Goal: Transaction & Acquisition: Subscribe to service/newsletter

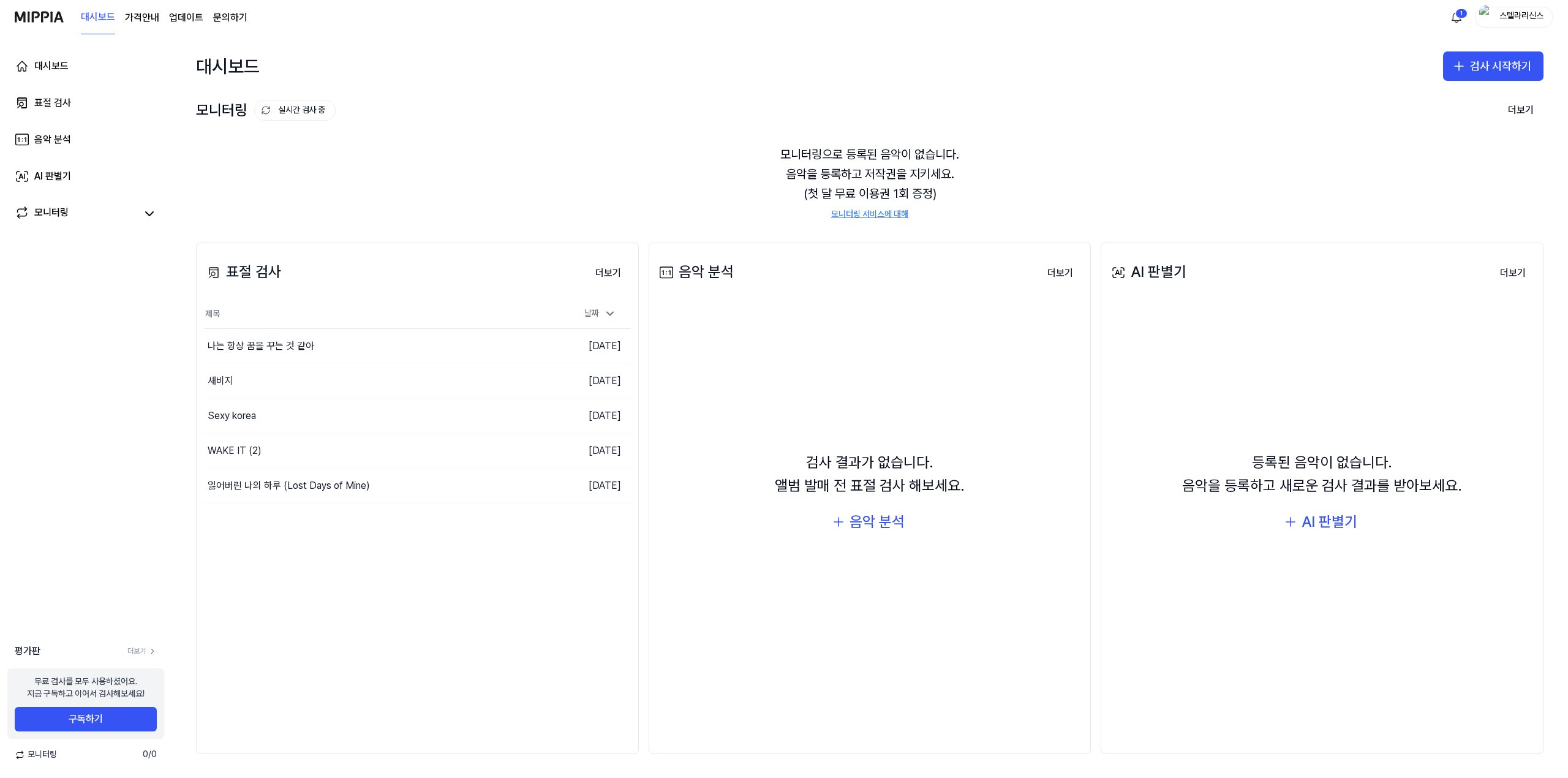
click at [1486, 21] on img "button" at bounding box center [1486, 16] width 15 height 24
click at [128, 718] on button "구독하기" at bounding box center [85, 719] width 142 height 24
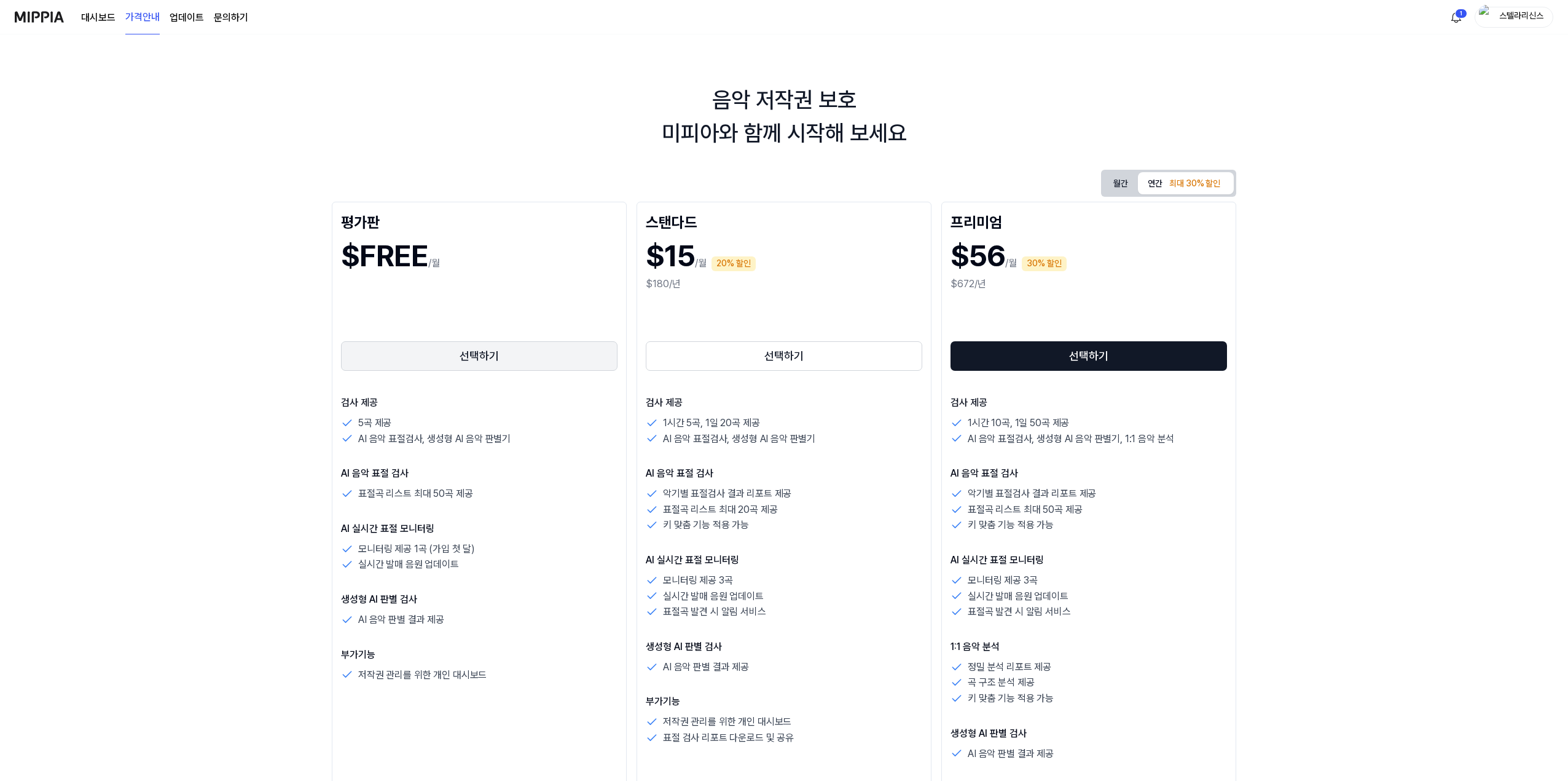
click at [562, 353] on button "선택하기" at bounding box center [479, 356] width 277 height 30
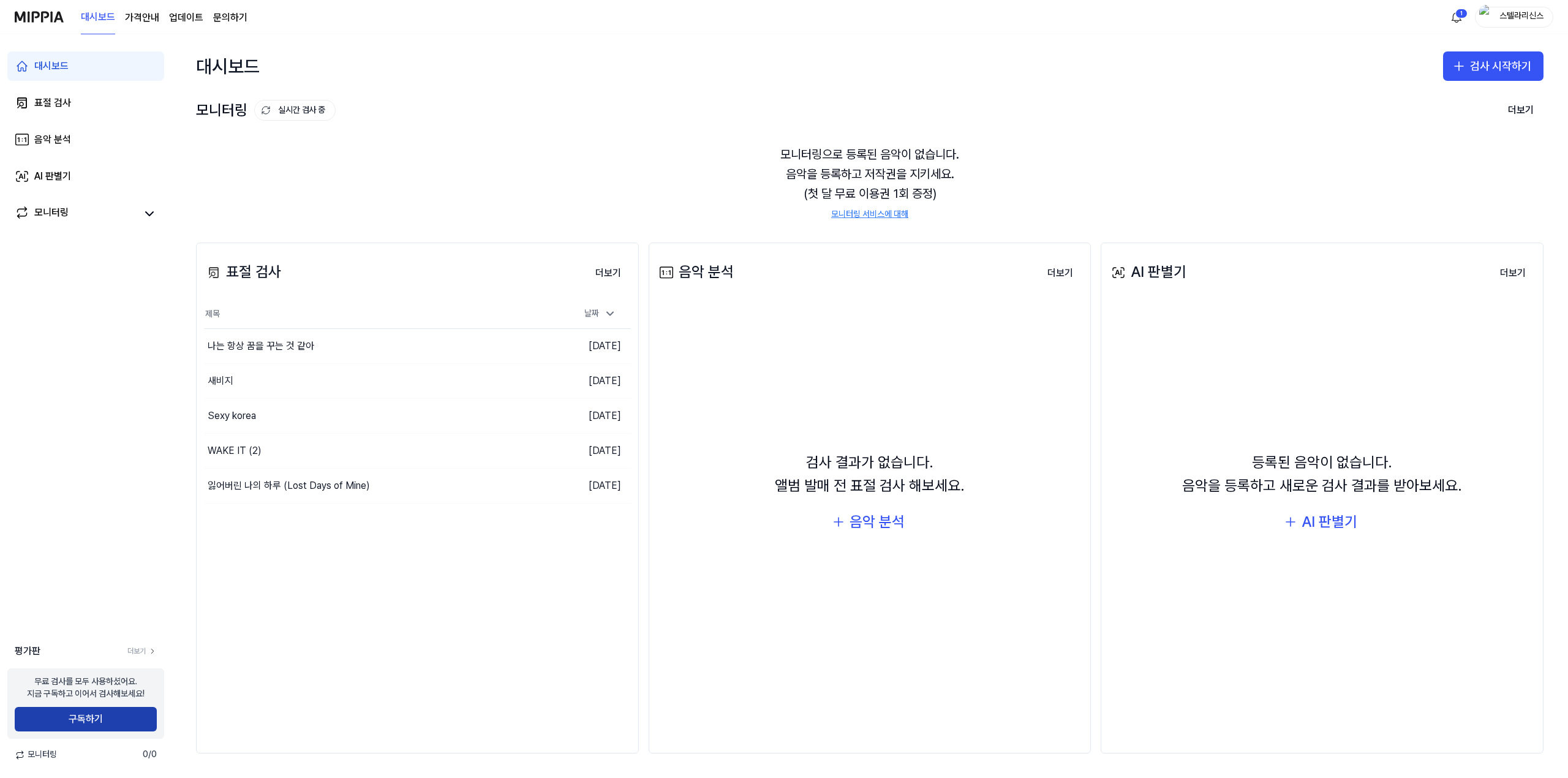
click at [104, 718] on button "구독하기" at bounding box center [85, 719] width 142 height 24
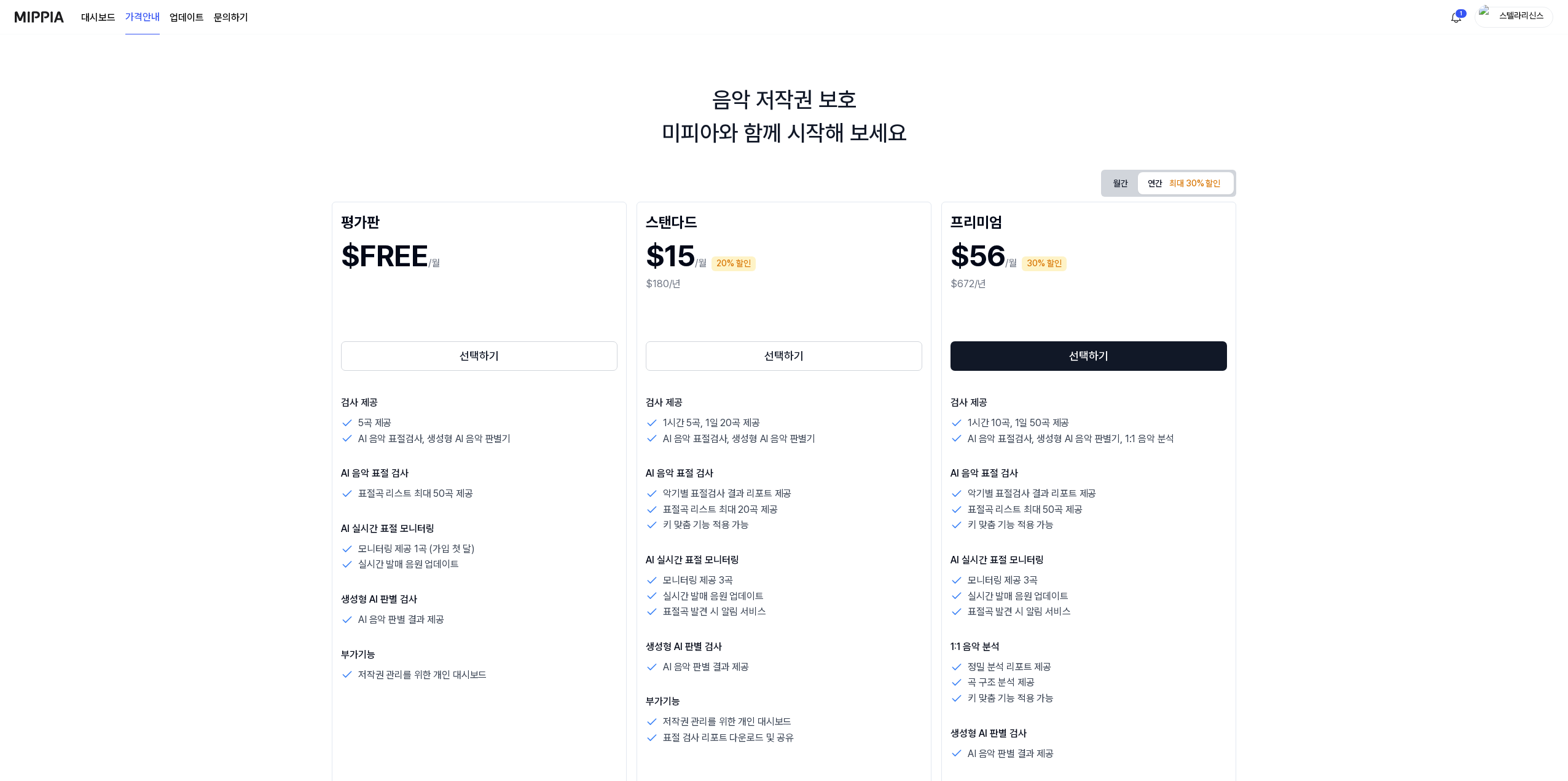
click at [1112, 187] on button "월간" at bounding box center [1121, 183] width 34 height 19
click at [830, 360] on button "선택하기" at bounding box center [784, 356] width 277 height 30
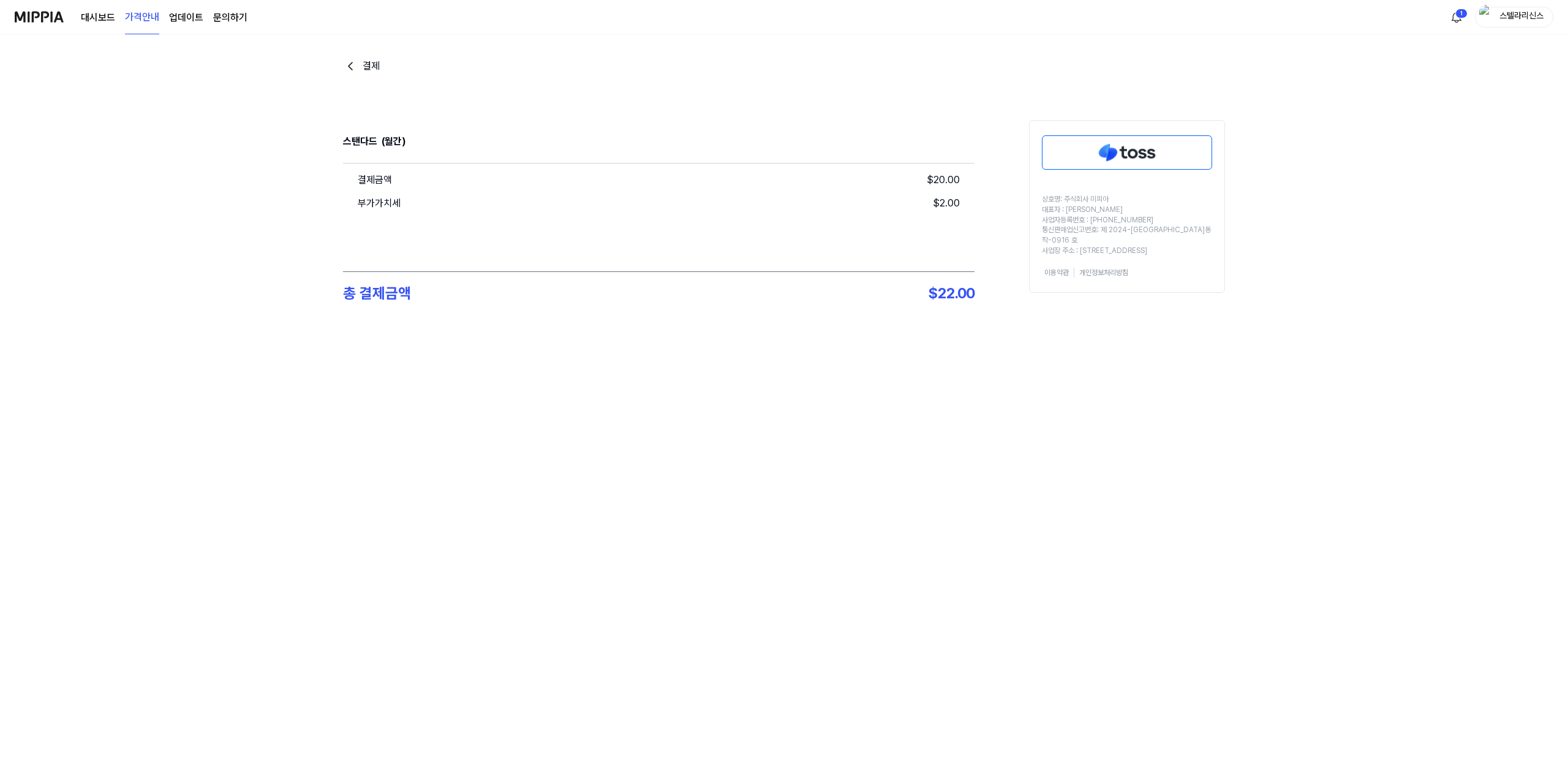
click at [1115, 157] on img at bounding box center [1127, 152] width 169 height 33
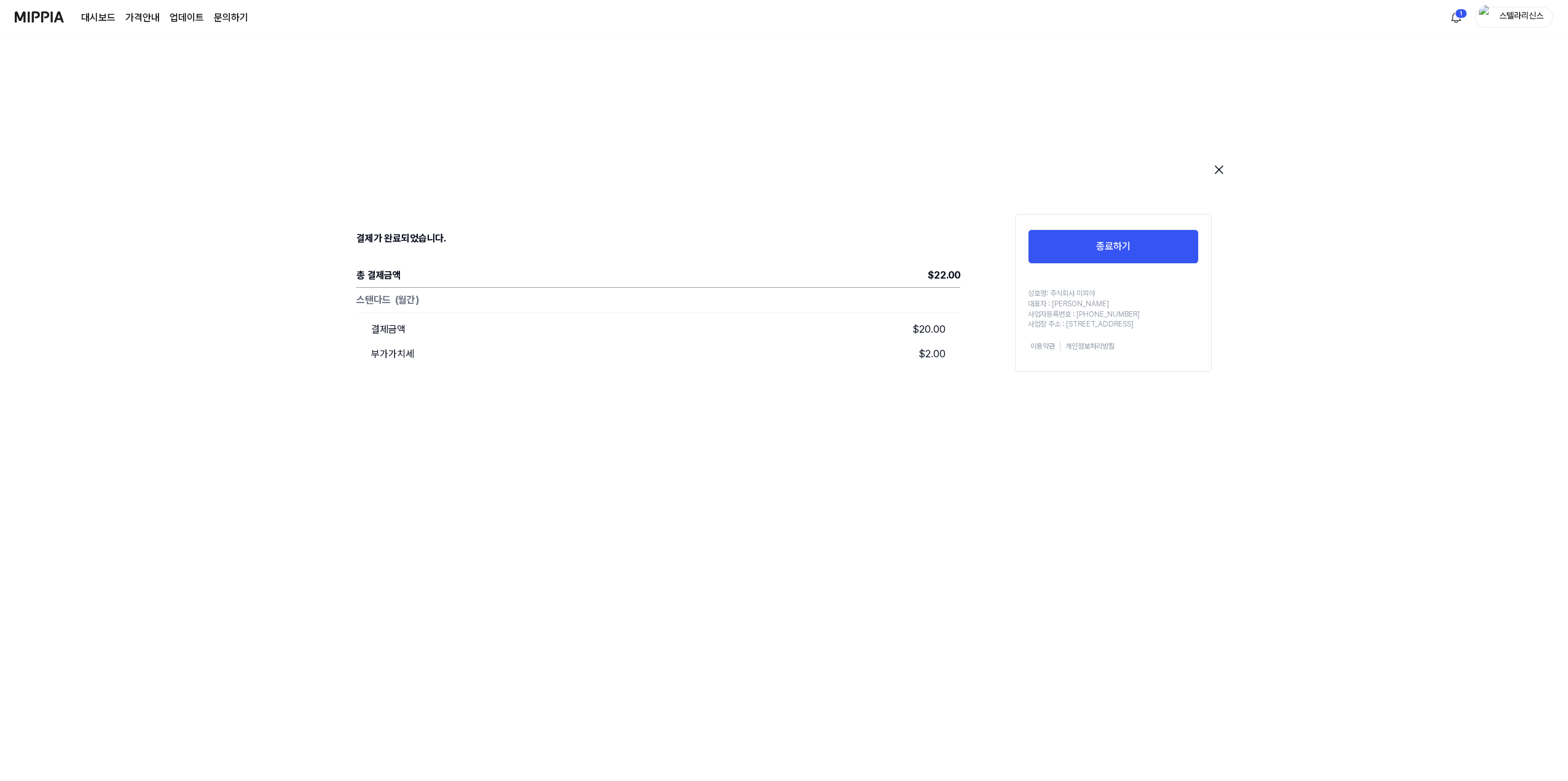
drag, startPoint x: 1256, startPoint y: 485, endPoint x: 1245, endPoint y: 432, distance: 54.1
click at [1256, 490] on div "결제가 완료되었습니다. 총 결제금액 $ 22.00 스탠다드 (월간) 결제금액 $ 20.00 부가가치세 $ 2.00 종료하기 상호명: 주식회사 …" at bounding box center [784, 511] width 1568 height 747
click at [95, 15] on link "대시보드" at bounding box center [99, 18] width 34 height 15
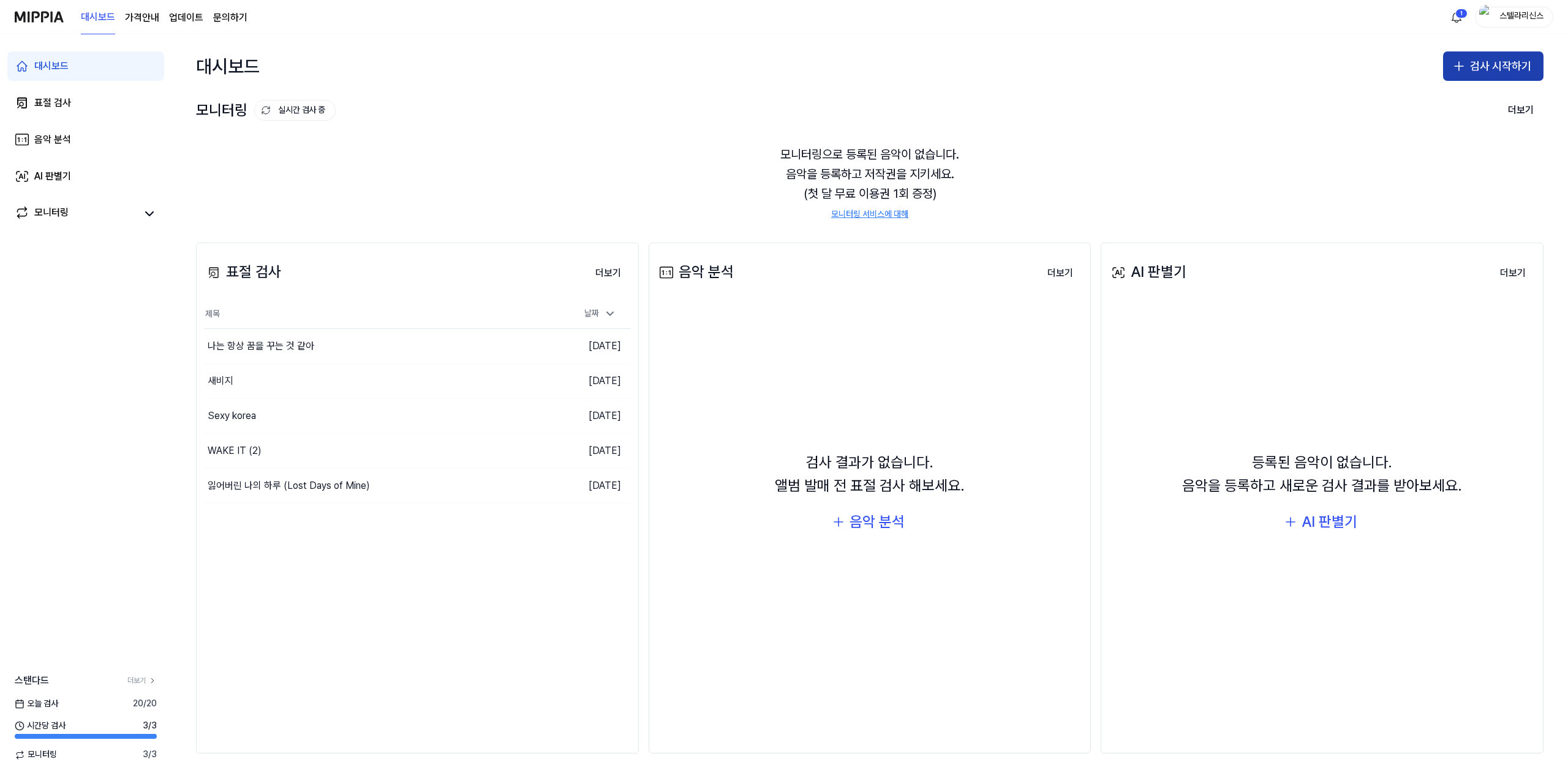
click at [1504, 63] on button "검사 시작하기" at bounding box center [1493, 66] width 100 height 30
click at [1491, 98] on button "표절 검사" at bounding box center [1470, 100] width 136 height 22
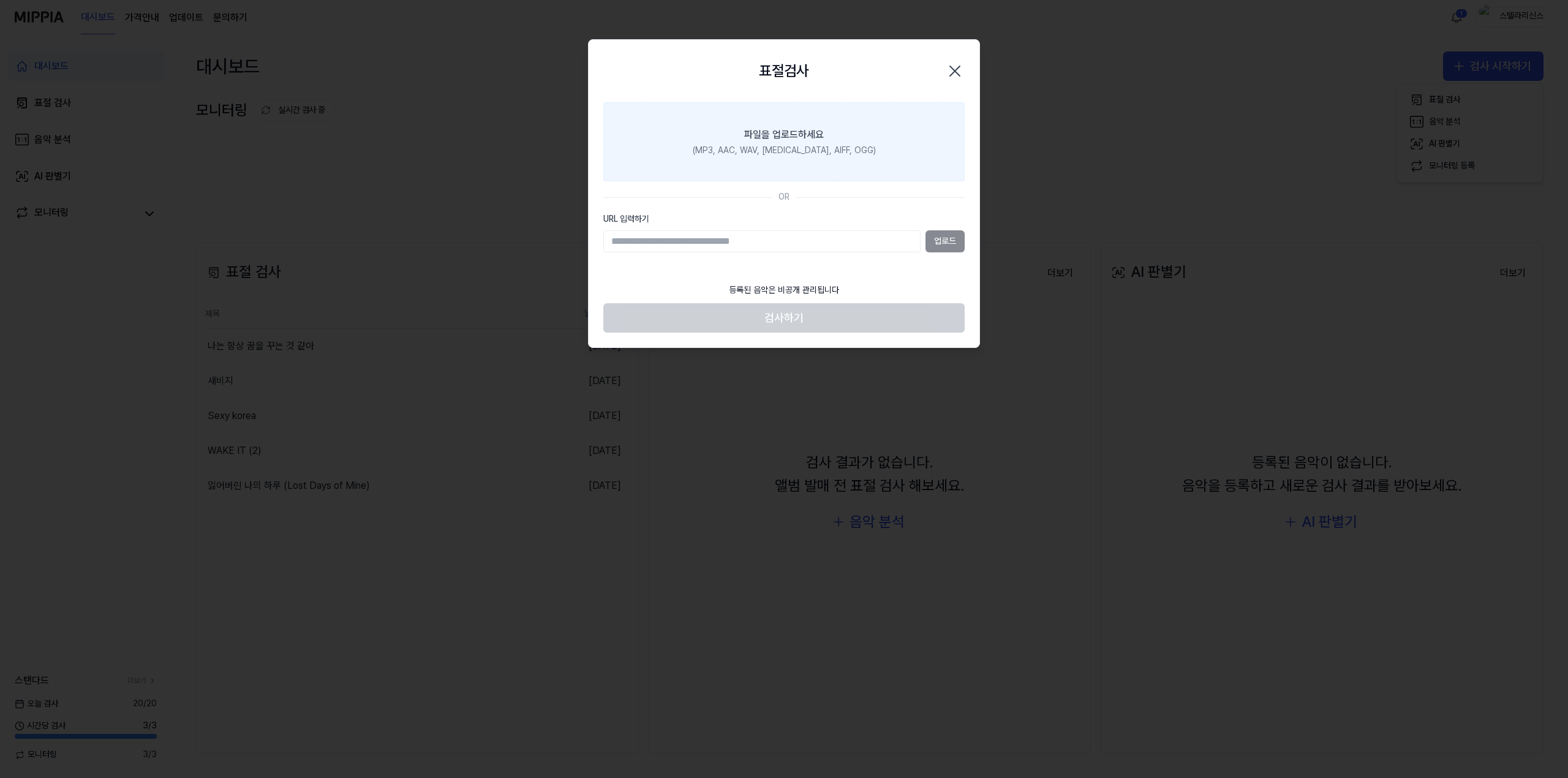
click at [784, 143] on label "파일을 업로드하세요 (MP3, AAC, WAV, [MEDICAL_DATA], AIFF, OGG)" at bounding box center [784, 142] width 362 height 80
click at [0, 0] on input "파일을 업로드하세요 (MP3, AAC, WAV, [MEDICAL_DATA], AIFF, OGG)" at bounding box center [0, 0] width 0 height 0
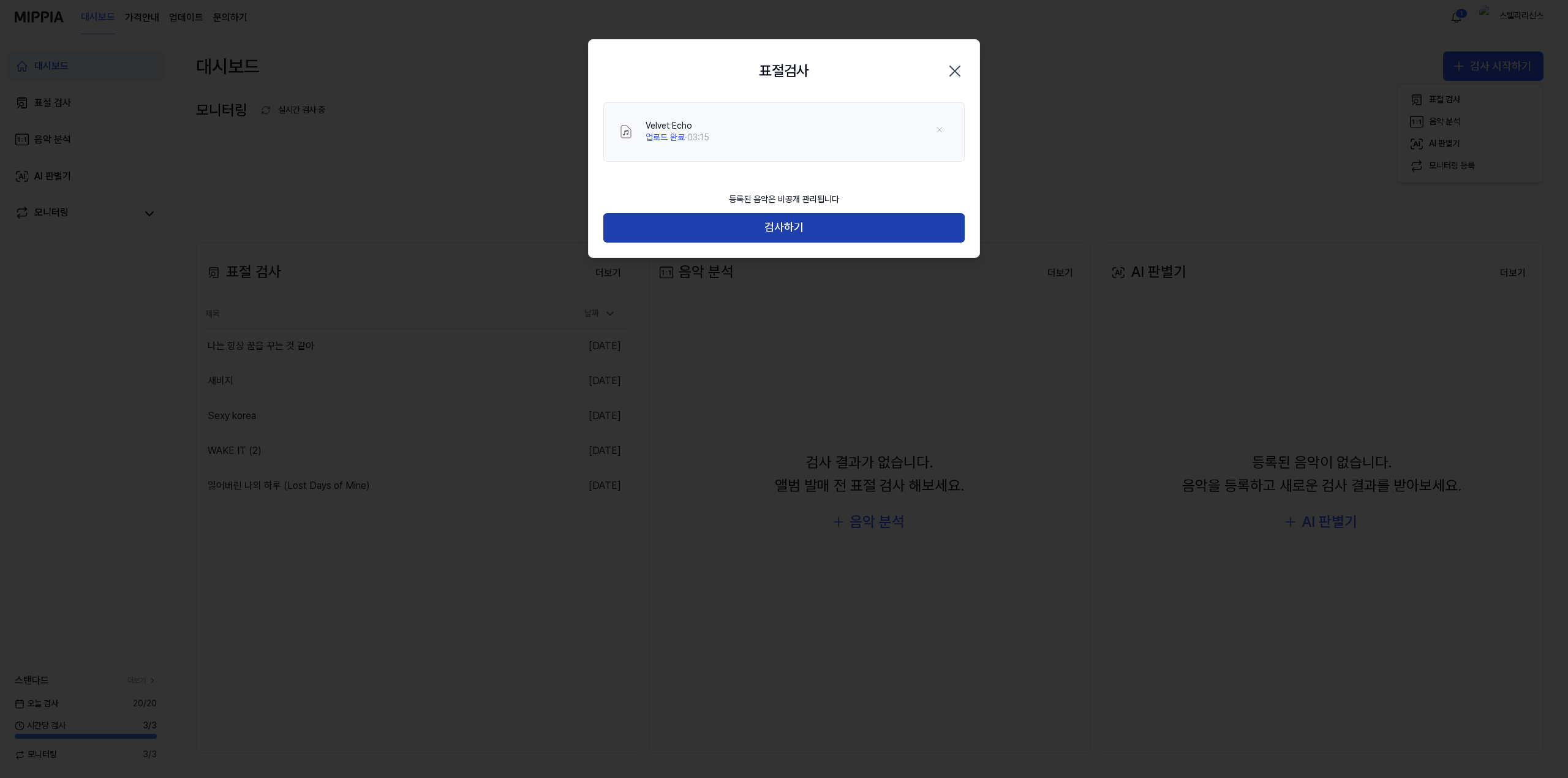
click at [771, 229] on button "검사하기" at bounding box center [784, 228] width 362 height 30
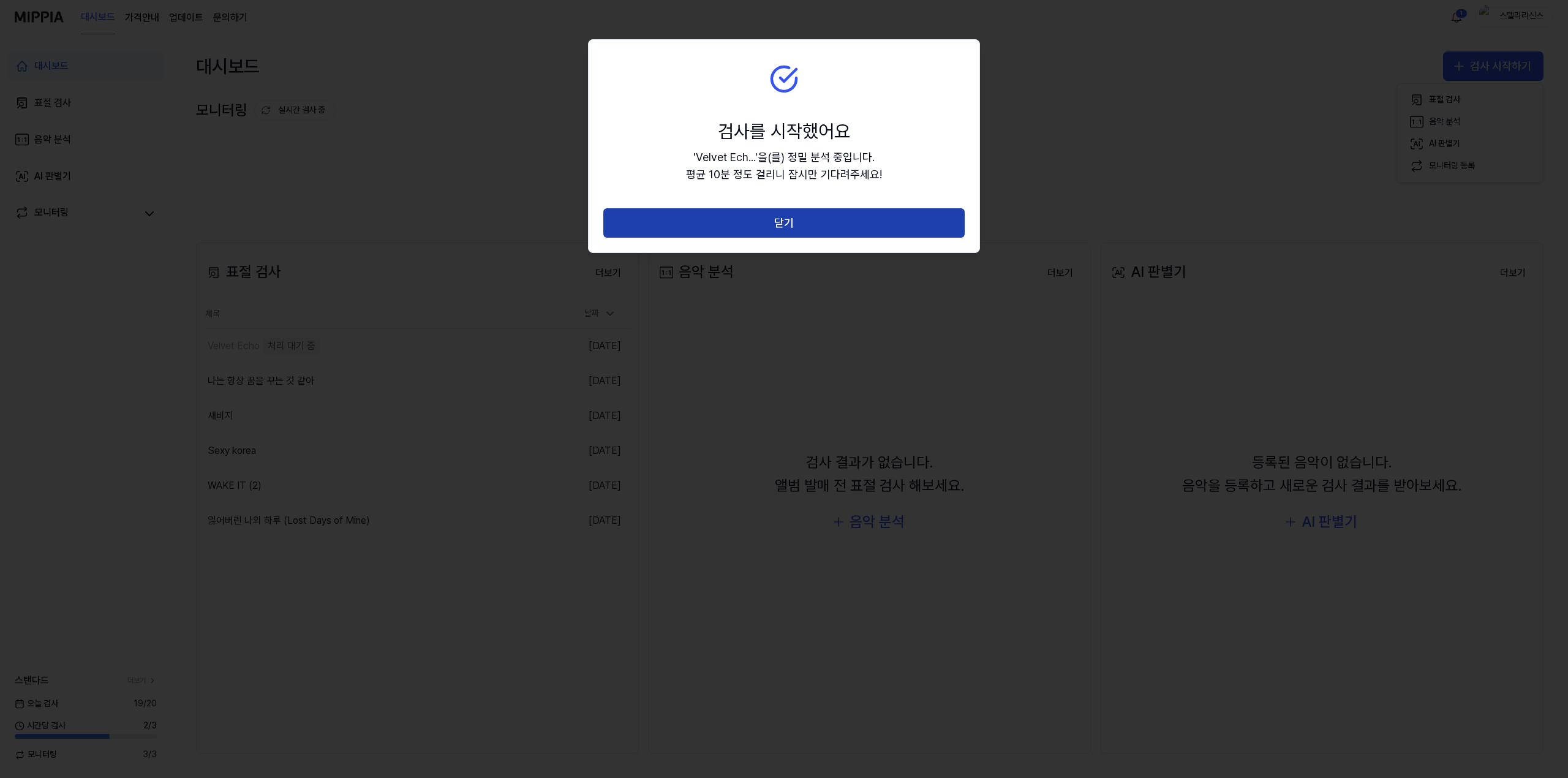
click at [791, 223] on button "닫기" at bounding box center [784, 223] width 362 height 30
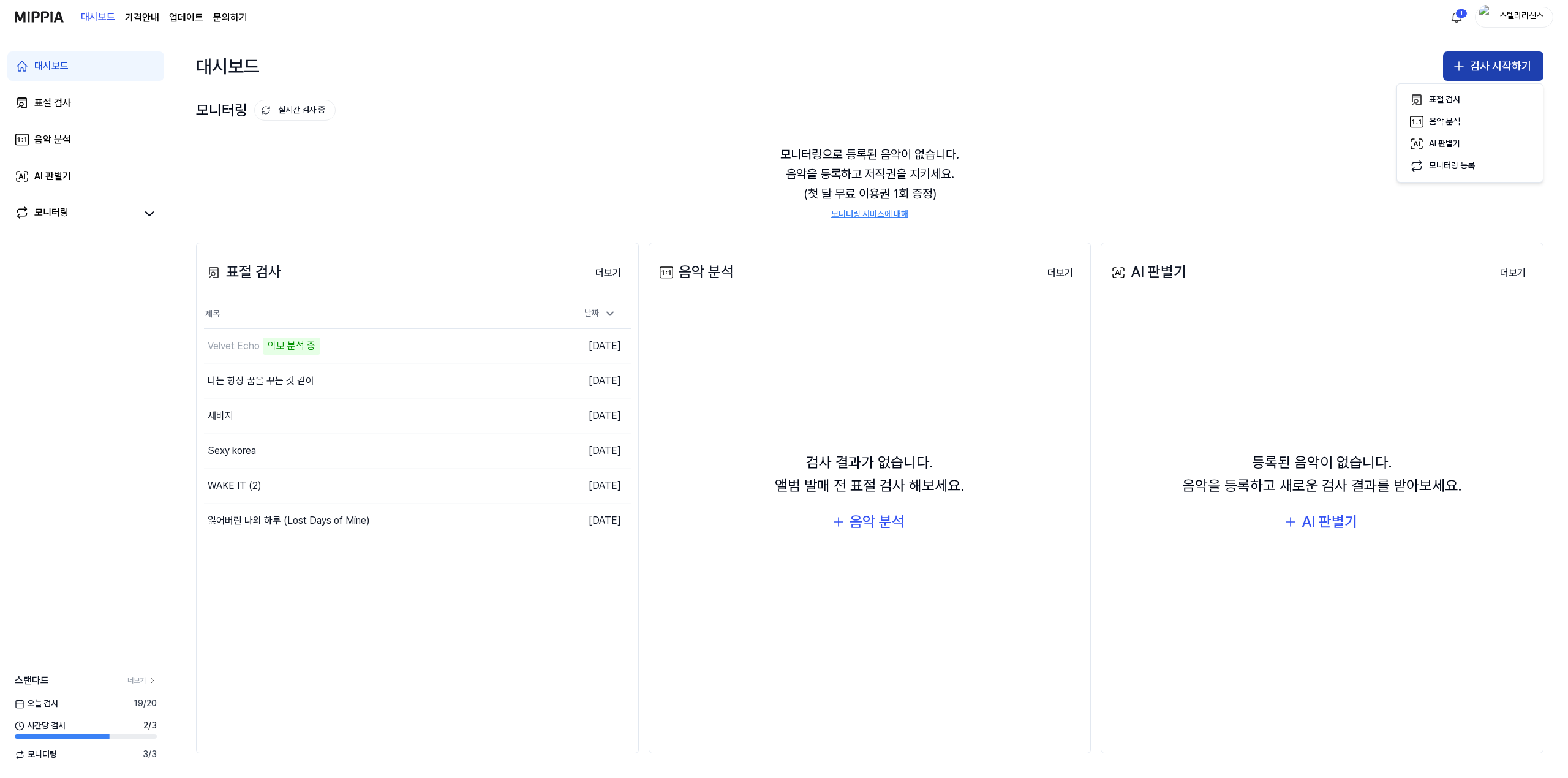
click at [1476, 63] on button "검사 시작하기" at bounding box center [1493, 66] width 100 height 30
click at [1466, 66] on icon "button" at bounding box center [1459, 66] width 15 height 15
click at [1429, 97] on div "표절 검사" at bounding box center [1444, 100] width 31 height 13
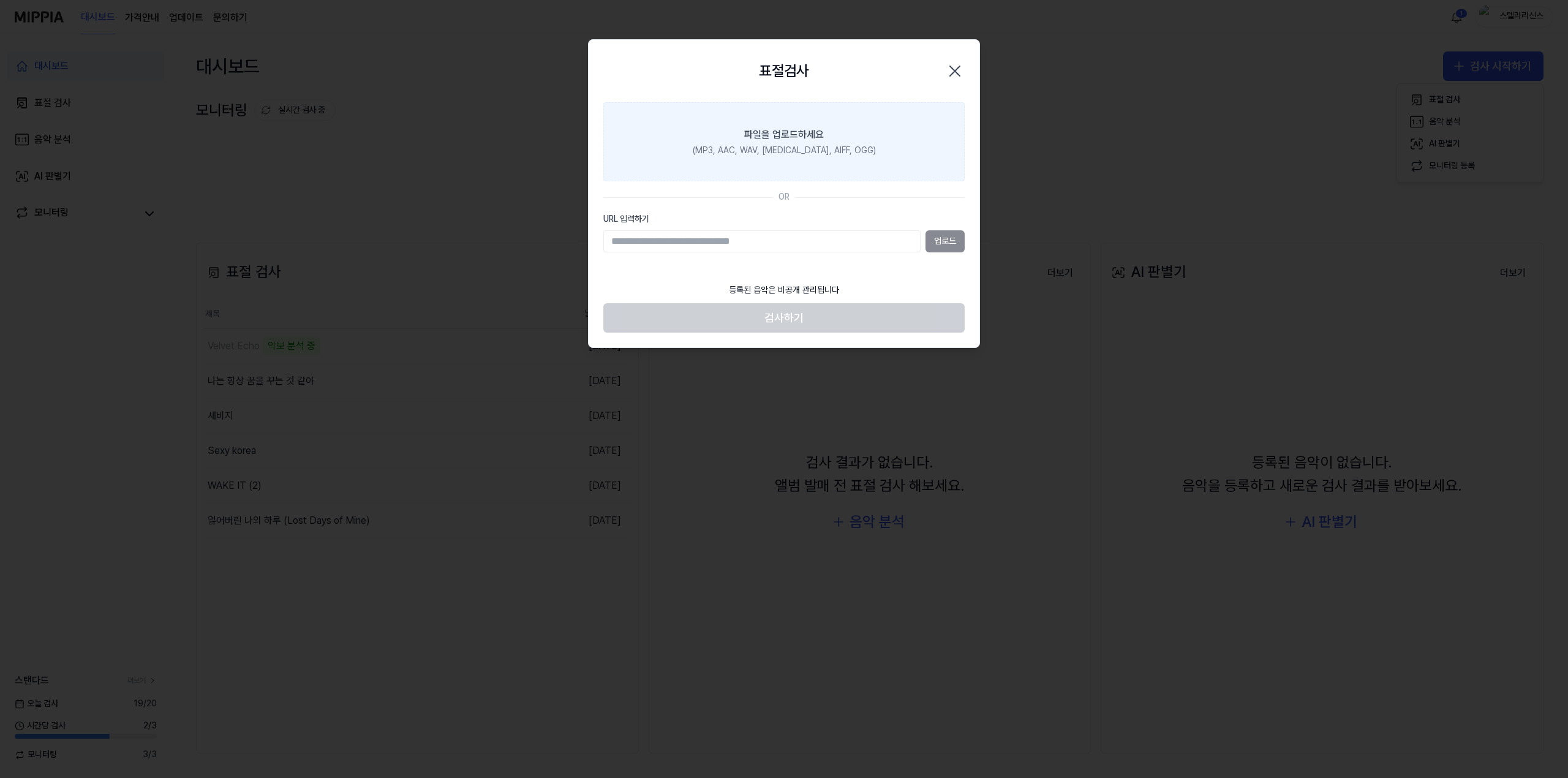
click at [799, 139] on div "파일을 업로드하세요" at bounding box center [784, 135] width 80 height 15
click at [0, 0] on input "파일을 업로드하세요 (MP3, AAC, WAV, [MEDICAL_DATA], AIFF, OGG)" at bounding box center [0, 0] width 0 height 0
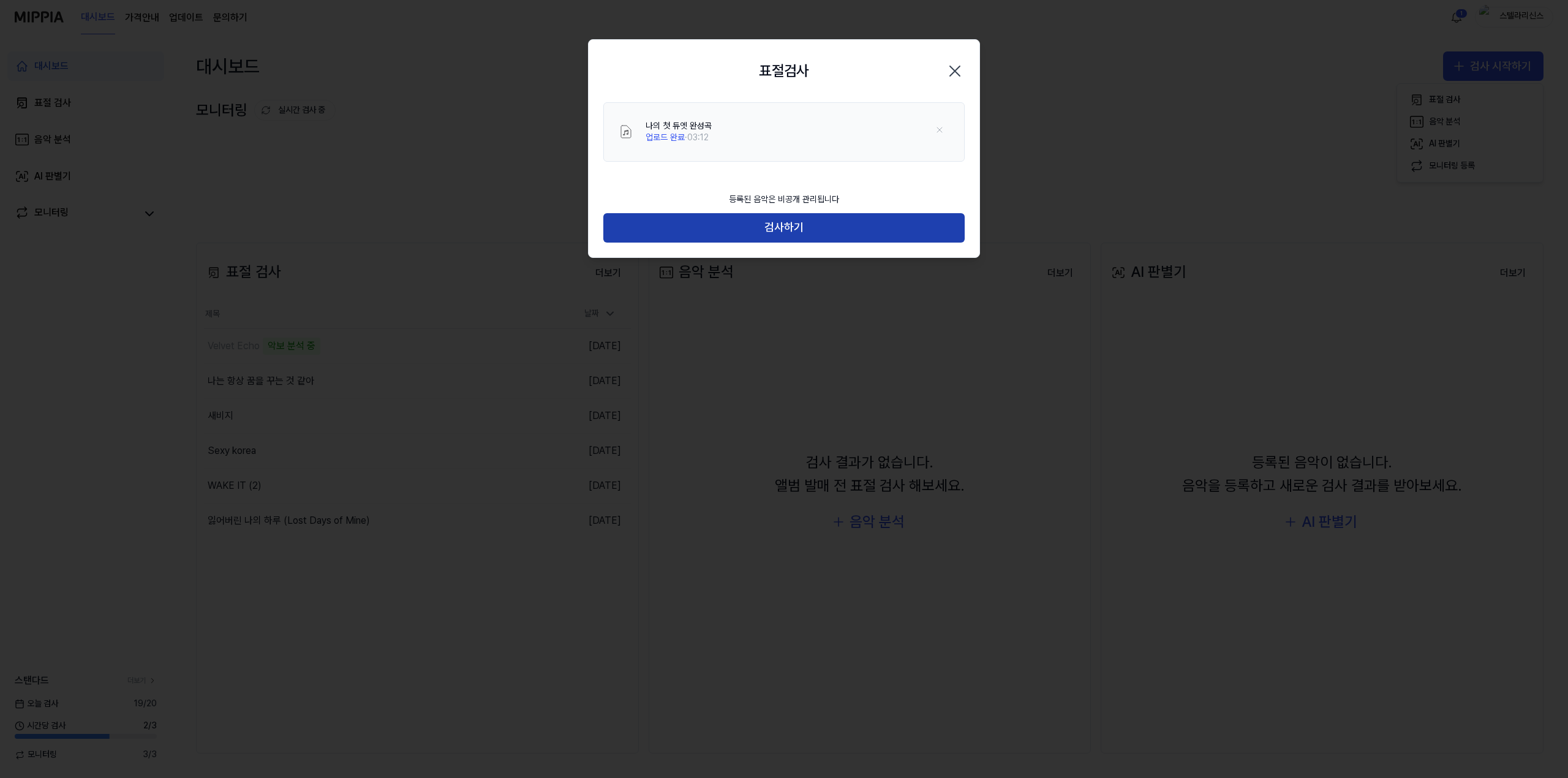
click at [750, 234] on button "검사하기" at bounding box center [784, 228] width 362 height 30
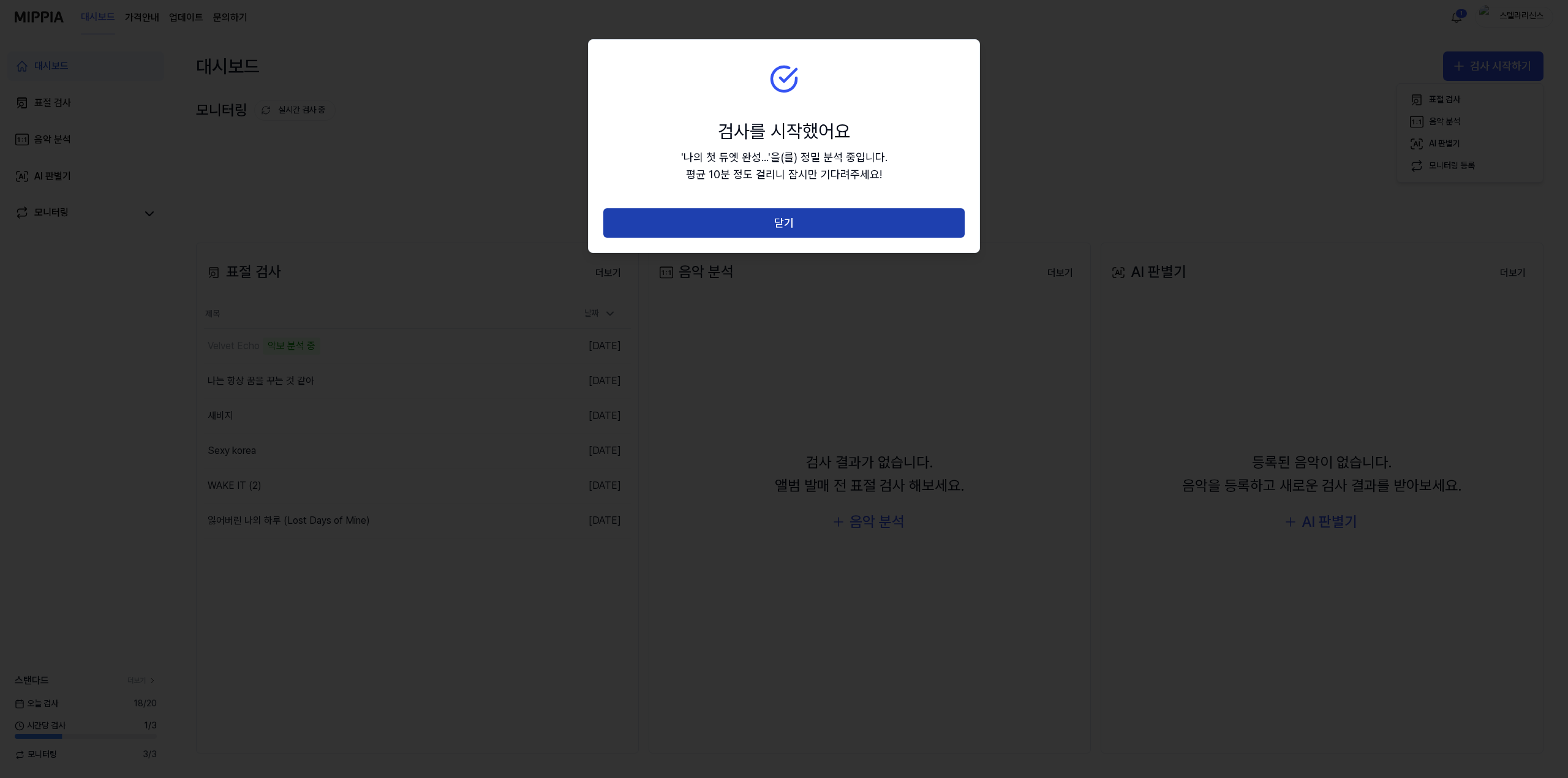
click at [758, 228] on button "닫기" at bounding box center [784, 223] width 362 height 30
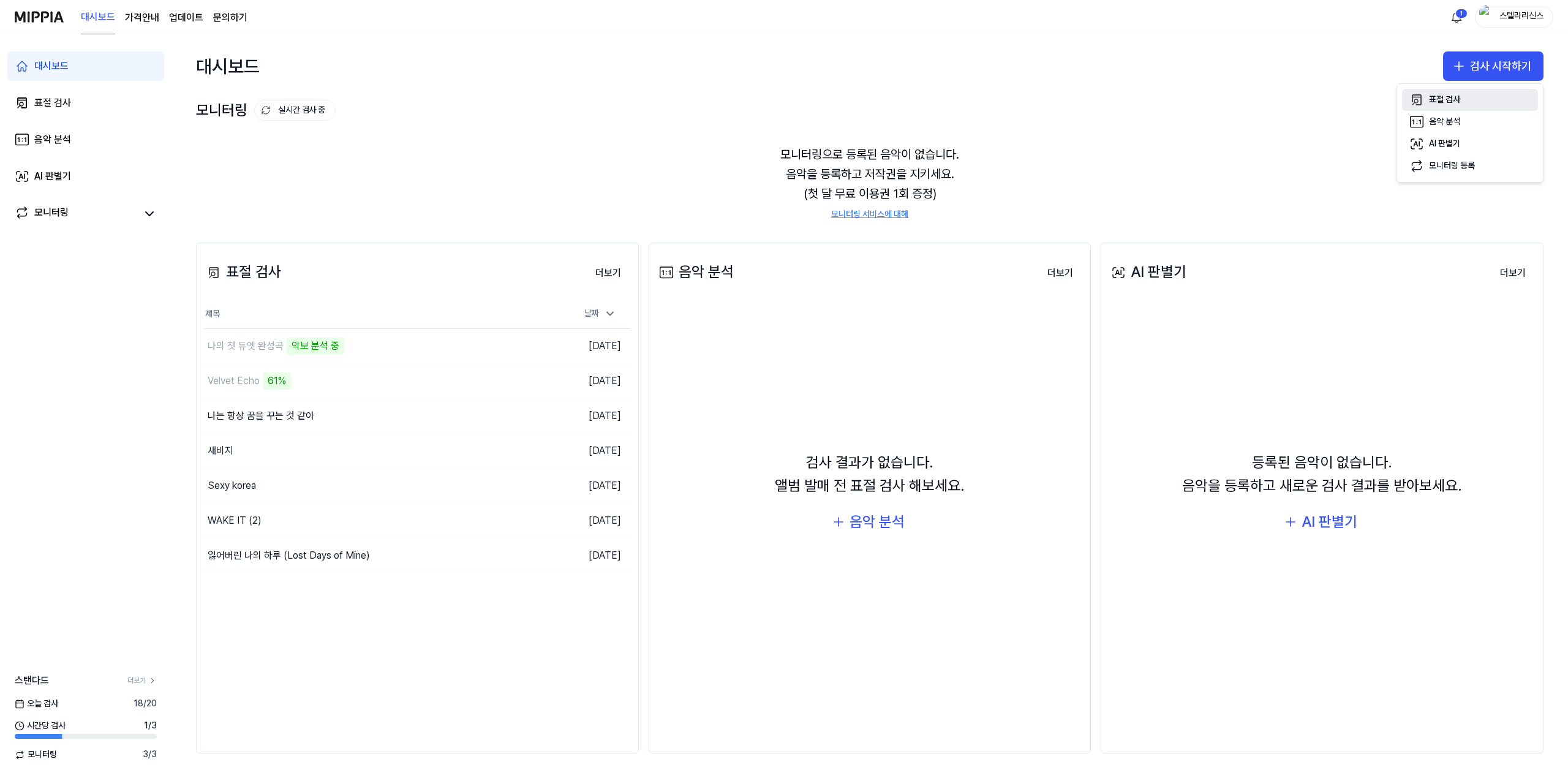
click at [1456, 101] on div "표절 검사" at bounding box center [1444, 100] width 31 height 13
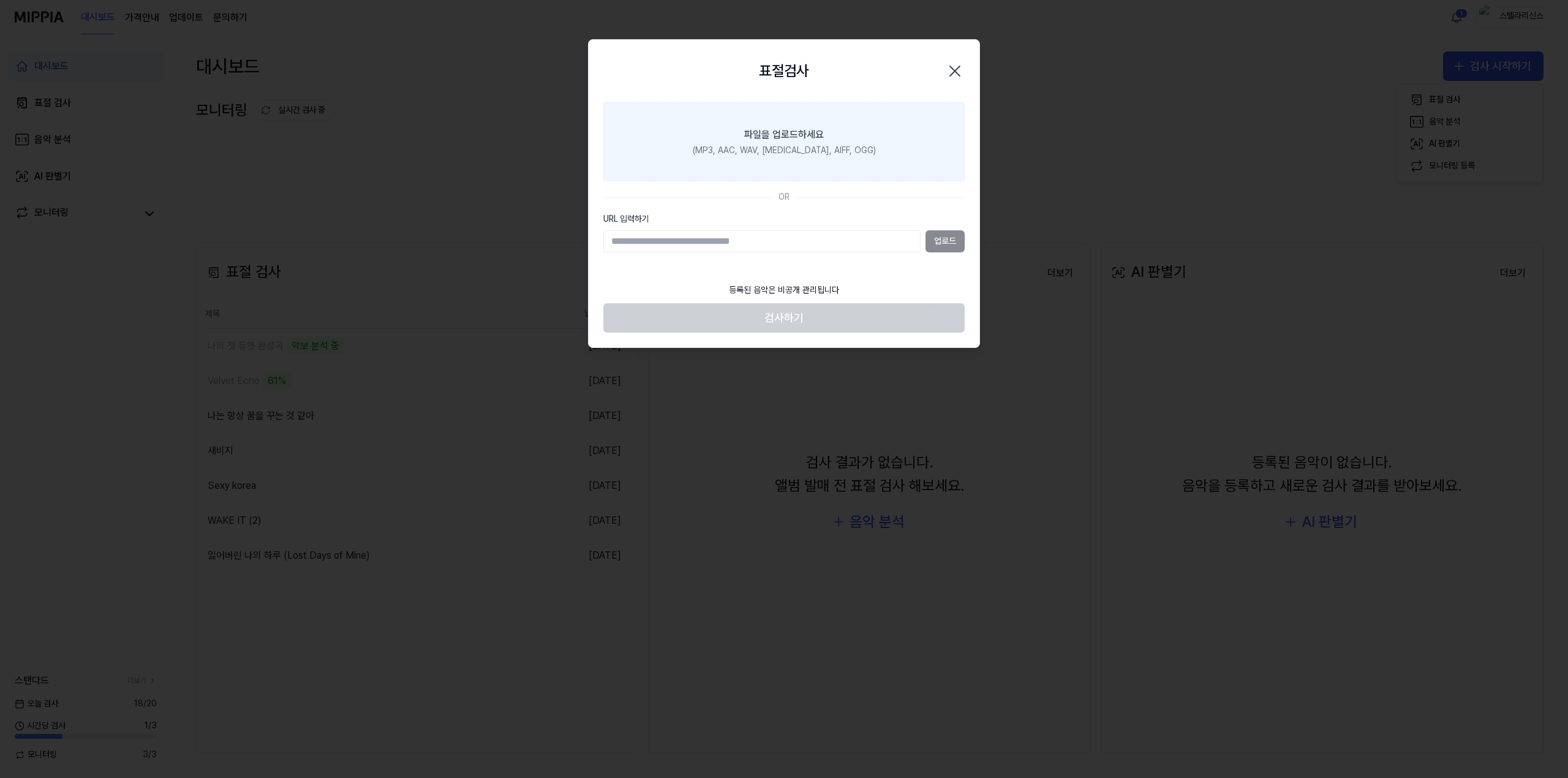
click at [758, 153] on div "(MP3, AAC, WAV, [MEDICAL_DATA], AIFF, OGG)" at bounding box center [784, 150] width 183 height 13
click at [0, 0] on input "파일을 업로드하세요 (MP3, AAC, WAV, [MEDICAL_DATA], AIFF, OGG)" at bounding box center [0, 0] width 0 height 0
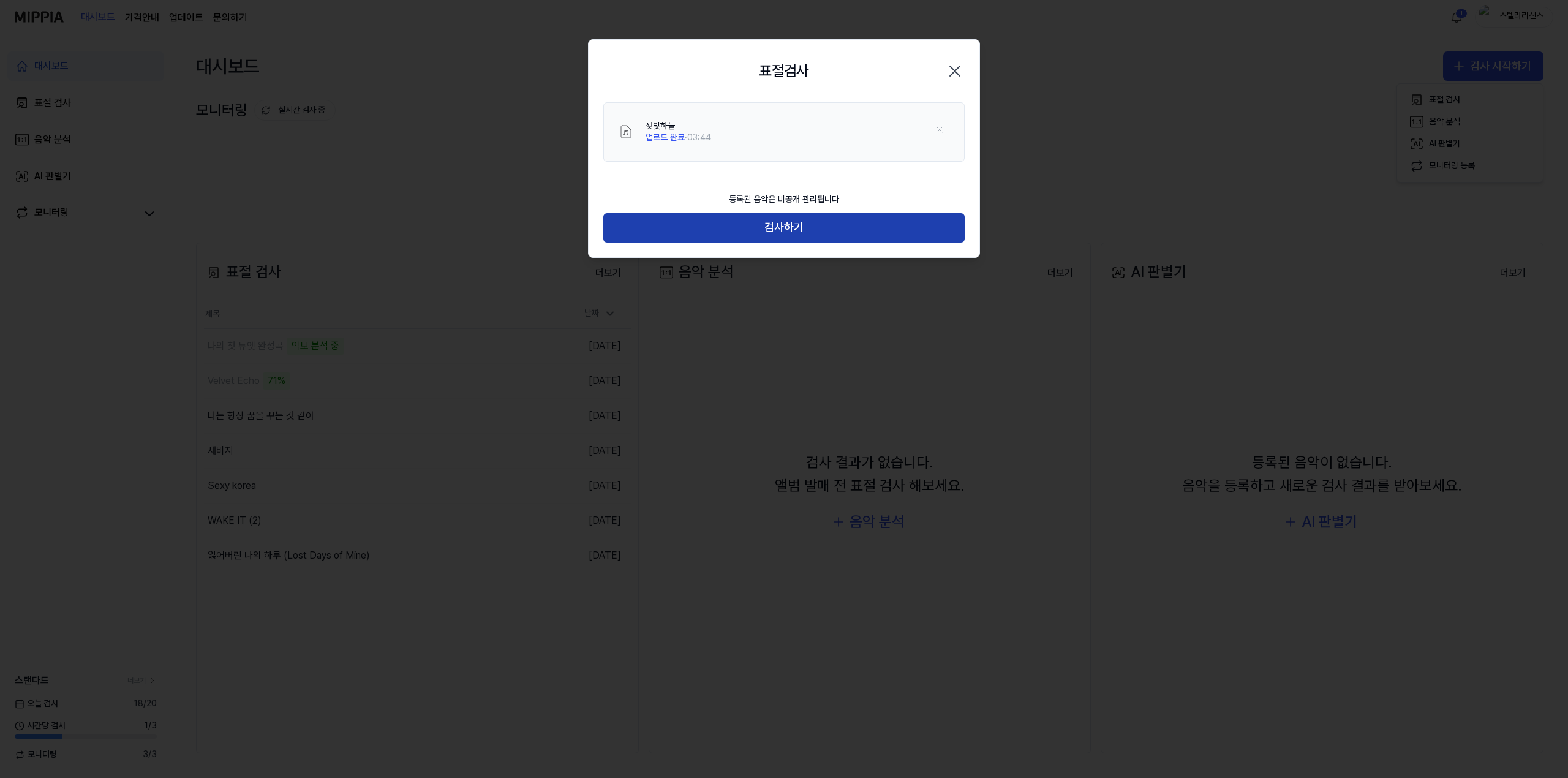
click at [790, 233] on button "검사하기" at bounding box center [784, 228] width 362 height 30
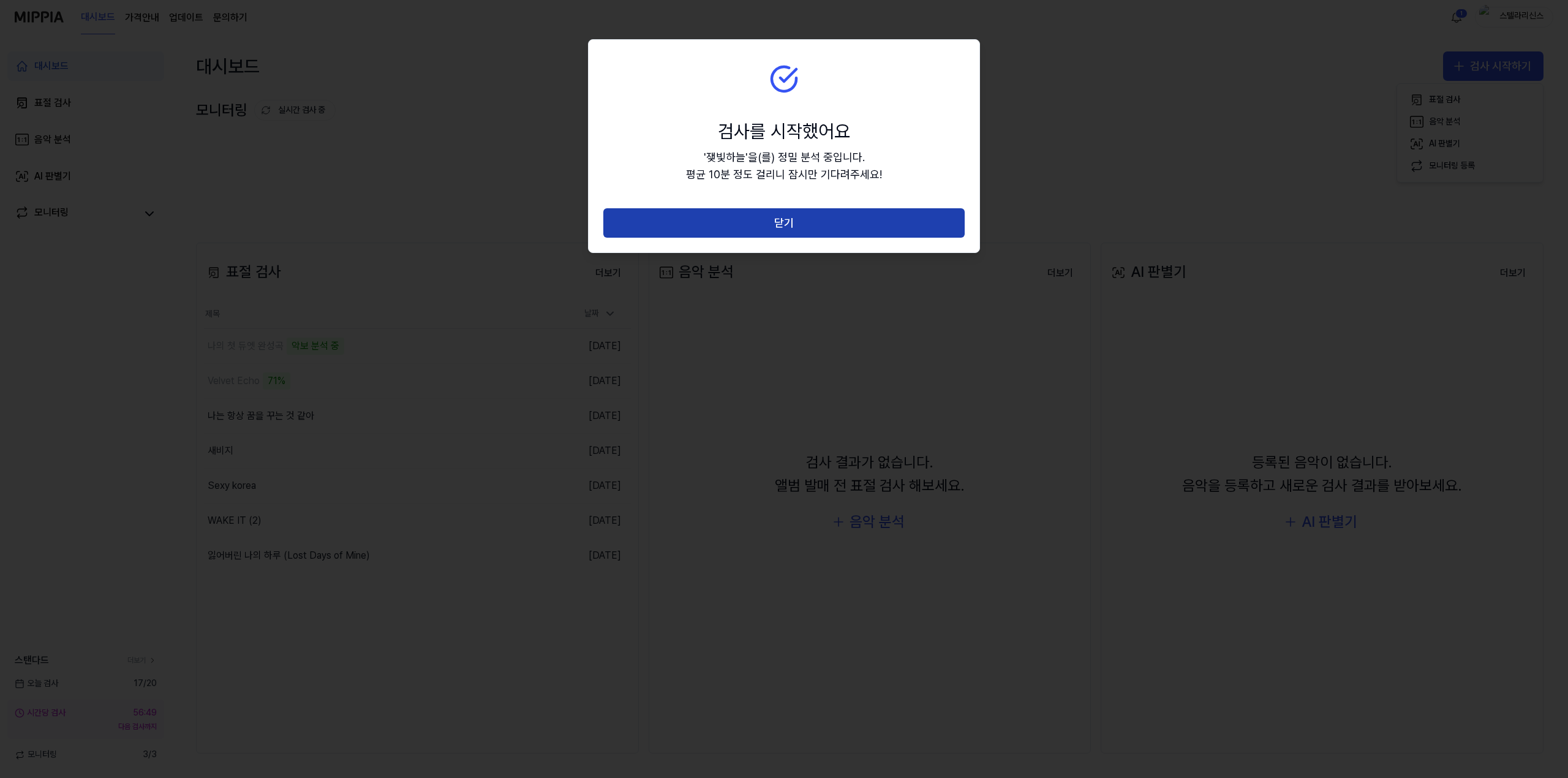
click at [892, 228] on button "닫기" at bounding box center [784, 223] width 362 height 30
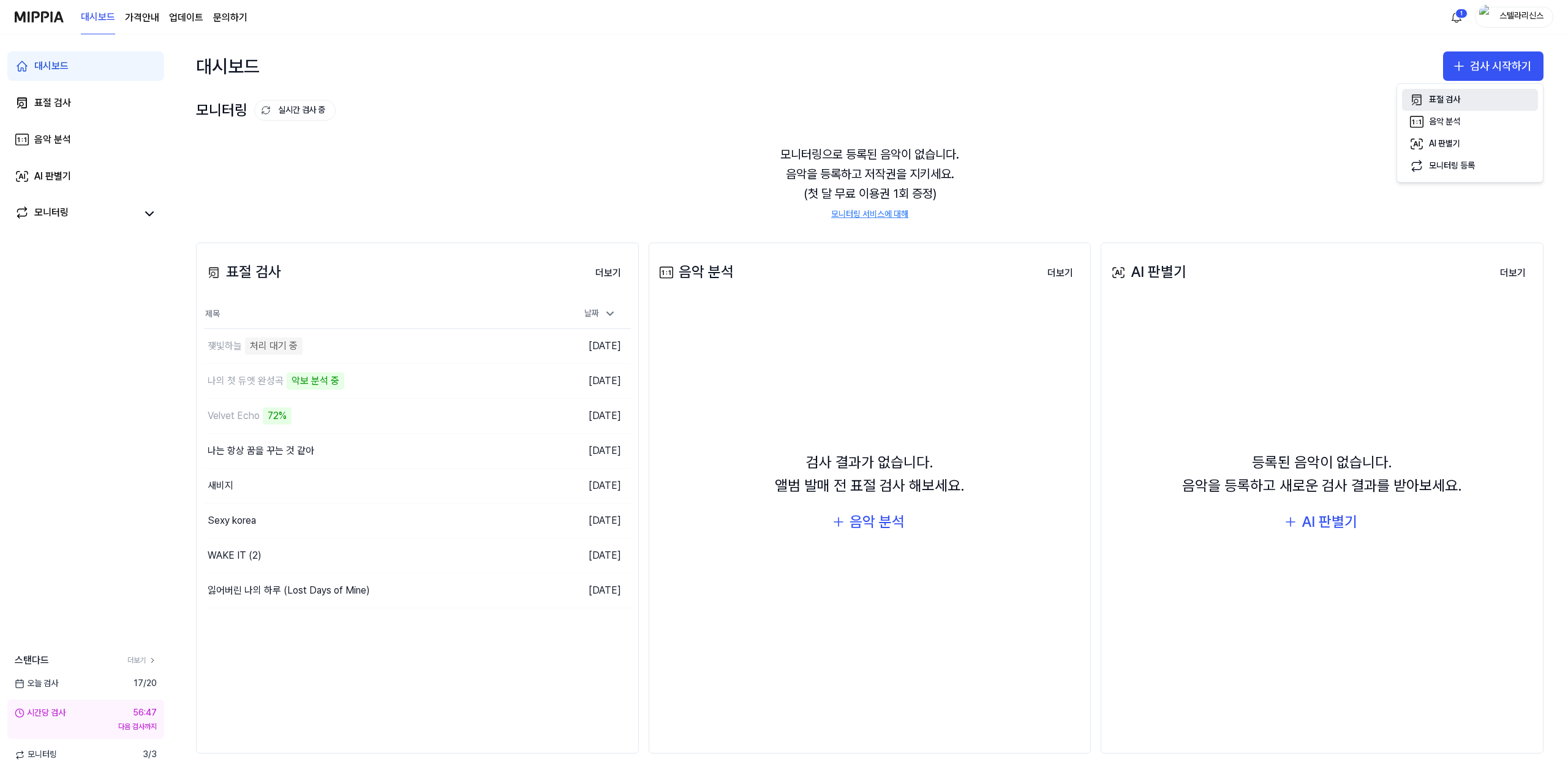
click at [1453, 97] on div "표절 검사" at bounding box center [1444, 100] width 31 height 13
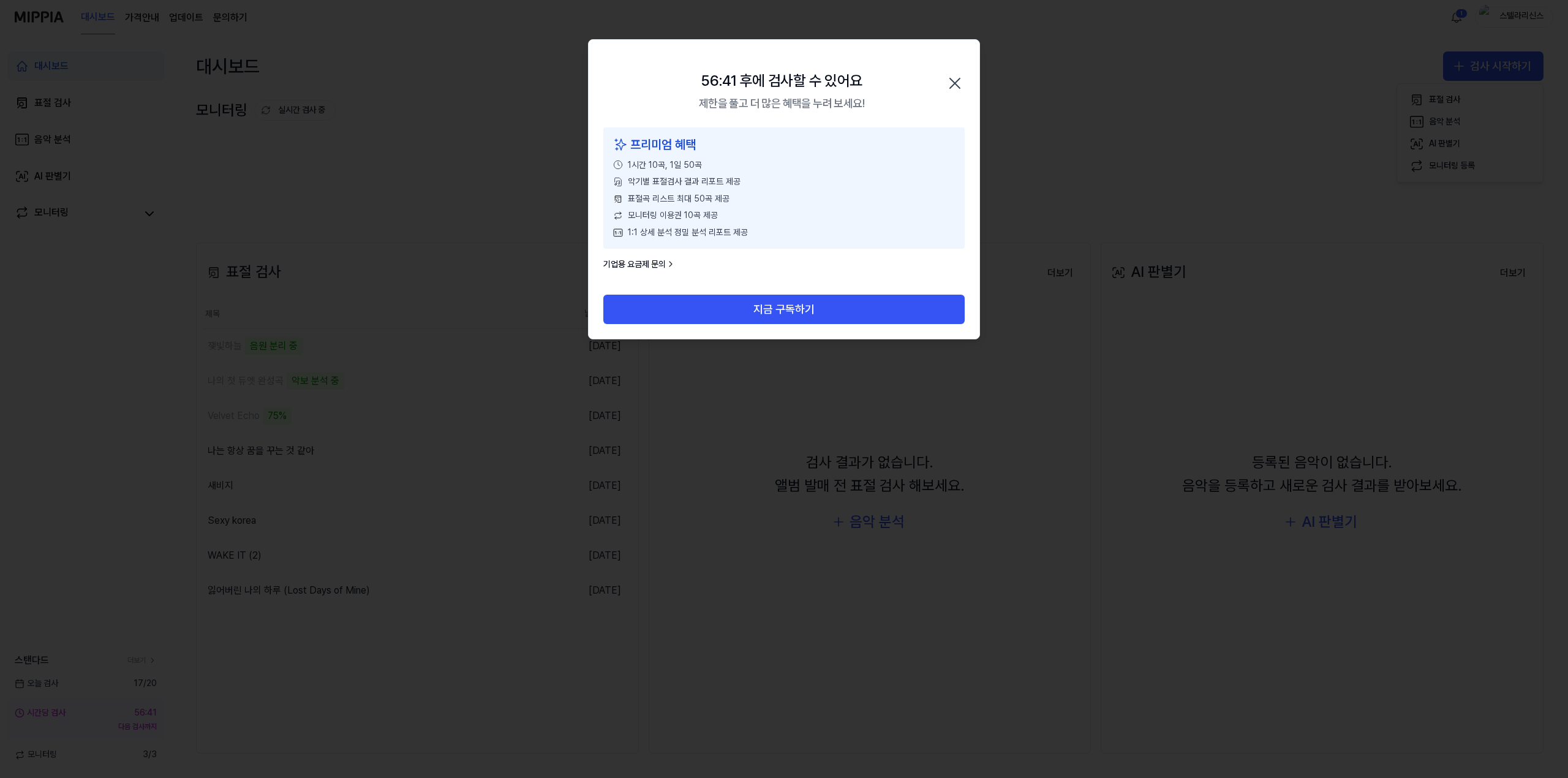
click at [950, 84] on icon "button" at bounding box center [955, 83] width 20 height 20
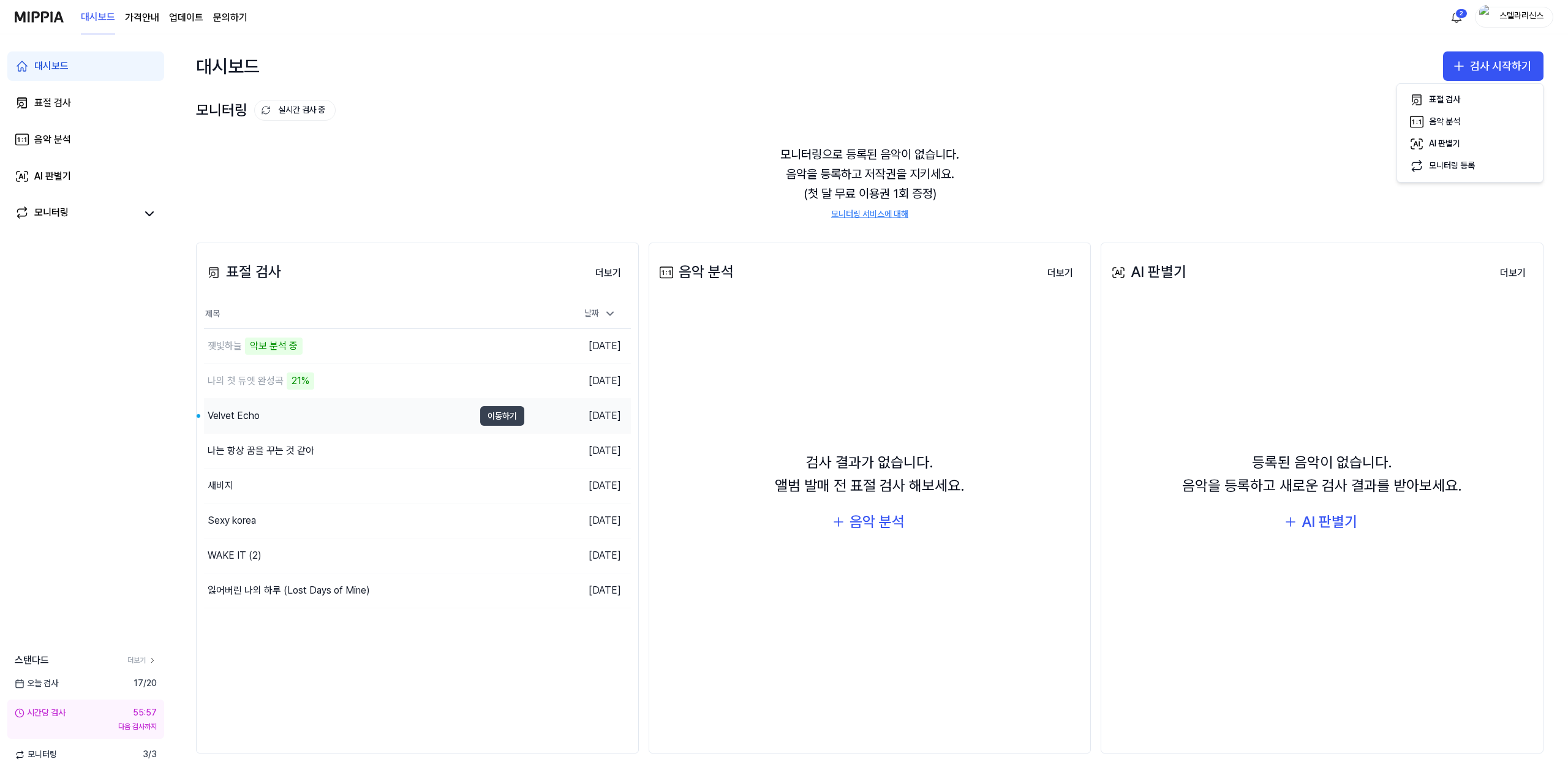
click at [510, 420] on button "이동하기" at bounding box center [502, 416] width 44 height 20
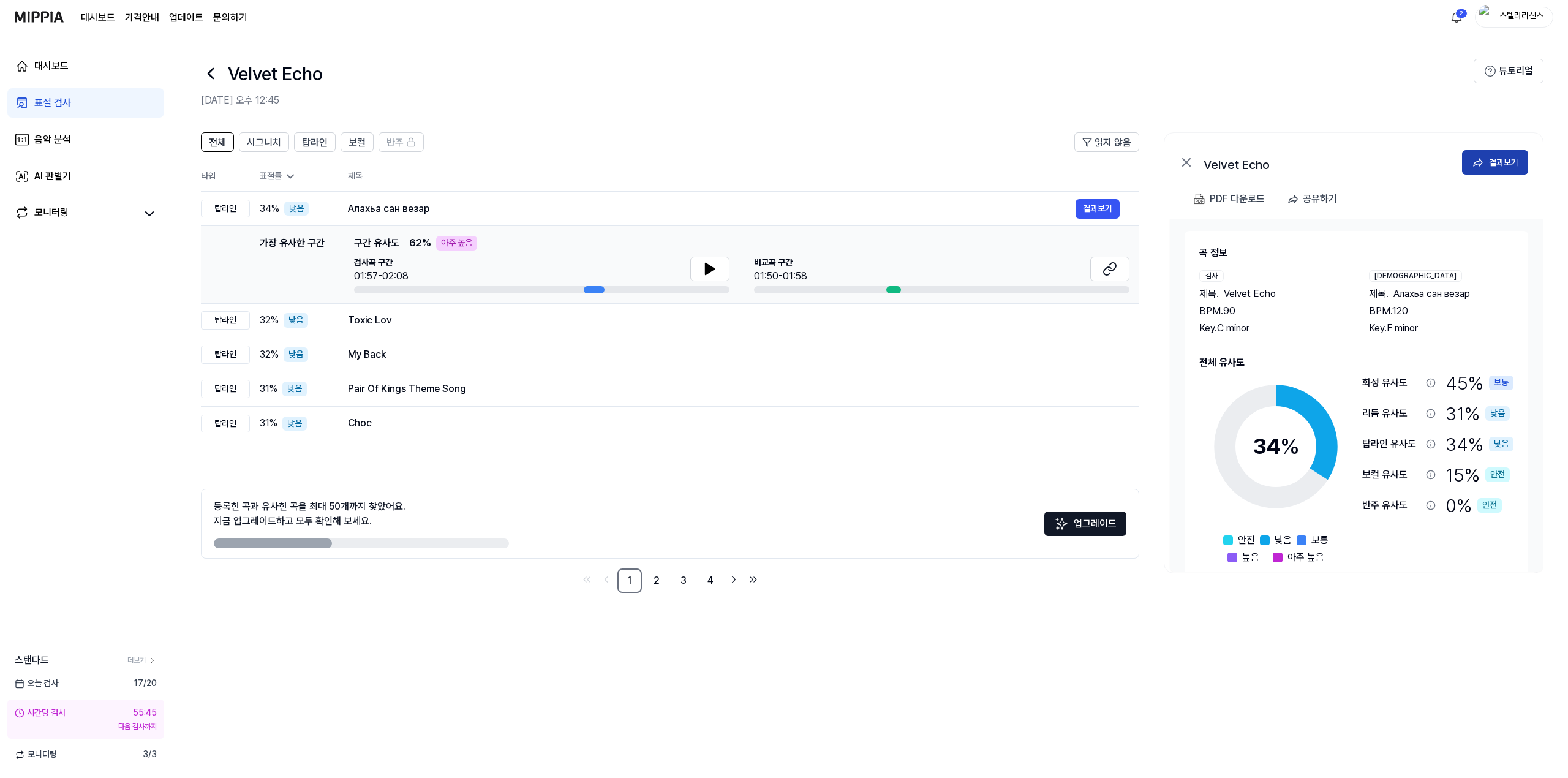
click at [1497, 152] on button "결과보기" at bounding box center [1495, 162] width 66 height 24
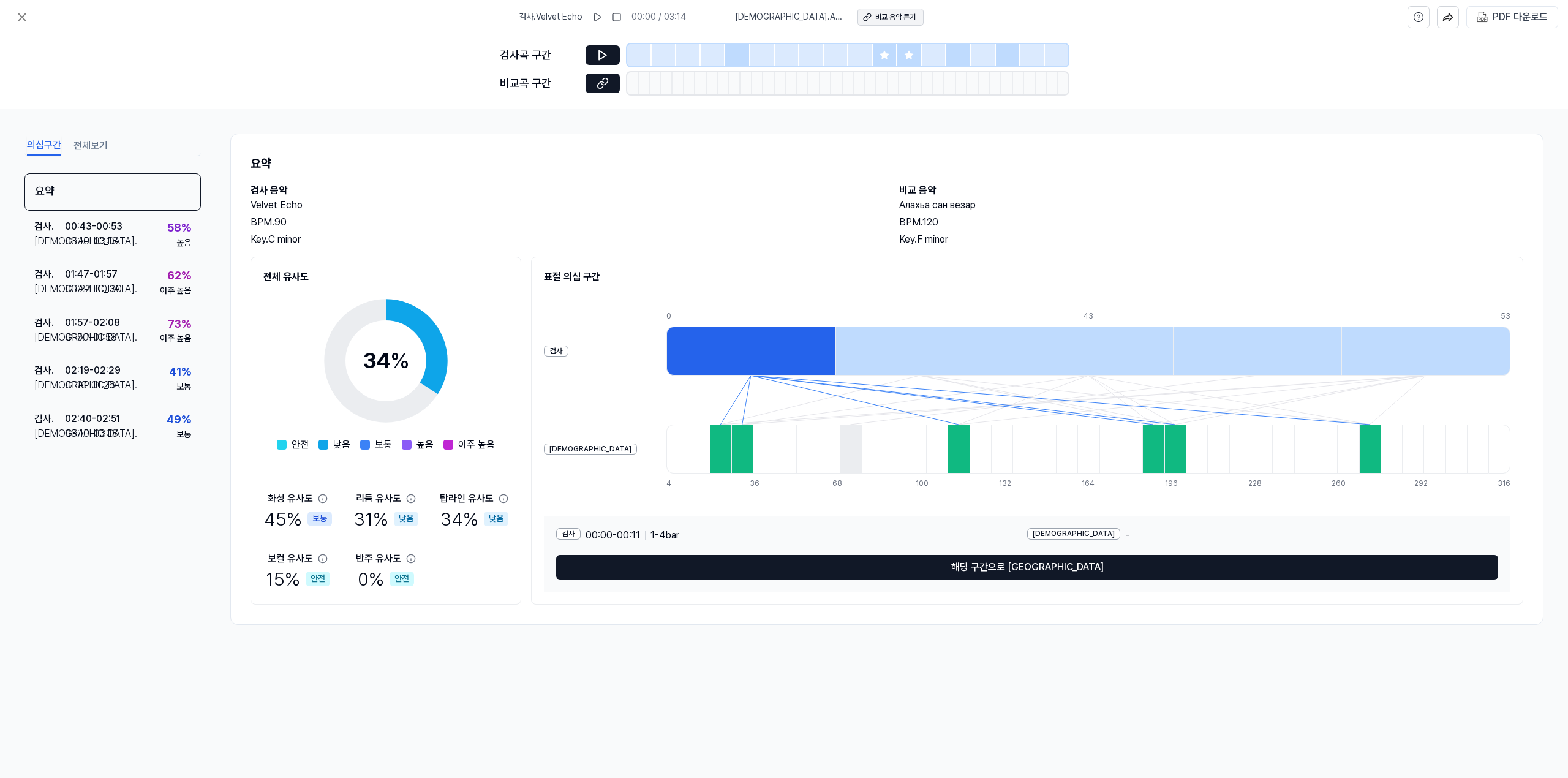
click at [892, 16] on div "비교 음악 듣기" at bounding box center [895, 18] width 40 height 11
click at [163, 238] on div "검사 . 00:43 - 00:53 비교 . 03:10 - 03:18 58 % 높음" at bounding box center [112, 234] width 176 height 48
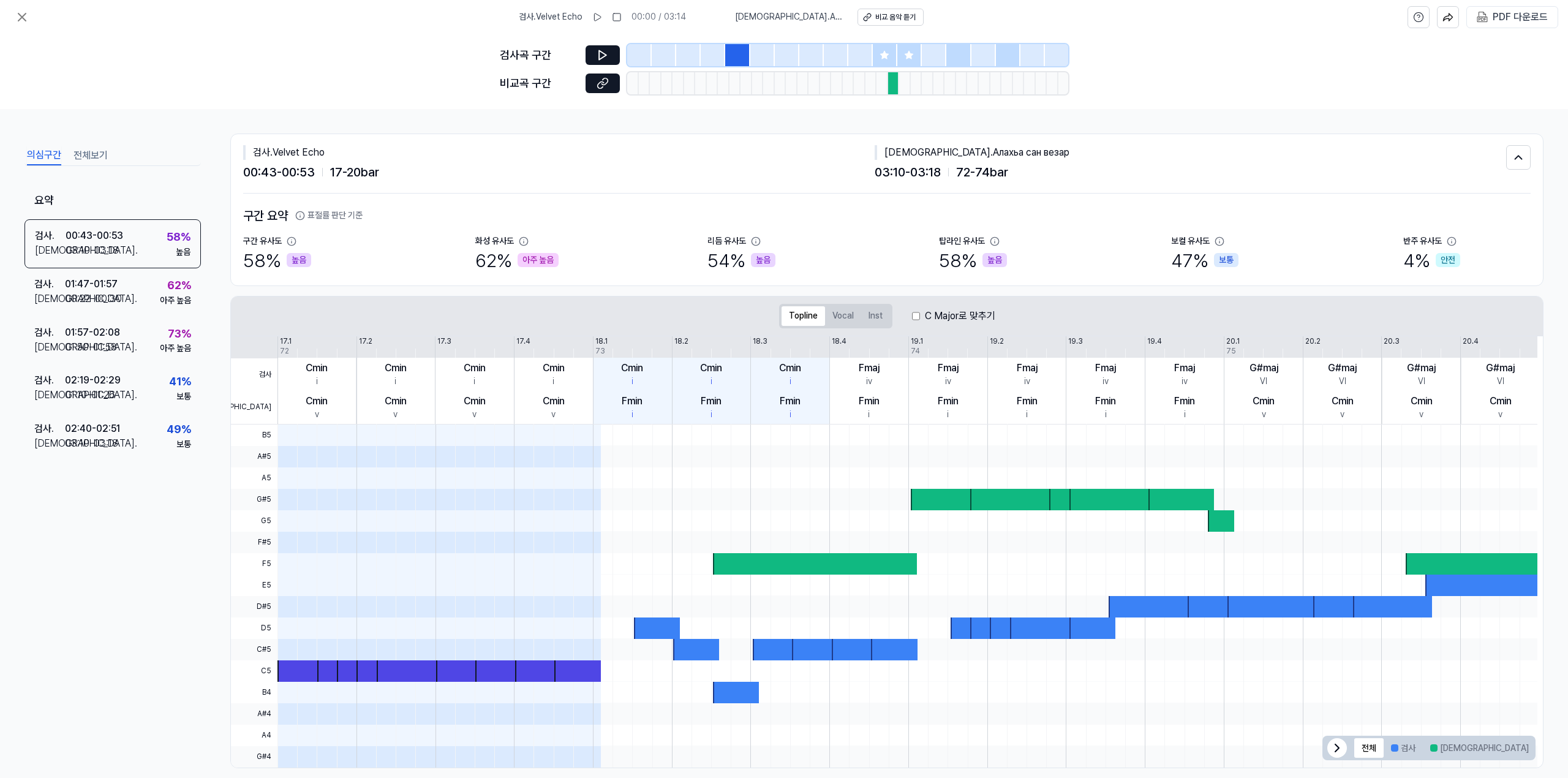
click at [894, 93] on div at bounding box center [894, 83] width 12 height 22
click at [883, 13] on div "비교 음악 듣기" at bounding box center [895, 18] width 40 height 11
click at [26, 18] on icon at bounding box center [22, 17] width 15 height 15
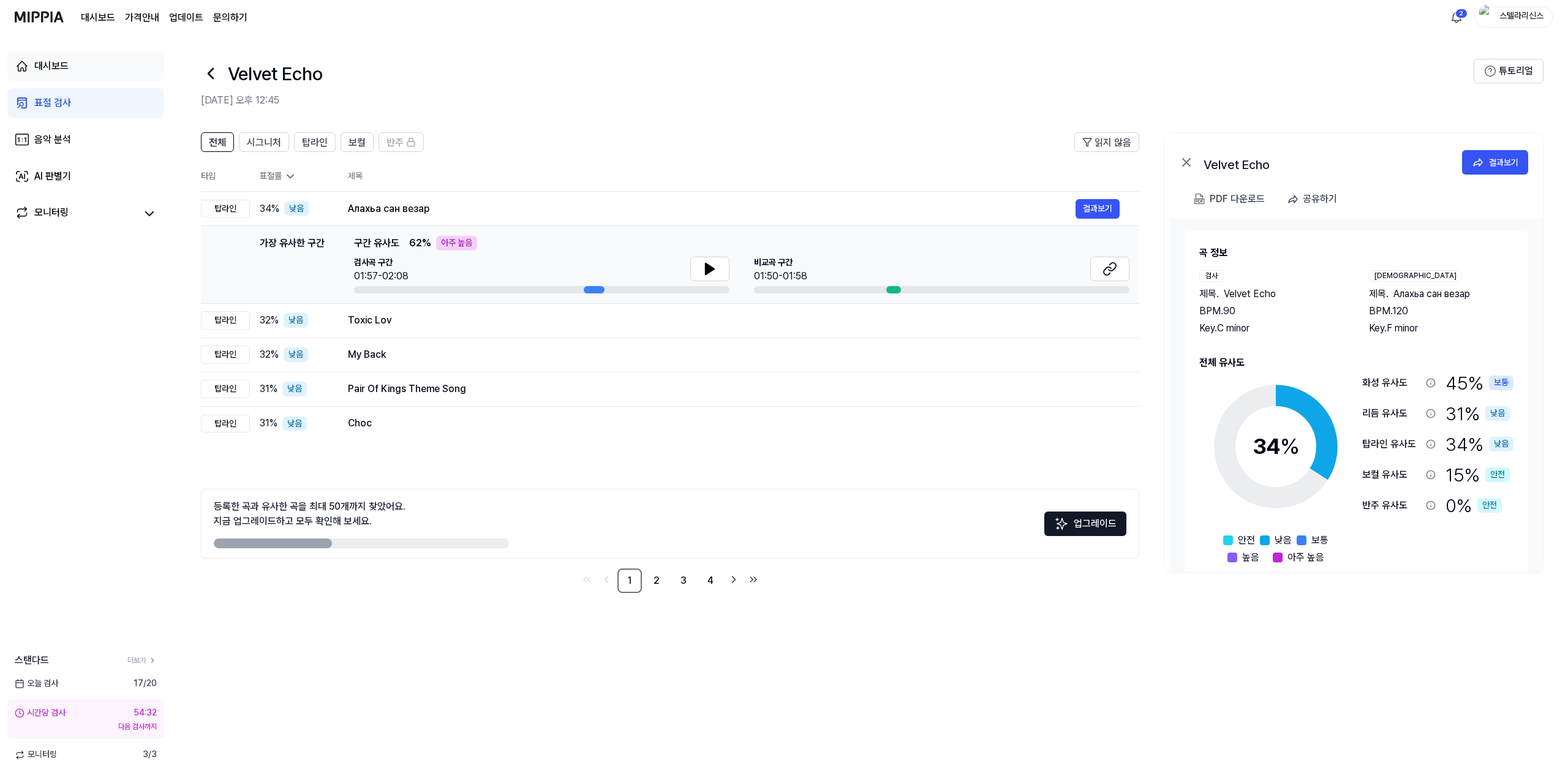
click at [51, 67] on div "대시보드" at bounding box center [51, 66] width 34 height 15
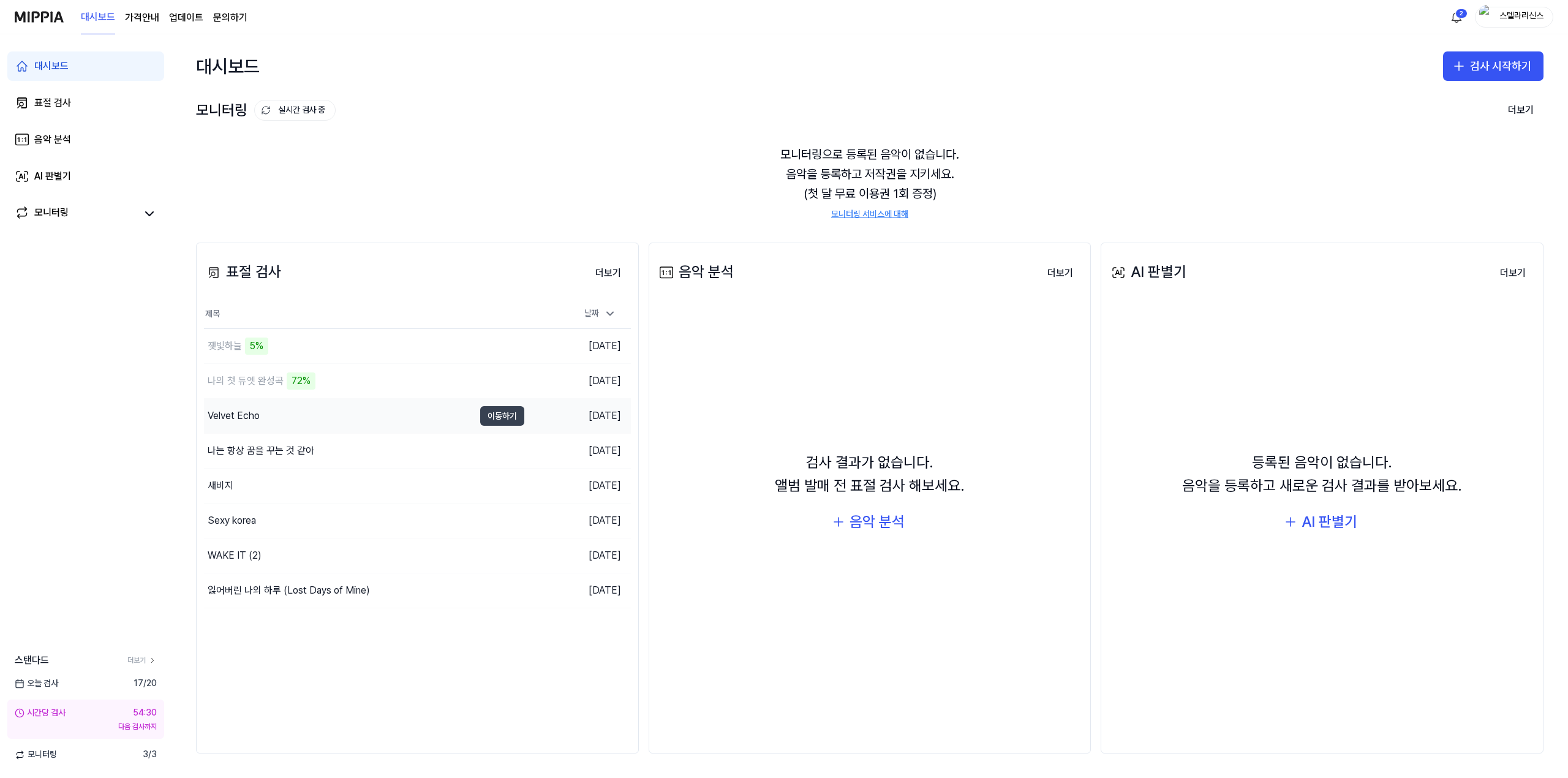
click at [504, 424] on button "이동하기" at bounding box center [502, 416] width 44 height 20
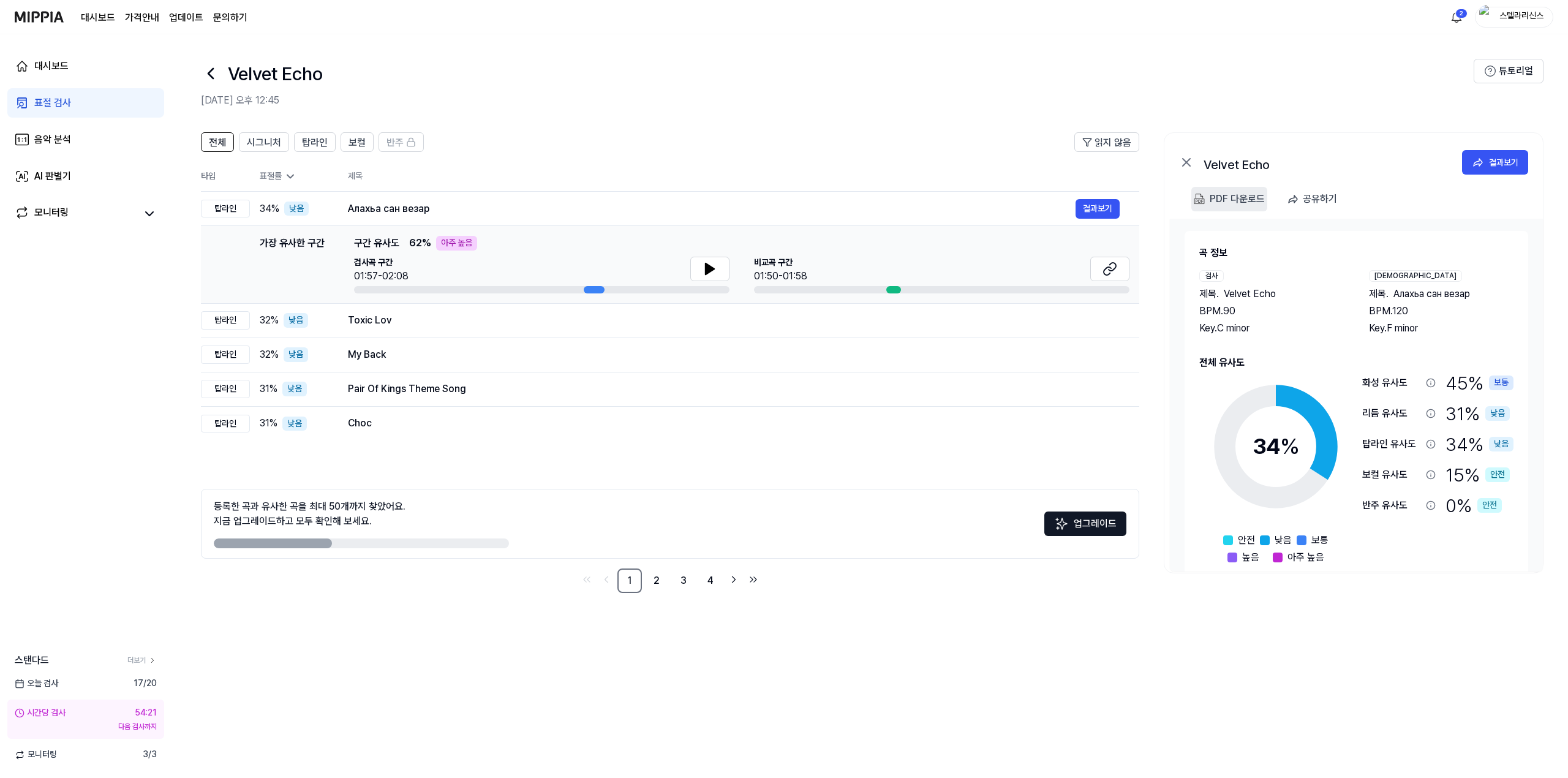
click at [1204, 201] on img at bounding box center [1199, 199] width 11 height 11
click at [1245, 197] on div "PDF 다운로드" at bounding box center [1237, 199] width 55 height 16
click at [1303, 203] on div "공유하기" at bounding box center [1320, 199] width 34 height 16
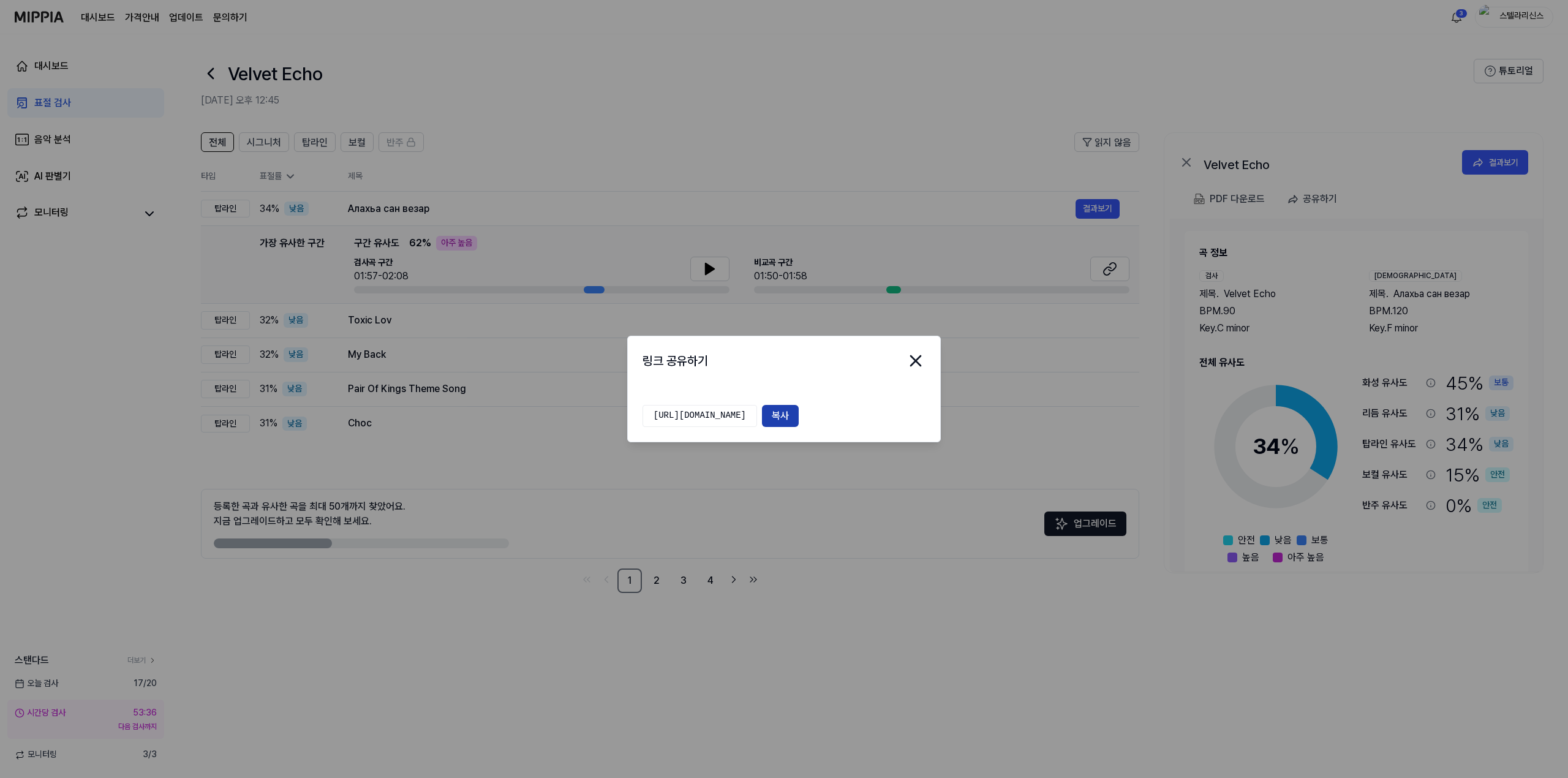
click at [799, 416] on button "복사" at bounding box center [781, 415] width 37 height 22
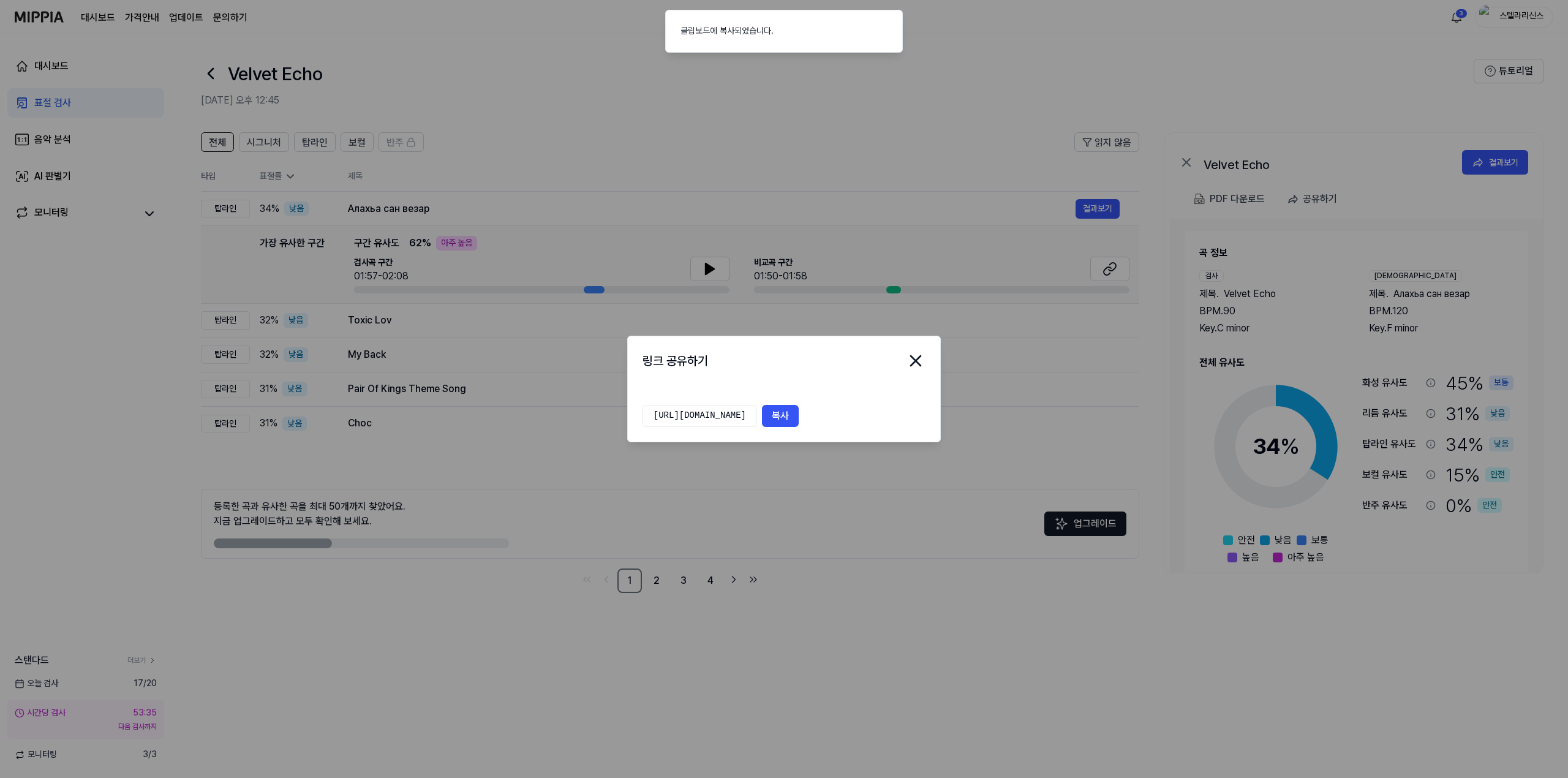
click at [925, 353] on div "링크 공유하기 [URL][DOMAIN_NAME] 복사" at bounding box center [783, 389] width 313 height 106
click at [919, 362] on icon "close modal" at bounding box center [916, 361] width 20 height 20
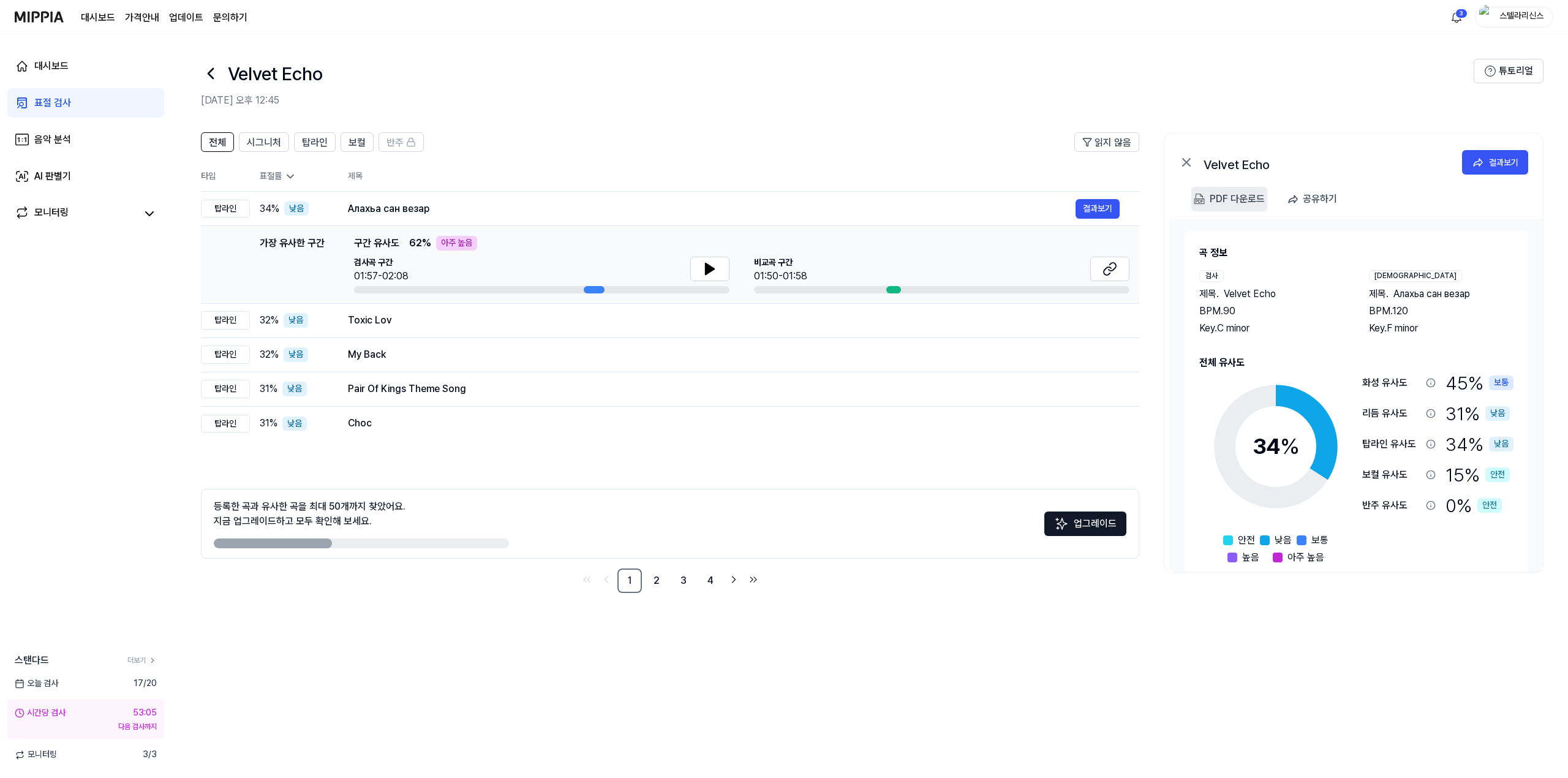
click at [1231, 194] on div "PDF 다운로드" at bounding box center [1237, 199] width 55 height 16
click at [98, 67] on link "대시보드" at bounding box center [86, 66] width 157 height 30
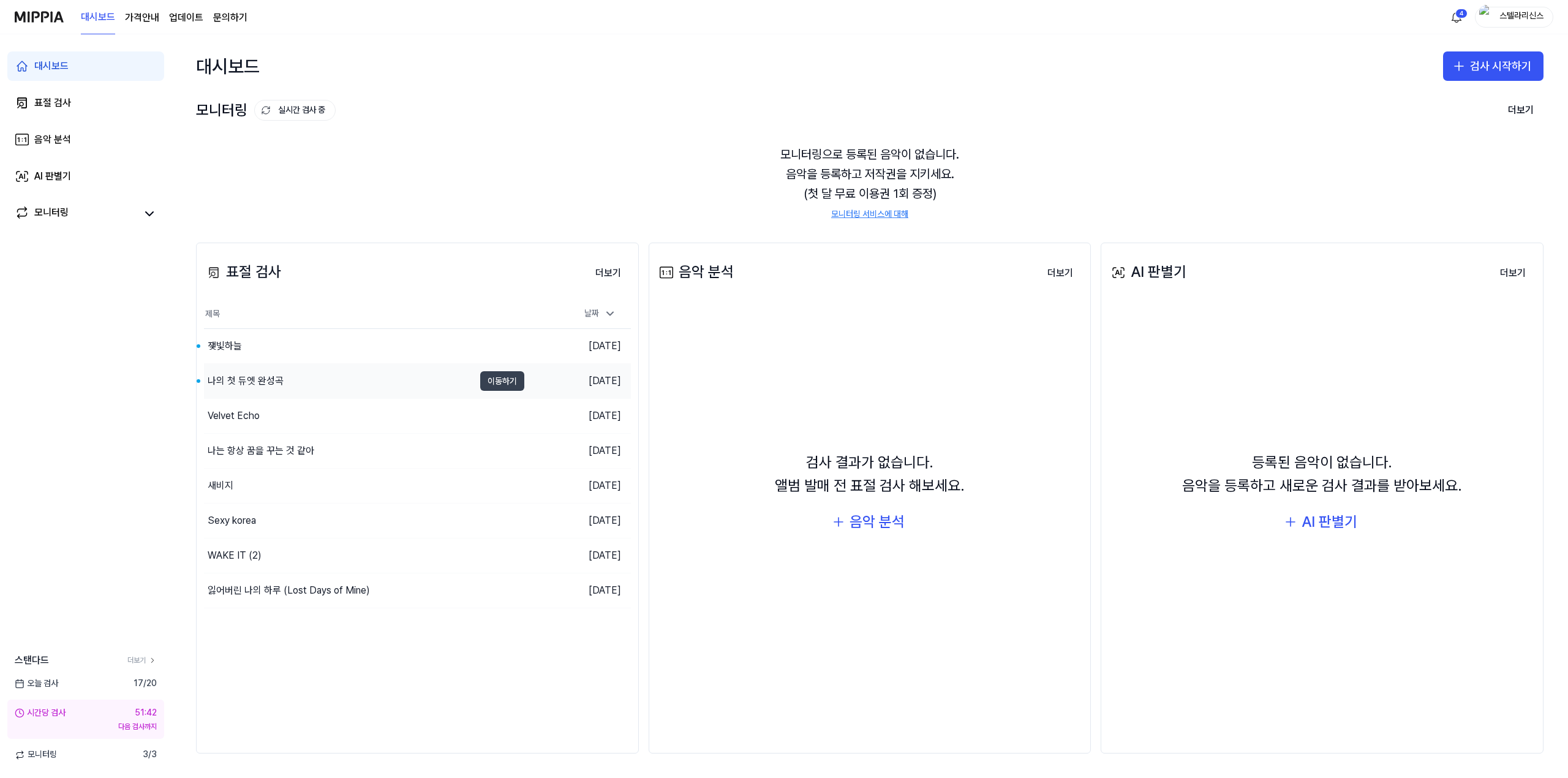
click at [498, 379] on button "이동하기" at bounding box center [502, 381] width 44 height 20
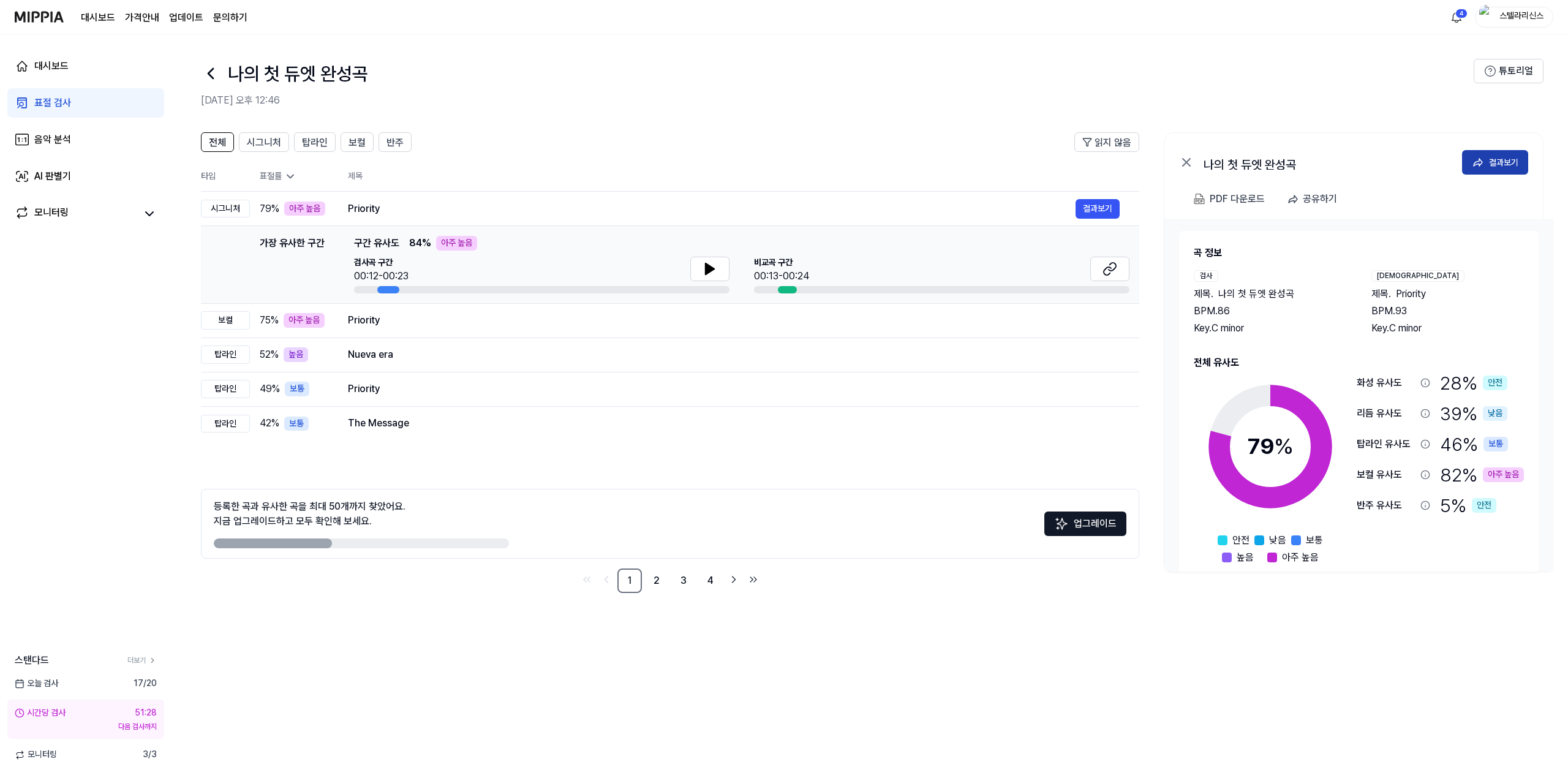
click at [1495, 152] on button "결과보기" at bounding box center [1495, 162] width 66 height 24
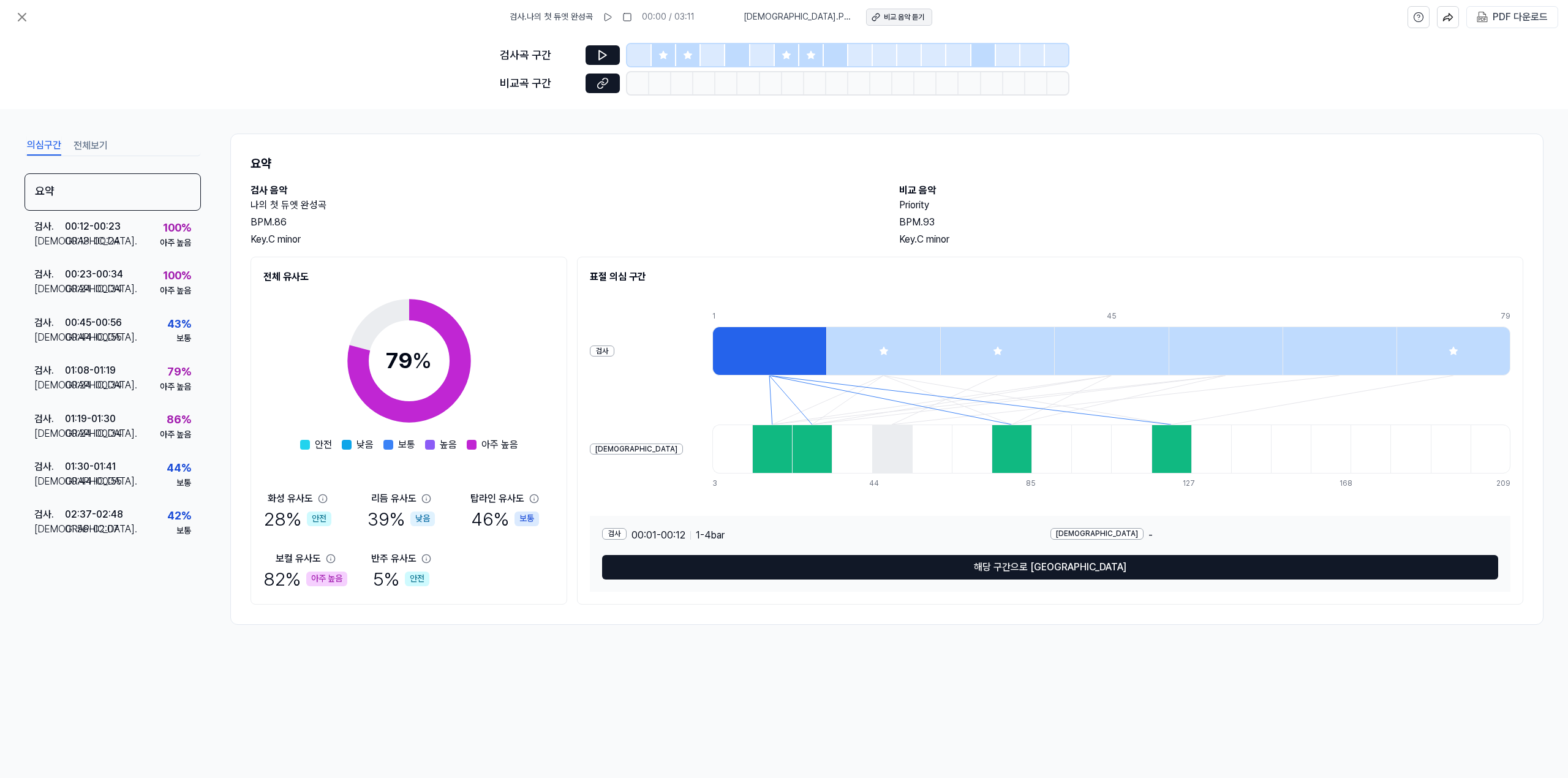
click at [884, 22] on div "비교 음악 듣기" at bounding box center [903, 18] width 40 height 11
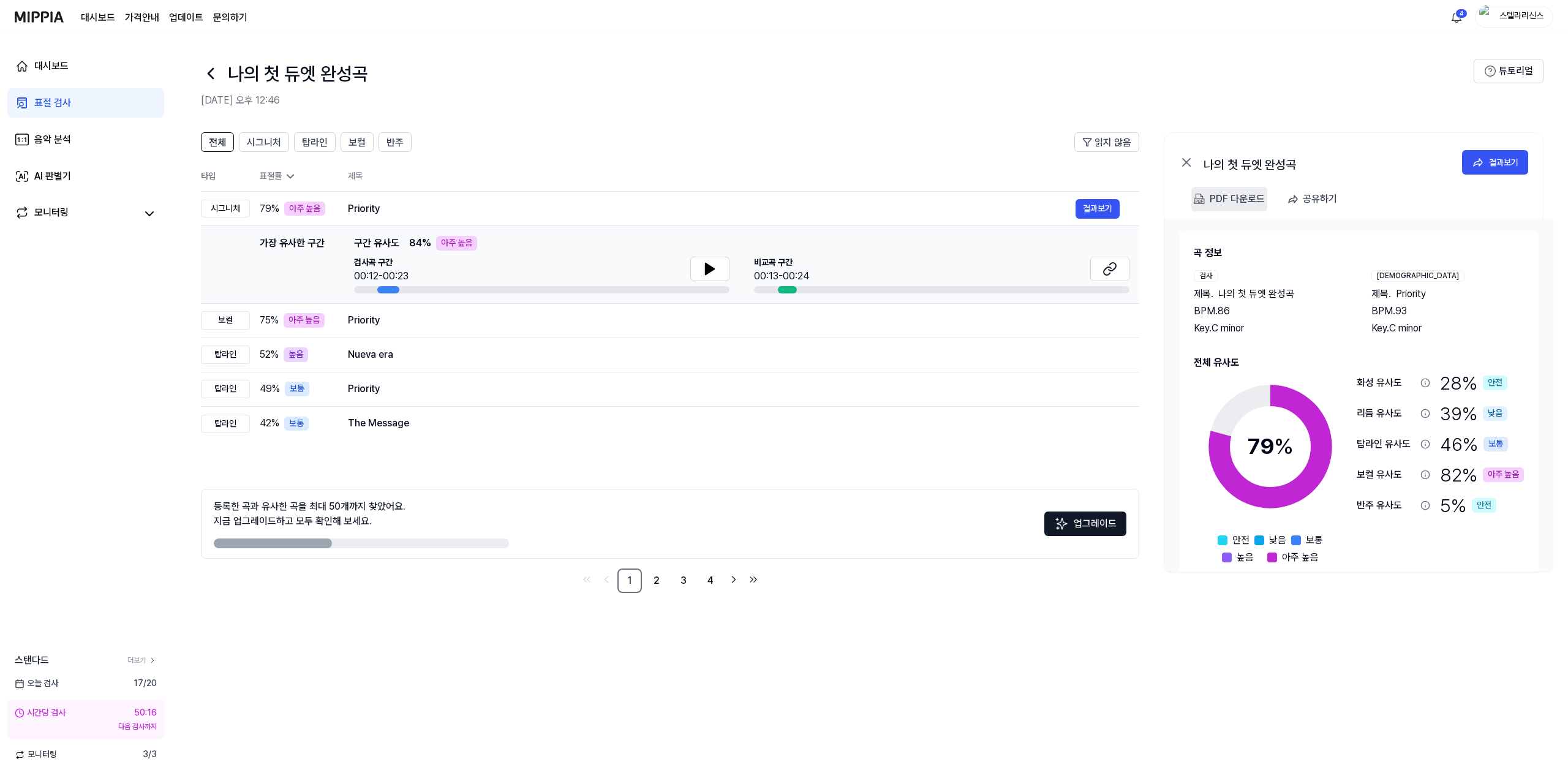
click at [1236, 203] on div "PDF 다운로드" at bounding box center [1237, 199] width 55 height 16
click at [207, 79] on icon at bounding box center [211, 74] width 20 height 20
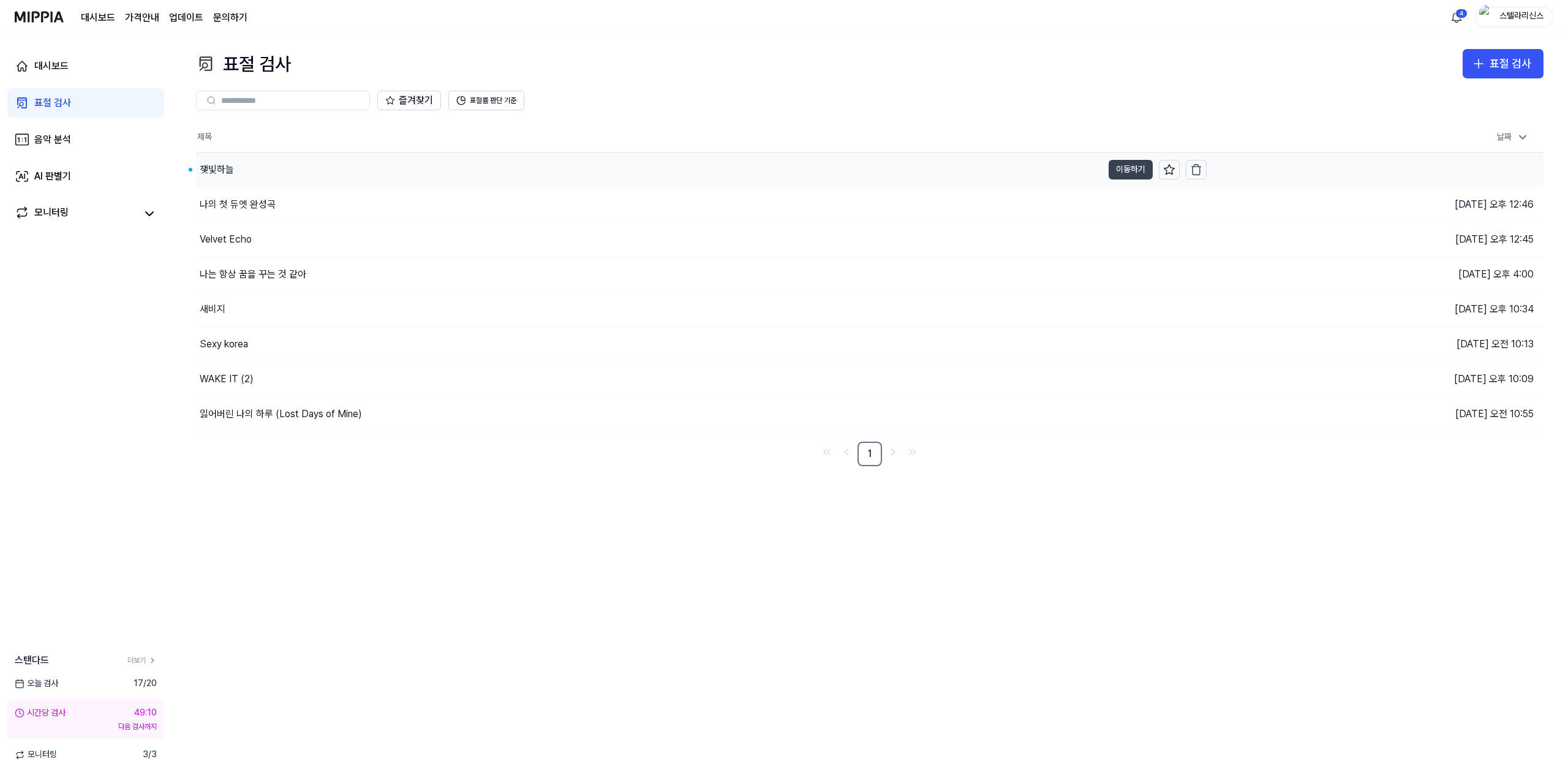
click at [1116, 170] on button "이동하기" at bounding box center [1130, 170] width 44 height 20
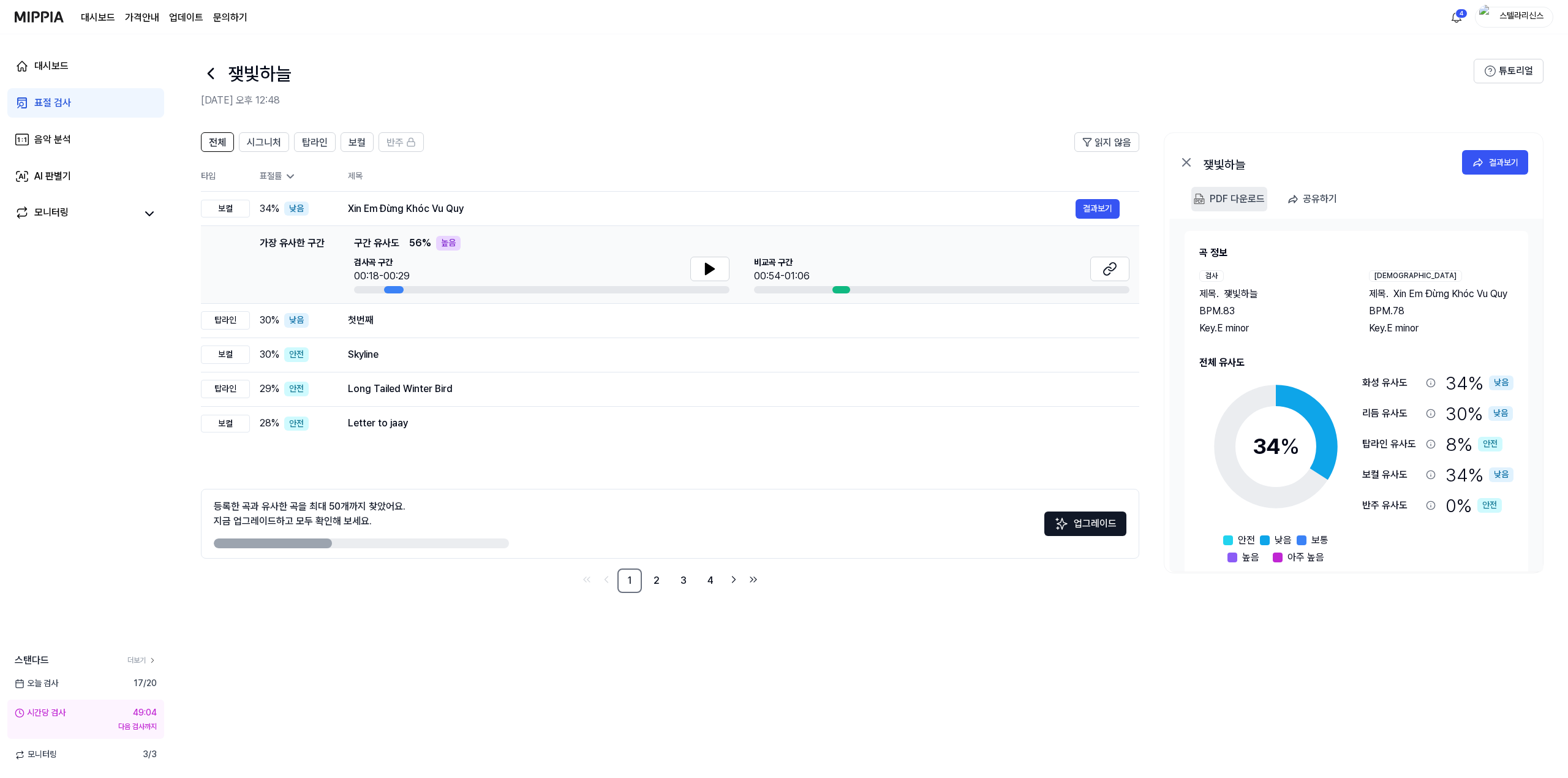
click at [1228, 202] on div "PDF 다운로드" at bounding box center [1237, 199] width 55 height 16
click at [209, 75] on icon at bounding box center [211, 74] width 20 height 20
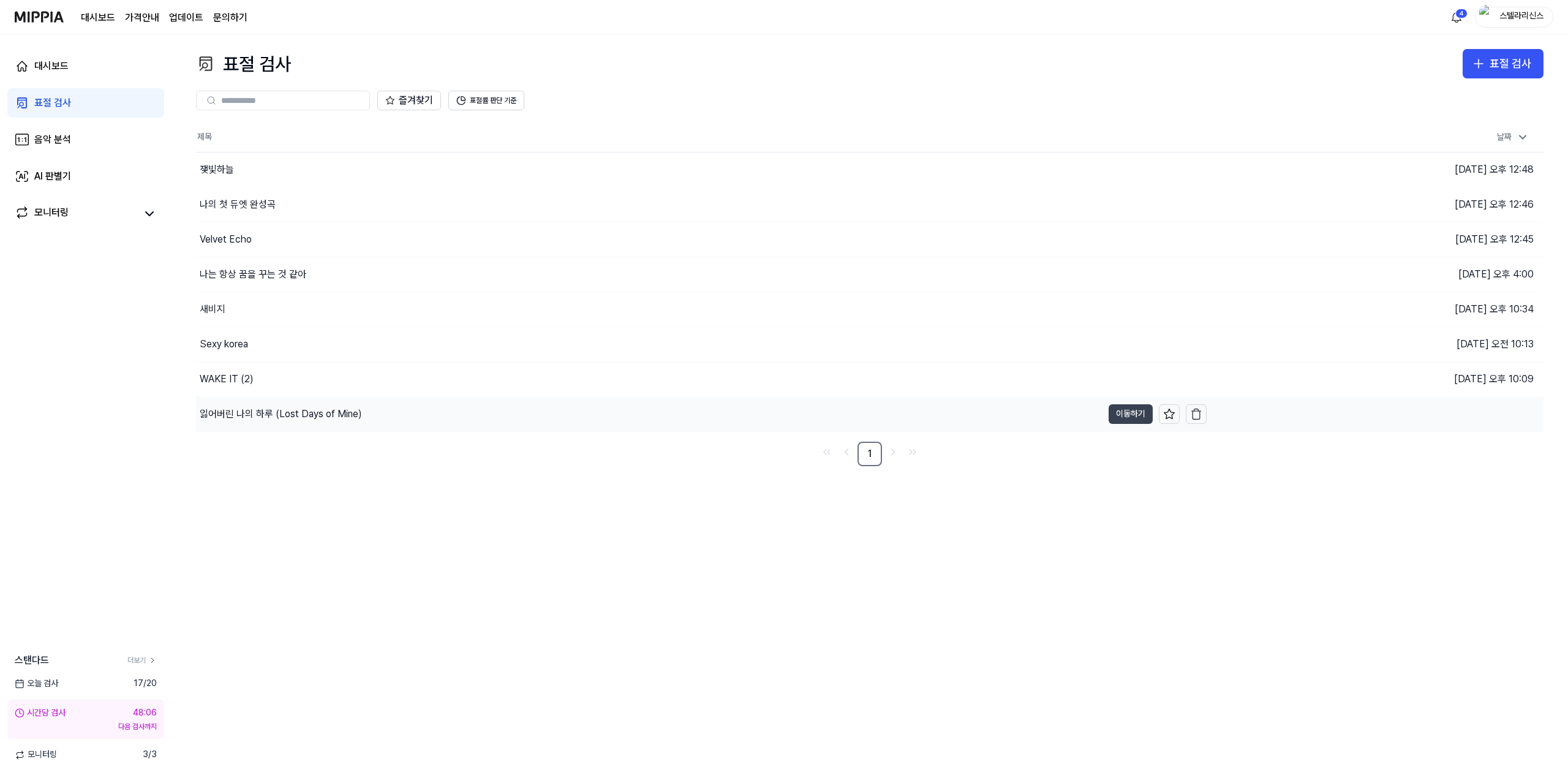
click at [1120, 418] on button "이동하기" at bounding box center [1130, 414] width 44 height 20
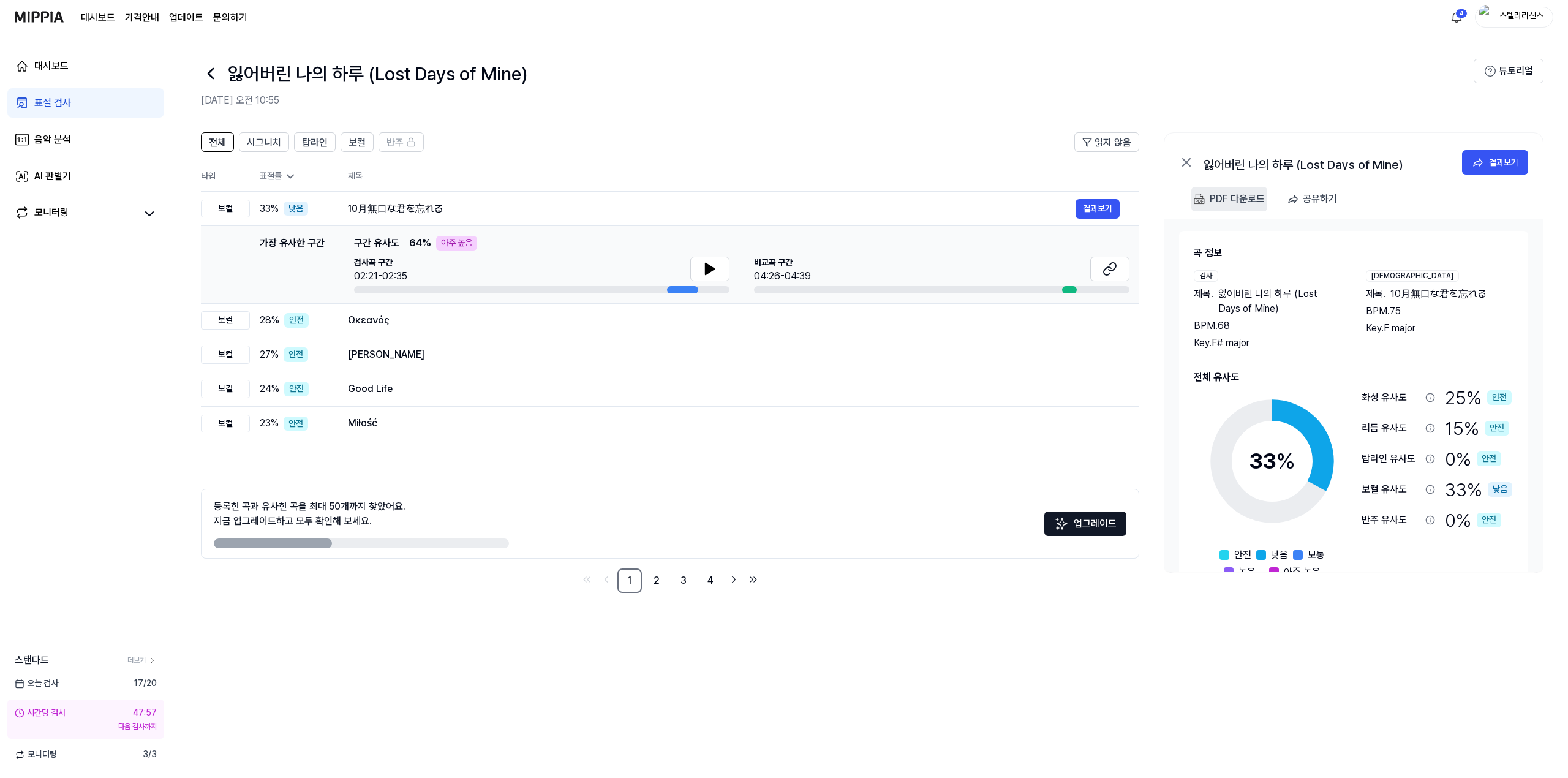
click at [1218, 197] on div "PDF 다운로드" at bounding box center [1237, 199] width 55 height 16
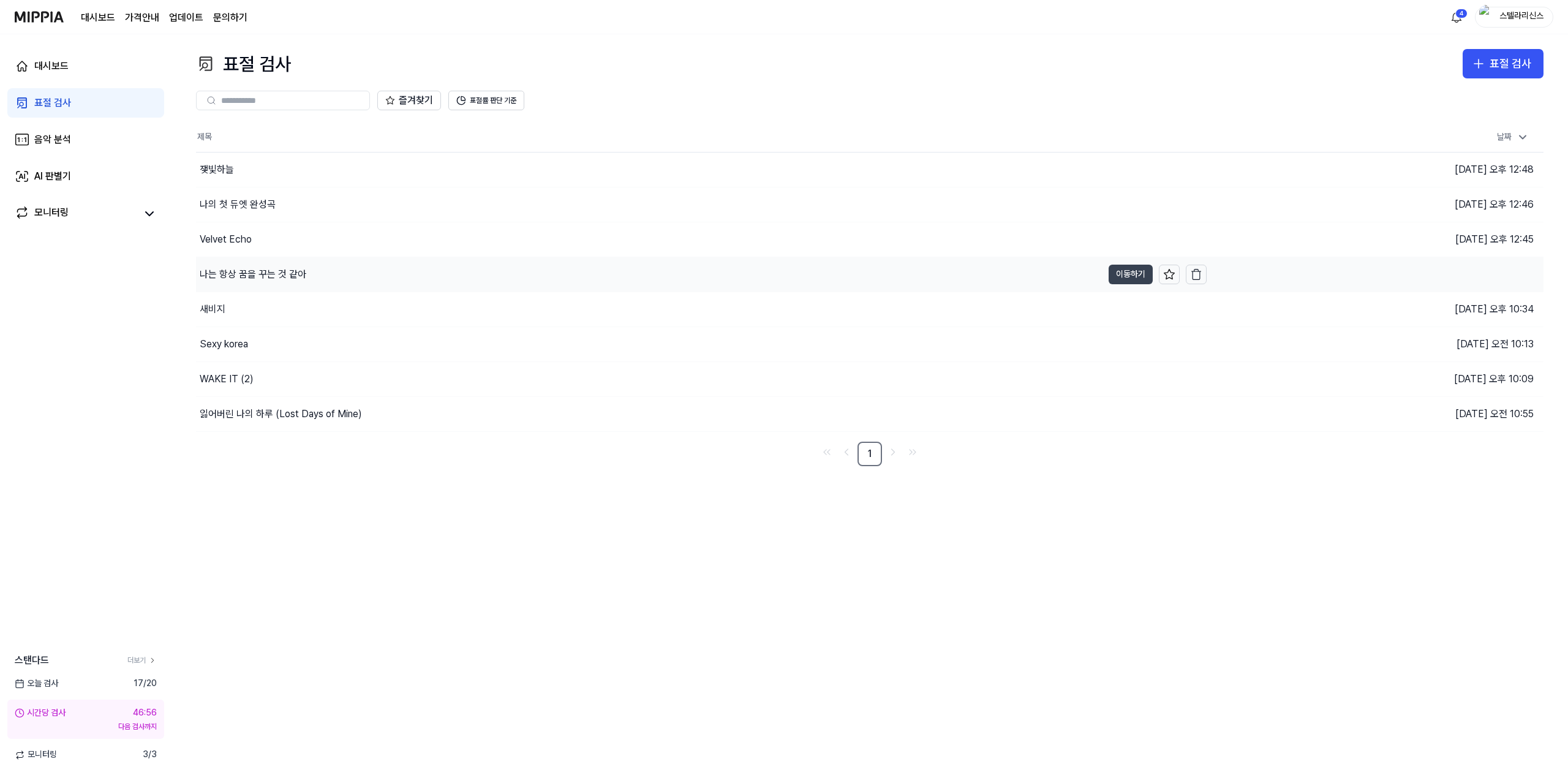
click at [1121, 271] on button "이동하기" at bounding box center [1130, 275] width 44 height 20
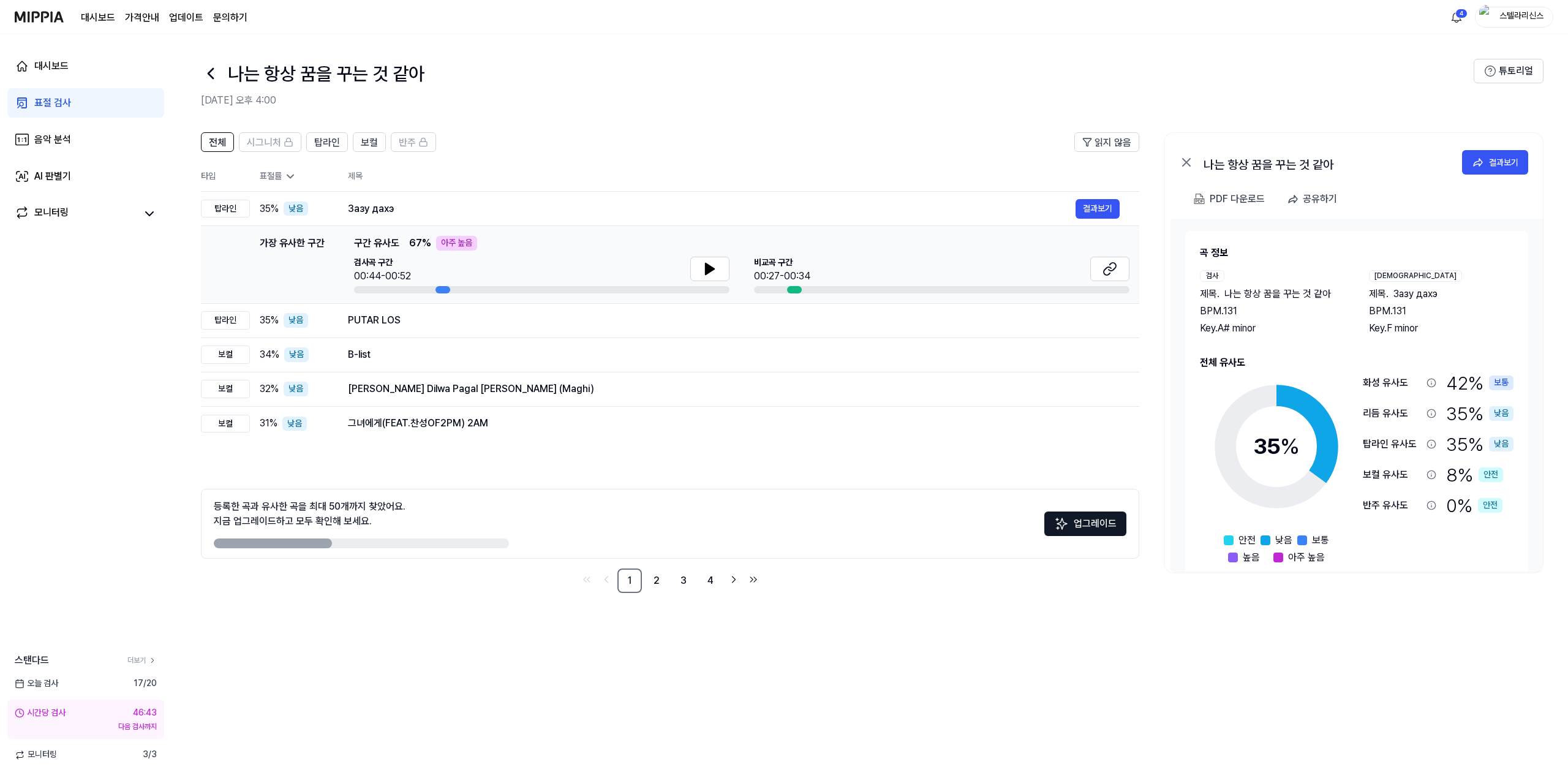
click at [50, 17] on img at bounding box center [39, 16] width 49 height 34
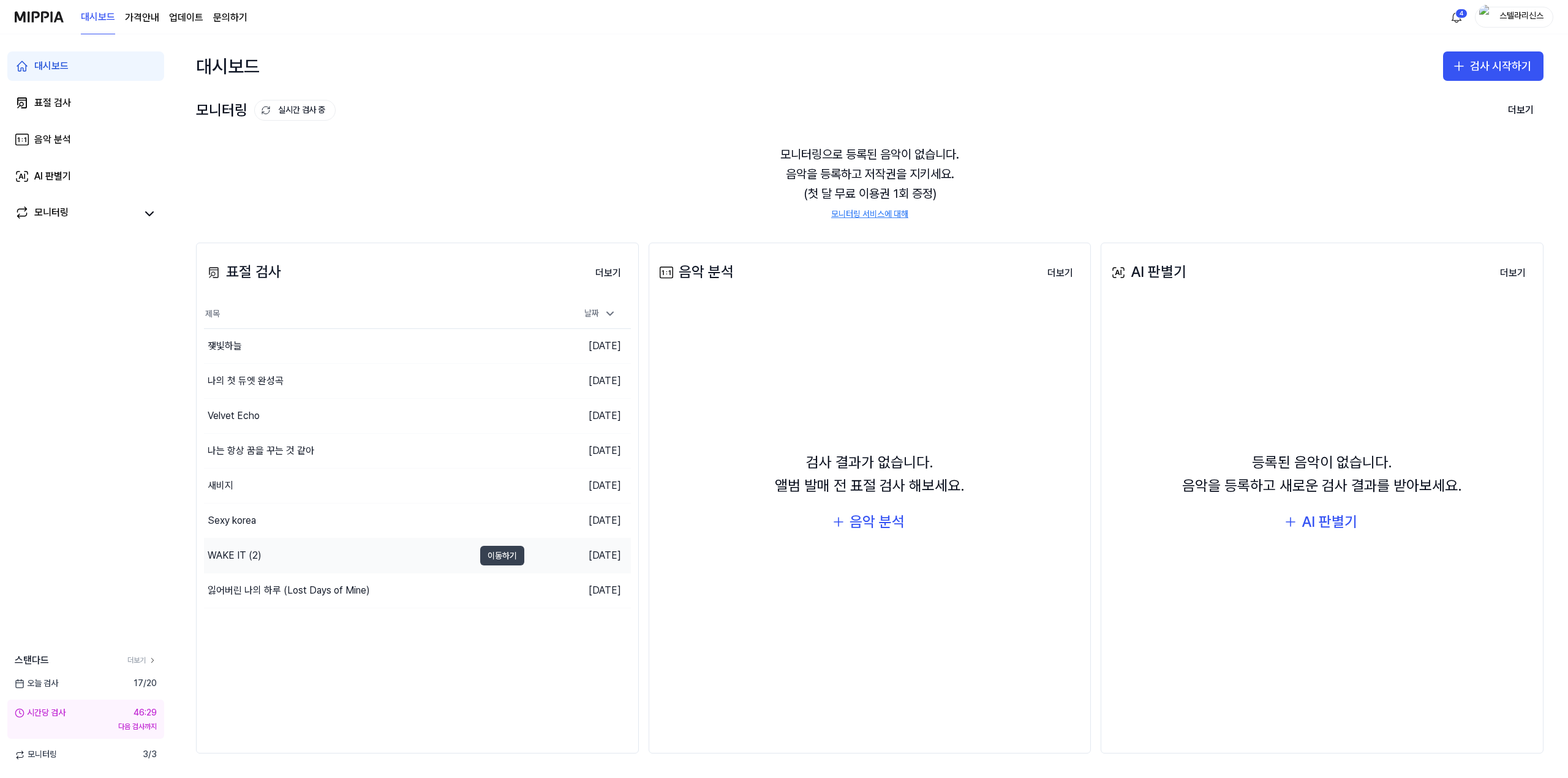
click at [502, 561] on button "이동하기" at bounding box center [502, 556] width 44 height 20
click at [508, 488] on button "이동하기" at bounding box center [502, 486] width 44 height 20
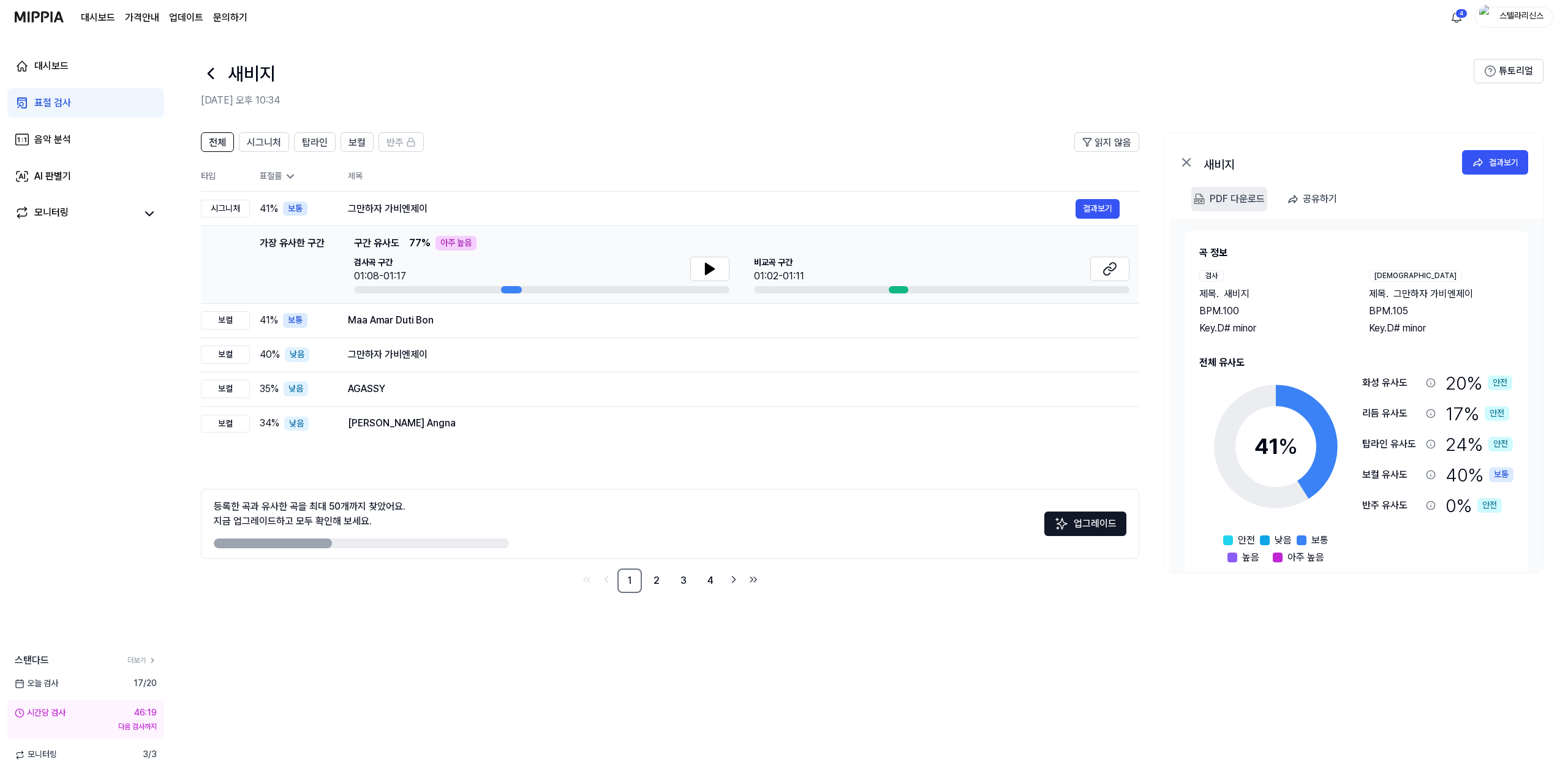
click at [1239, 199] on div "PDF 다운로드" at bounding box center [1237, 199] width 55 height 16
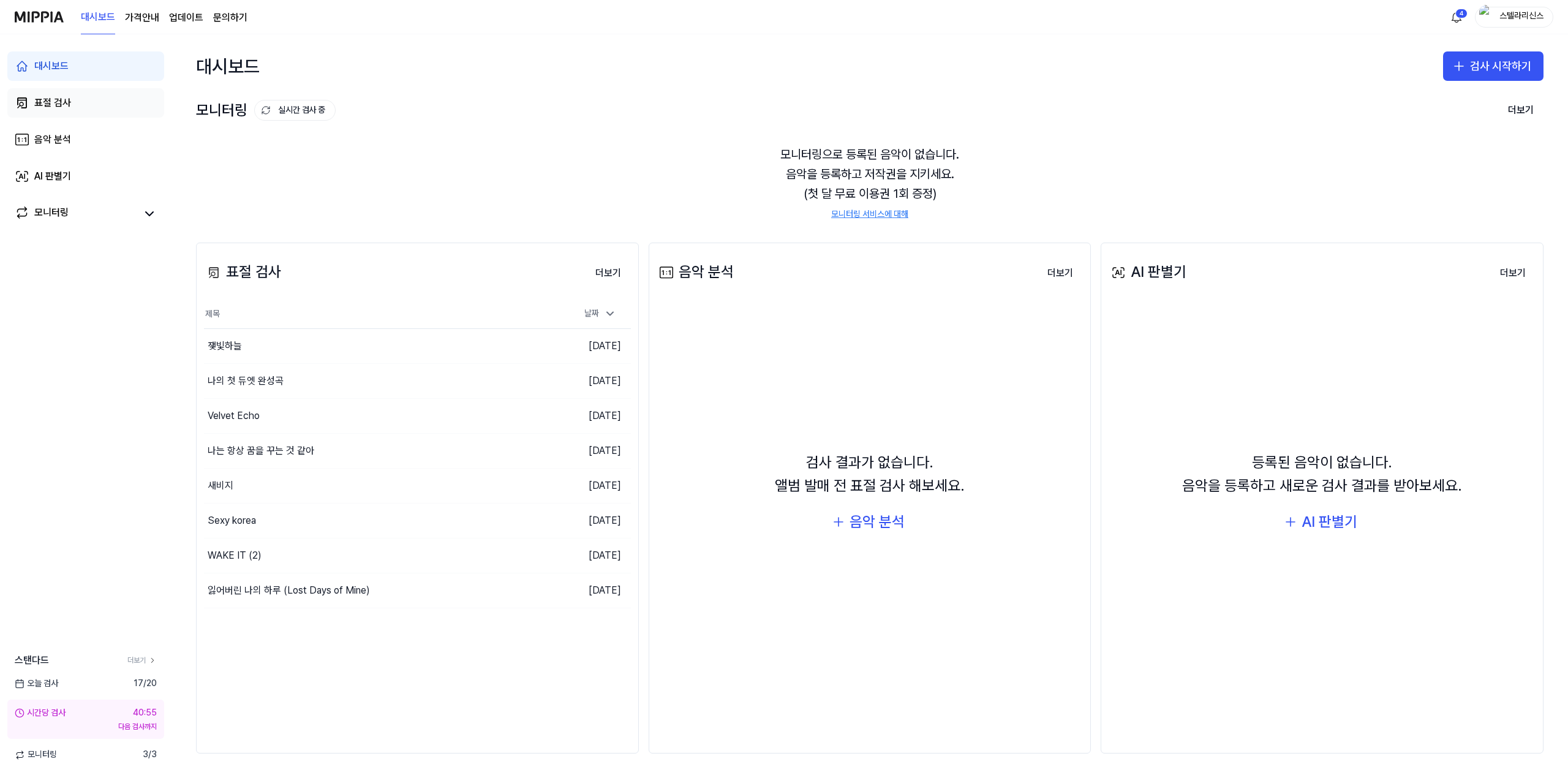
click at [48, 109] on div "표절 검사" at bounding box center [53, 103] width 37 height 15
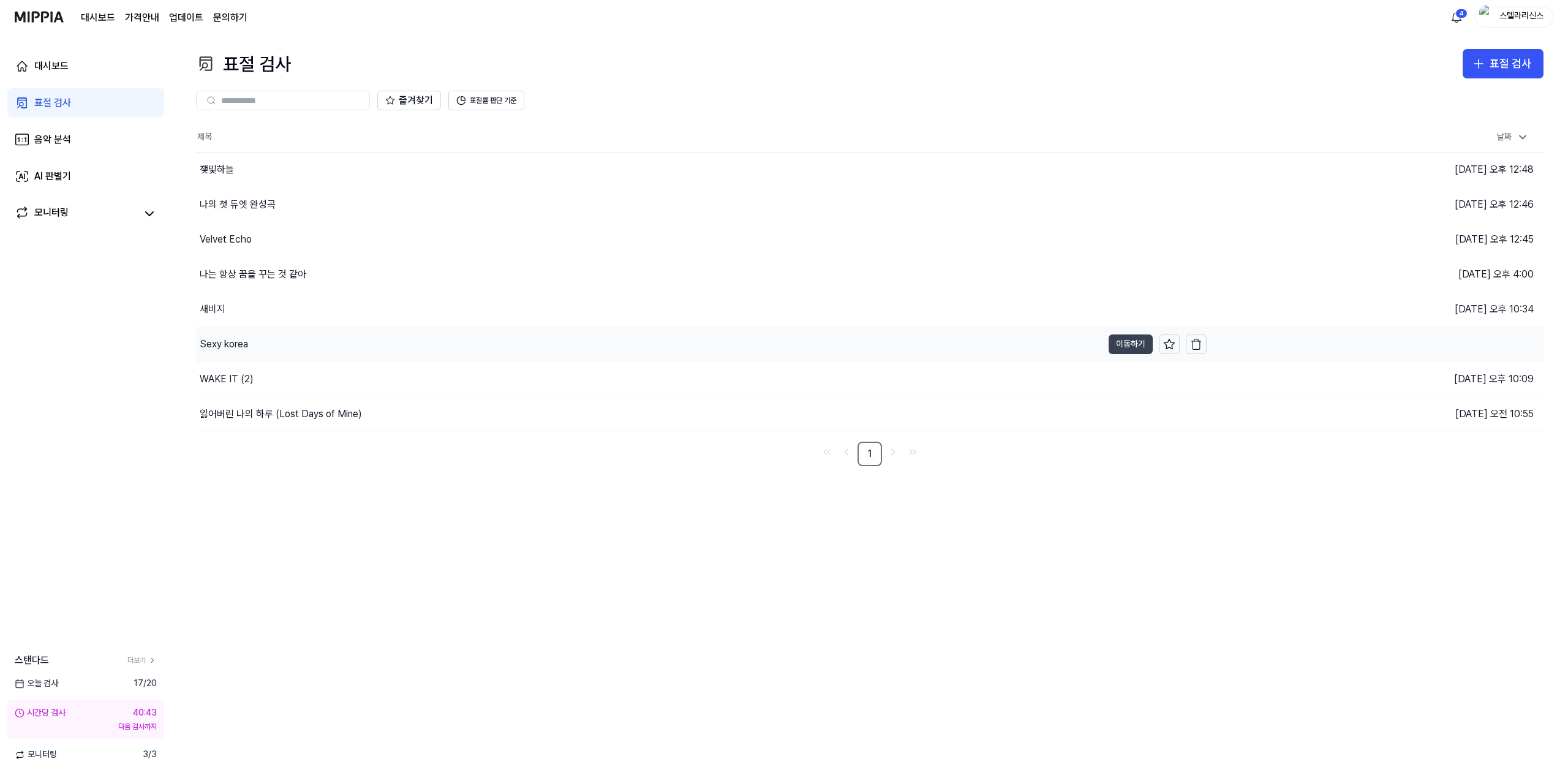
click at [1135, 344] on button "이동하기" at bounding box center [1130, 344] width 44 height 20
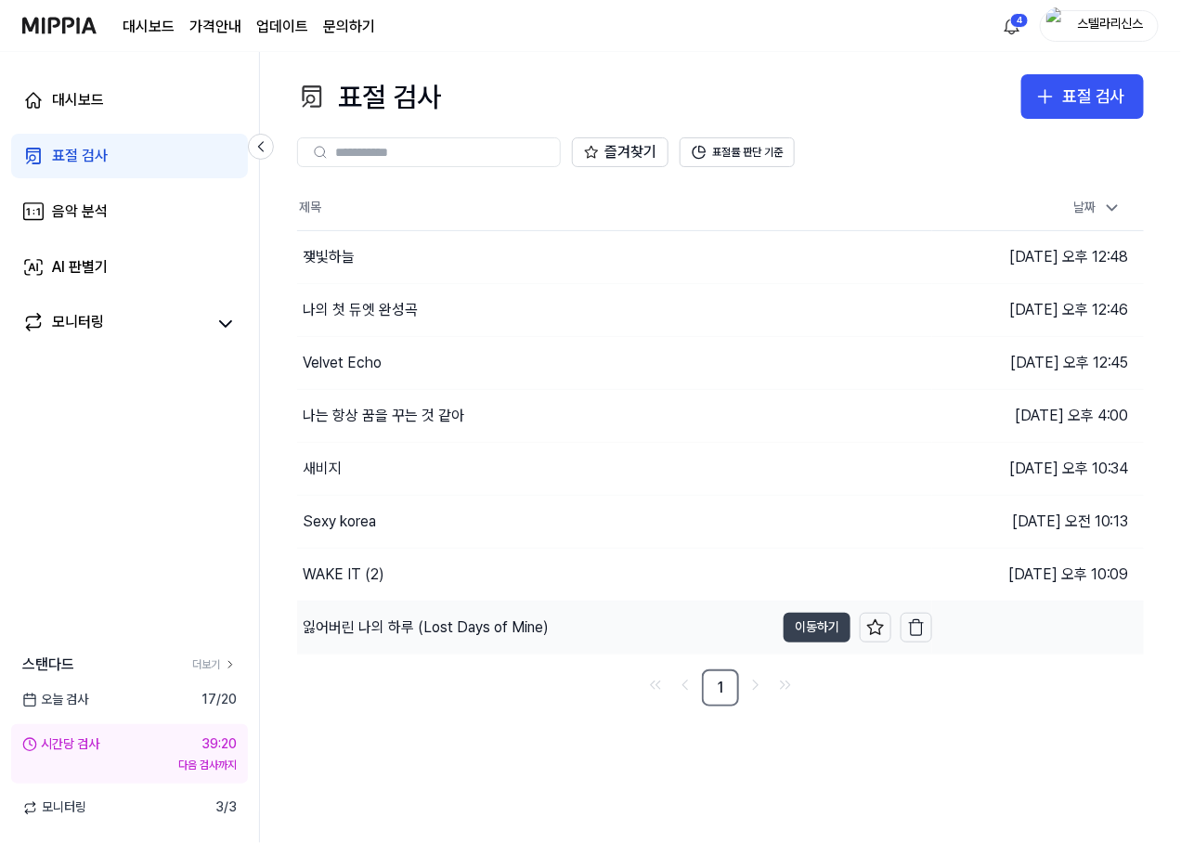
click at [829, 627] on button "이동하기" at bounding box center [816, 628] width 67 height 30
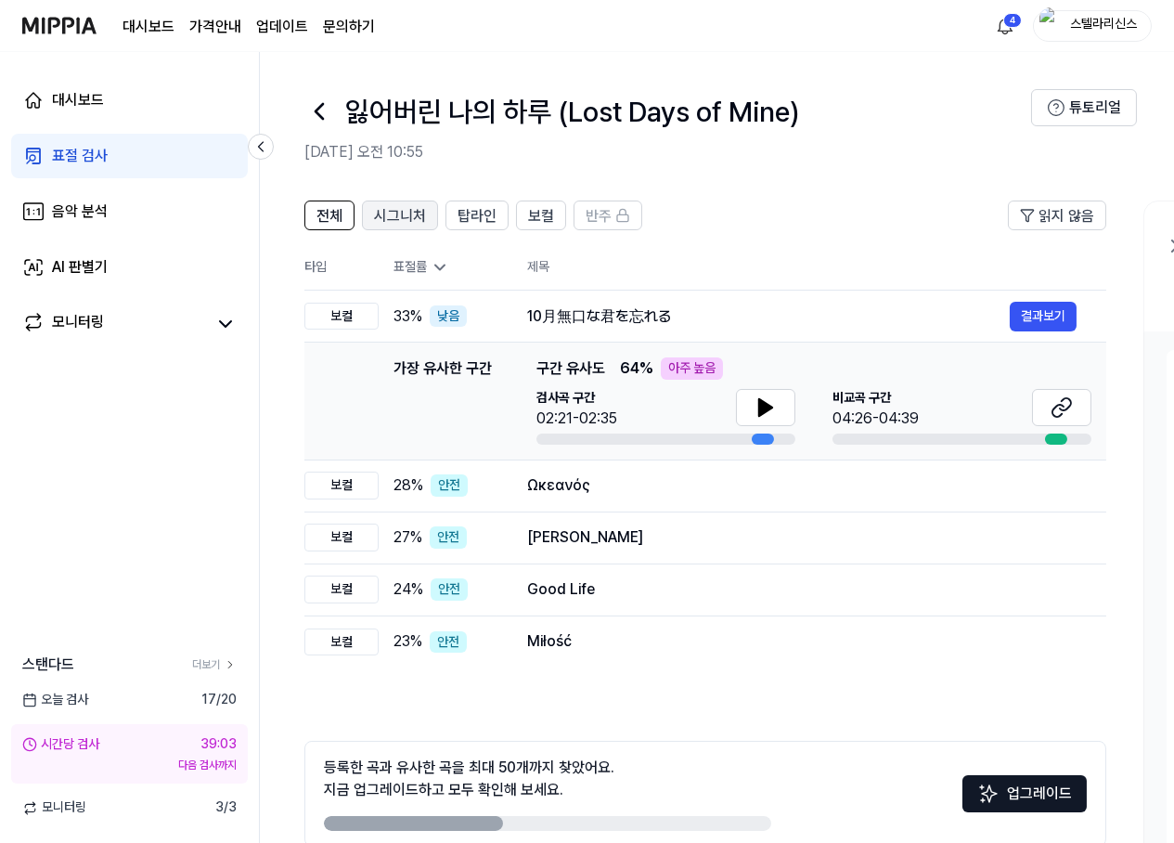
click at [412, 205] on span "시그니처" at bounding box center [400, 216] width 52 height 22
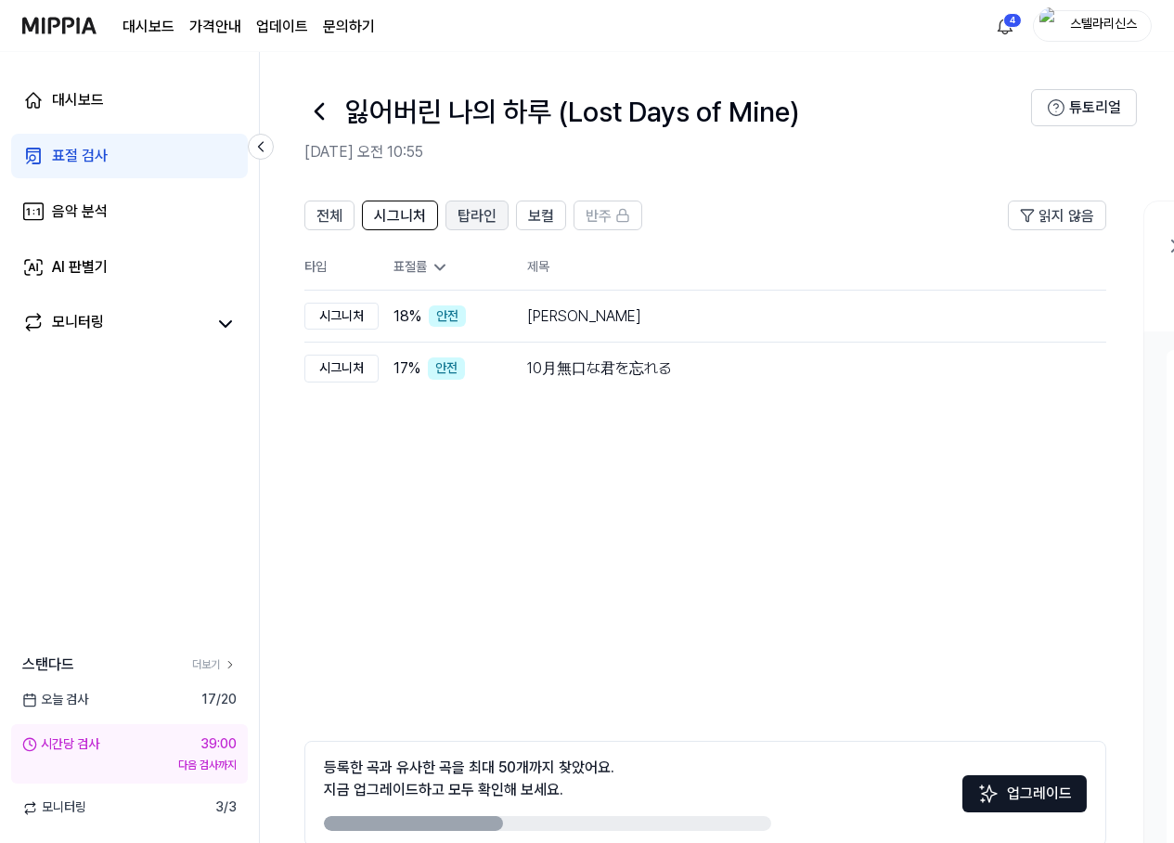
click at [495, 225] on span "탑라인" at bounding box center [477, 216] width 39 height 22
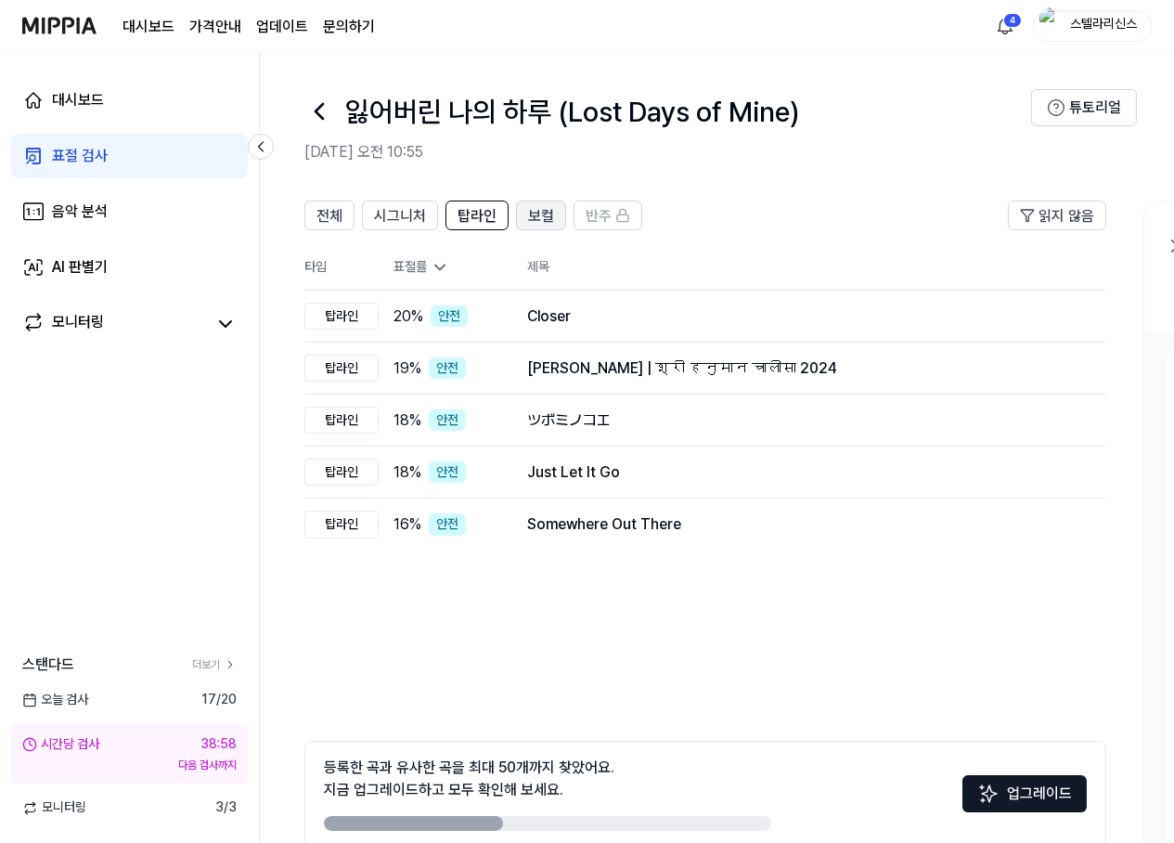
click at [528, 216] on span "보컬" at bounding box center [541, 216] width 26 height 22
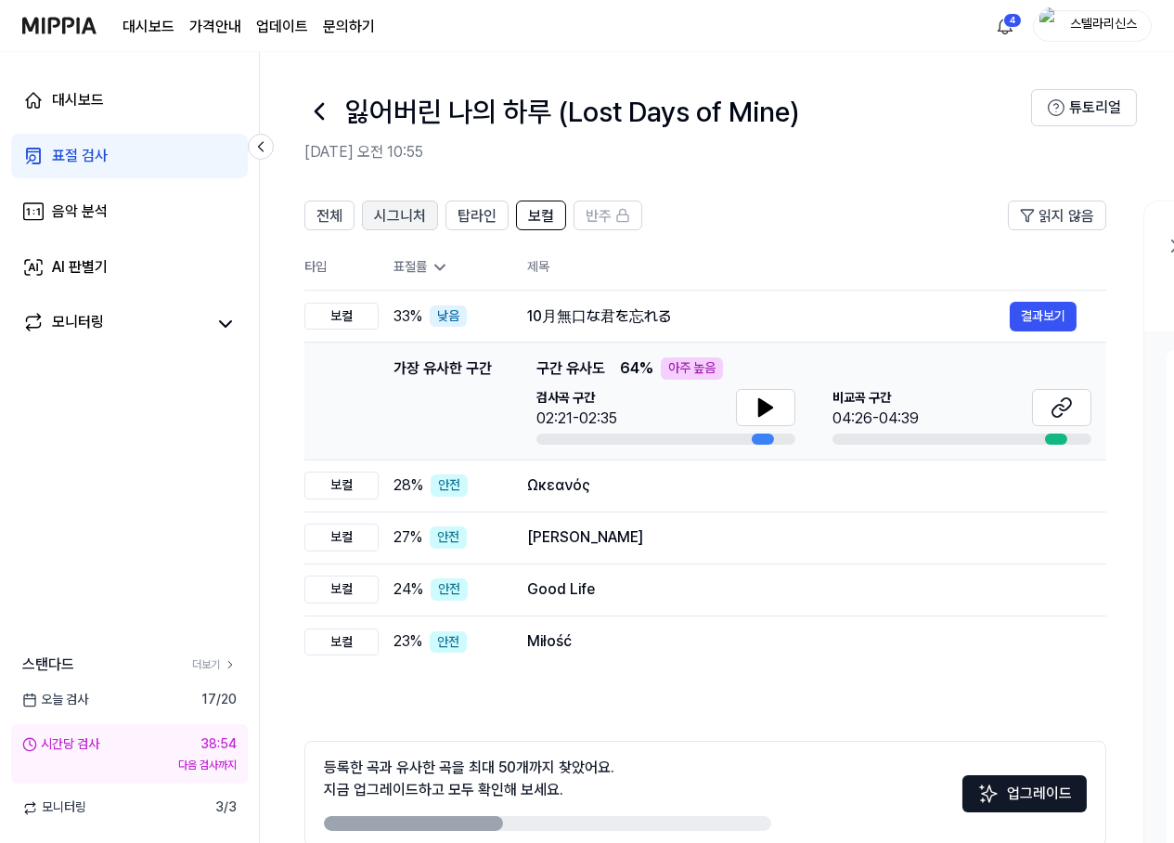
click at [431, 213] on button "시그니처" at bounding box center [400, 215] width 76 height 30
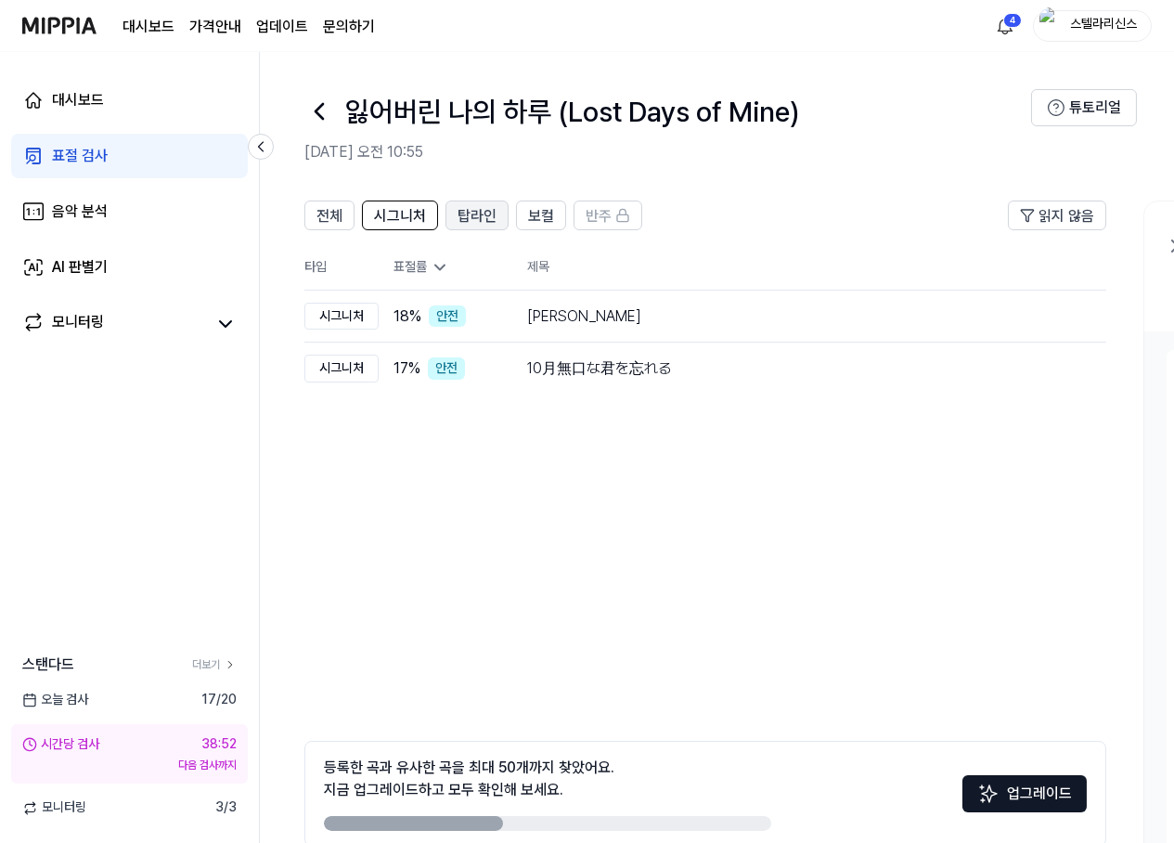
click at [458, 215] on span "탑라인" at bounding box center [477, 216] width 39 height 22
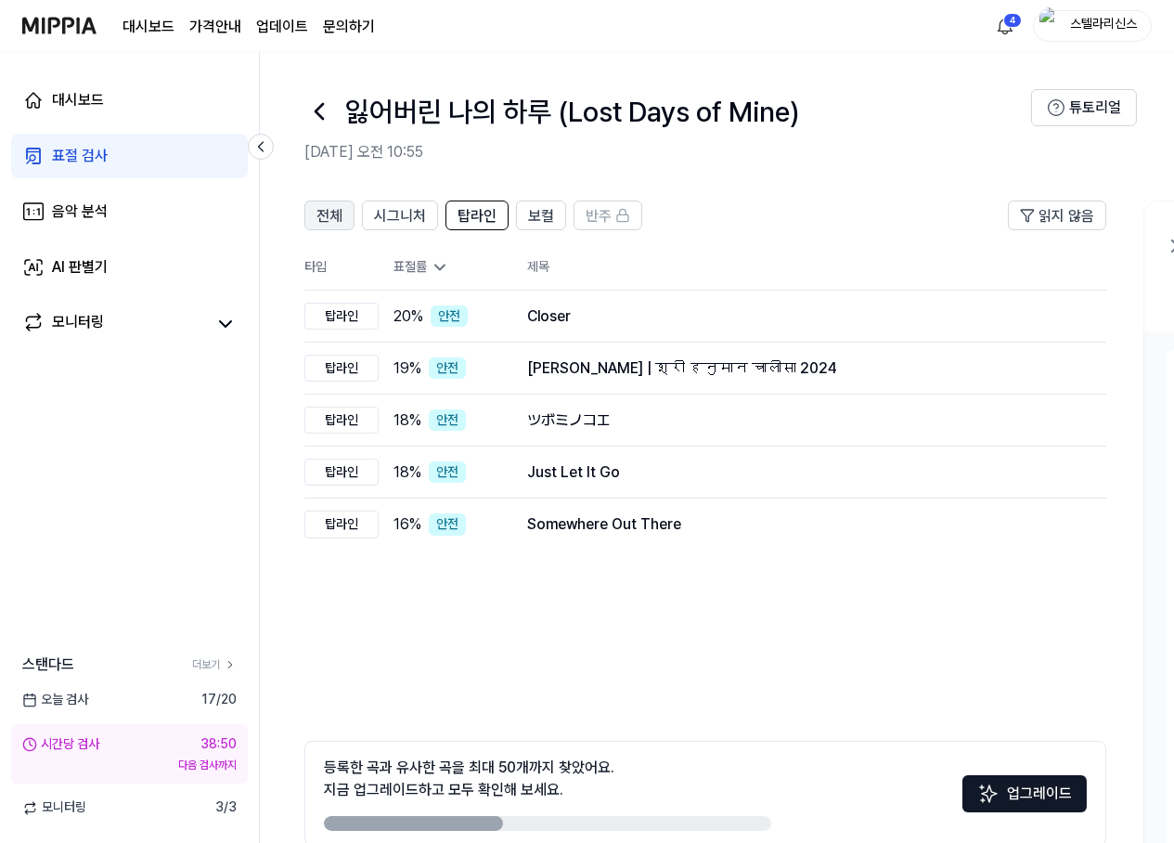
click at [333, 223] on span "전체" at bounding box center [329, 216] width 26 height 22
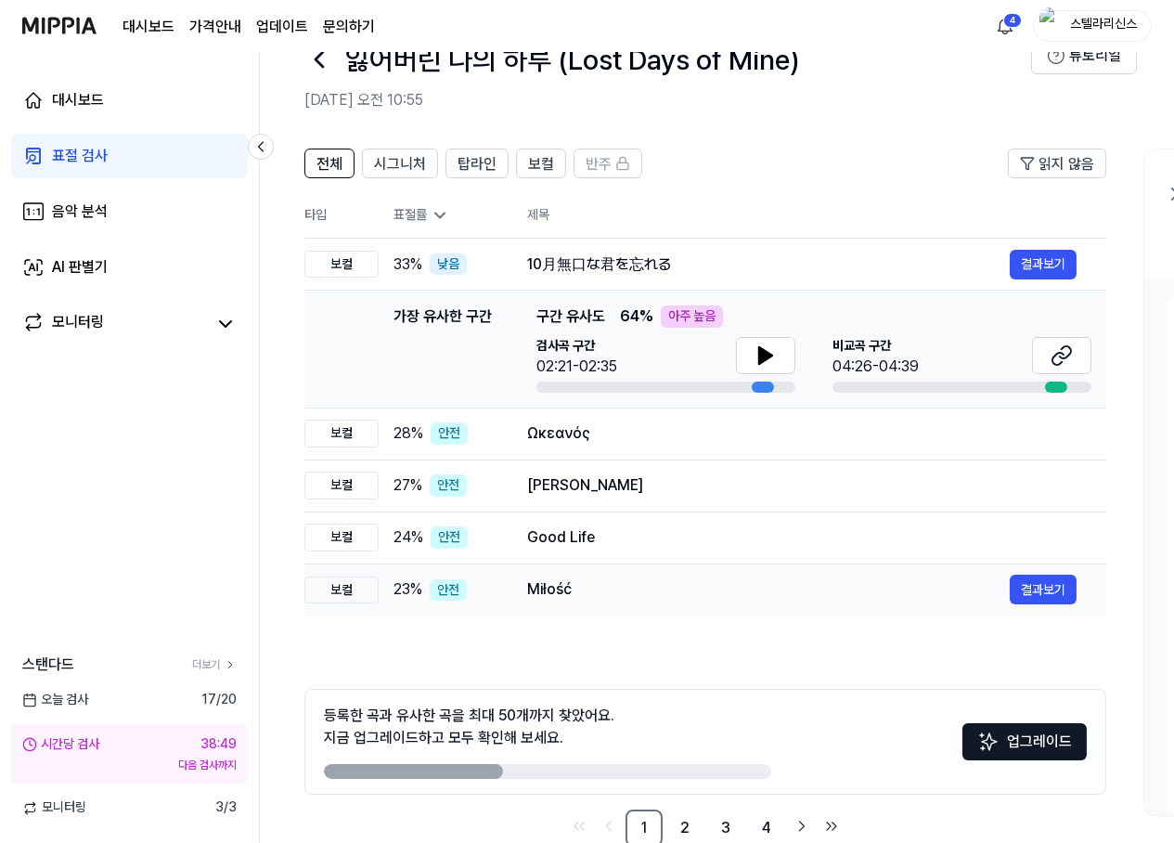
scroll to position [92, 0]
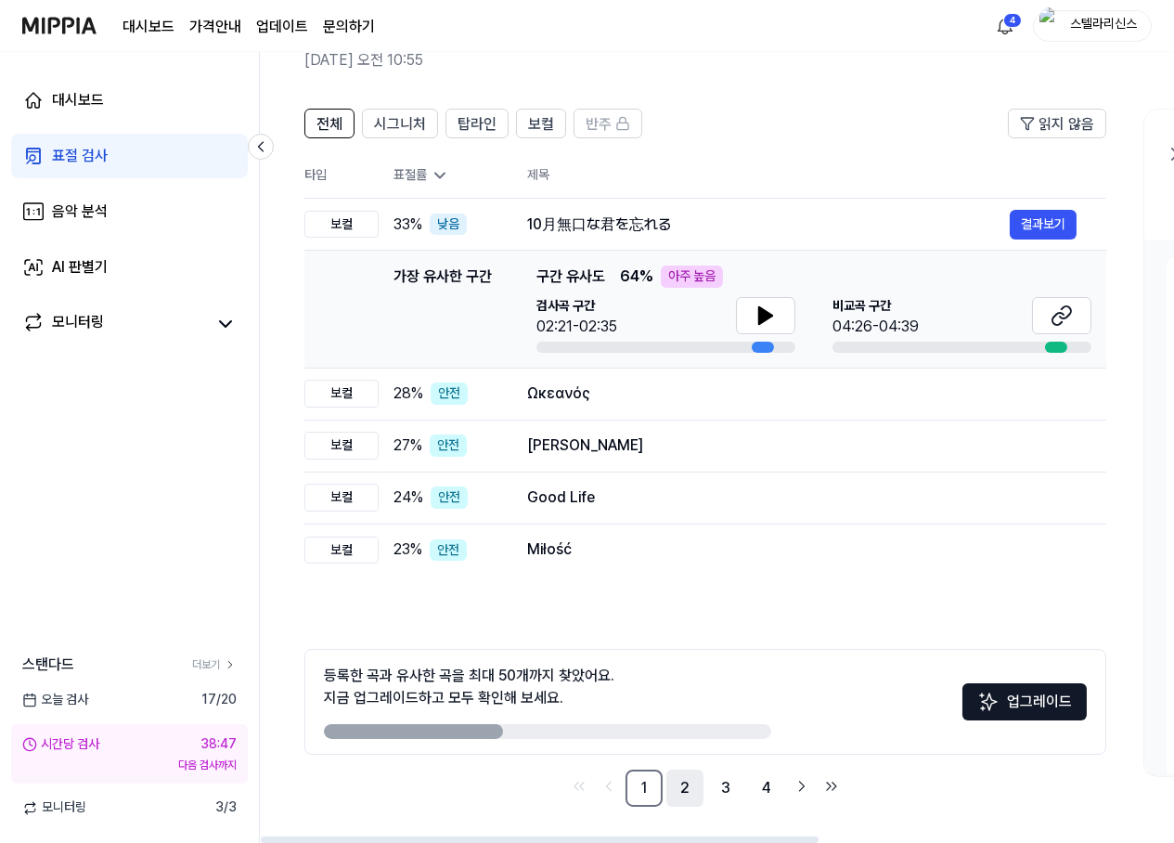
click at [688, 792] on link "2" at bounding box center [684, 787] width 37 height 37
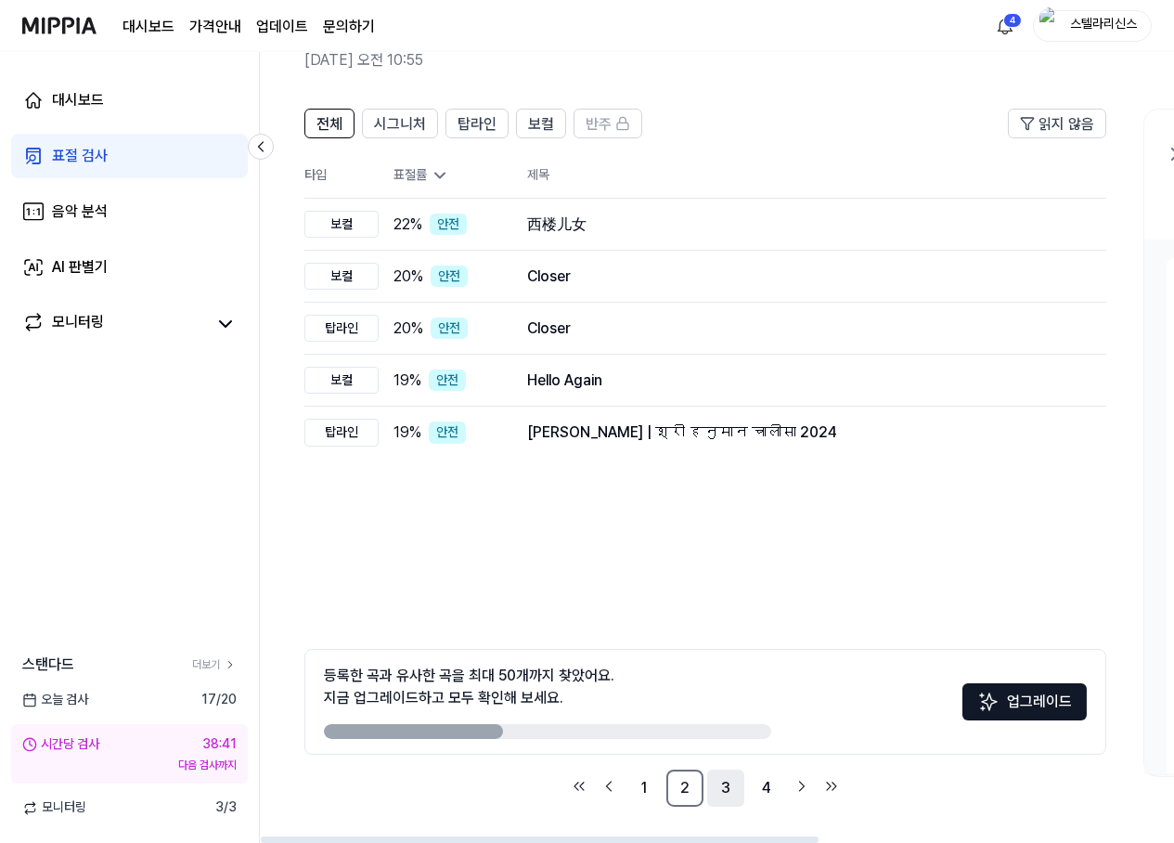
click at [711, 786] on link "3" at bounding box center [725, 787] width 37 height 37
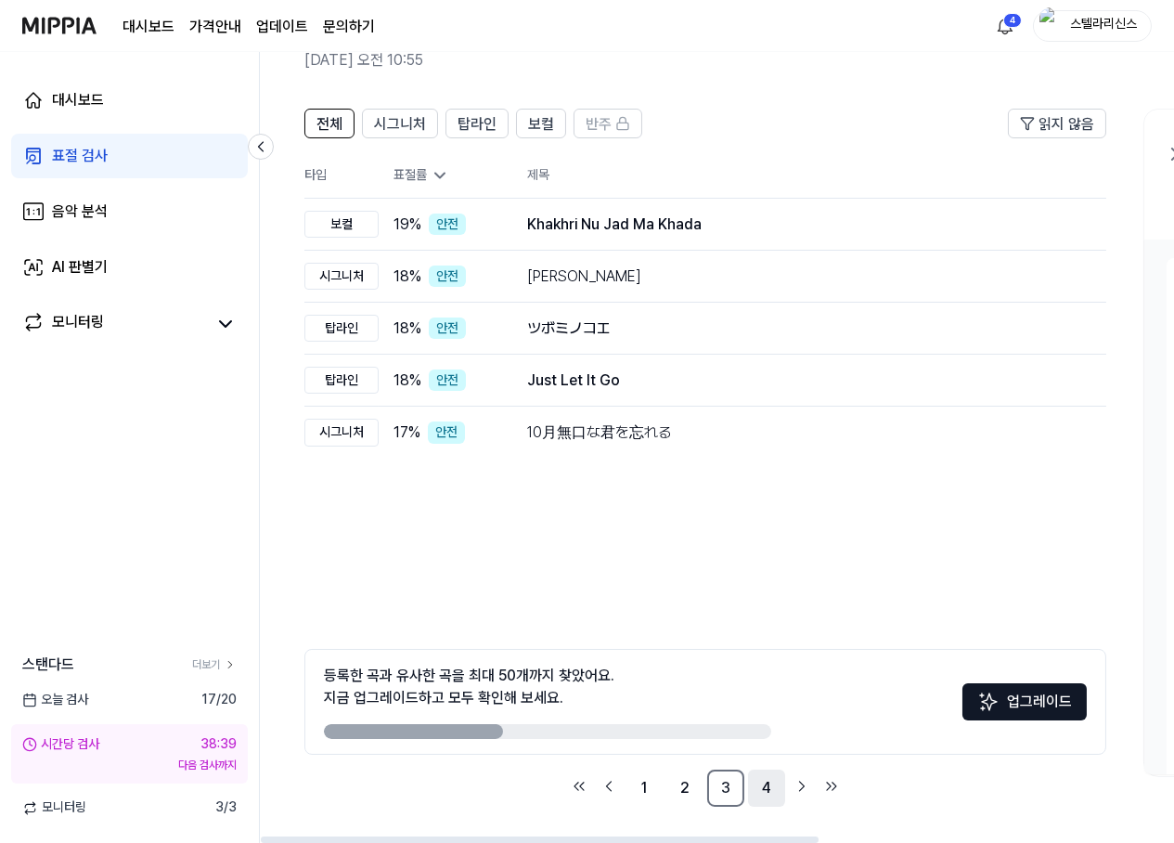
click at [775, 794] on link "4" at bounding box center [766, 787] width 37 height 37
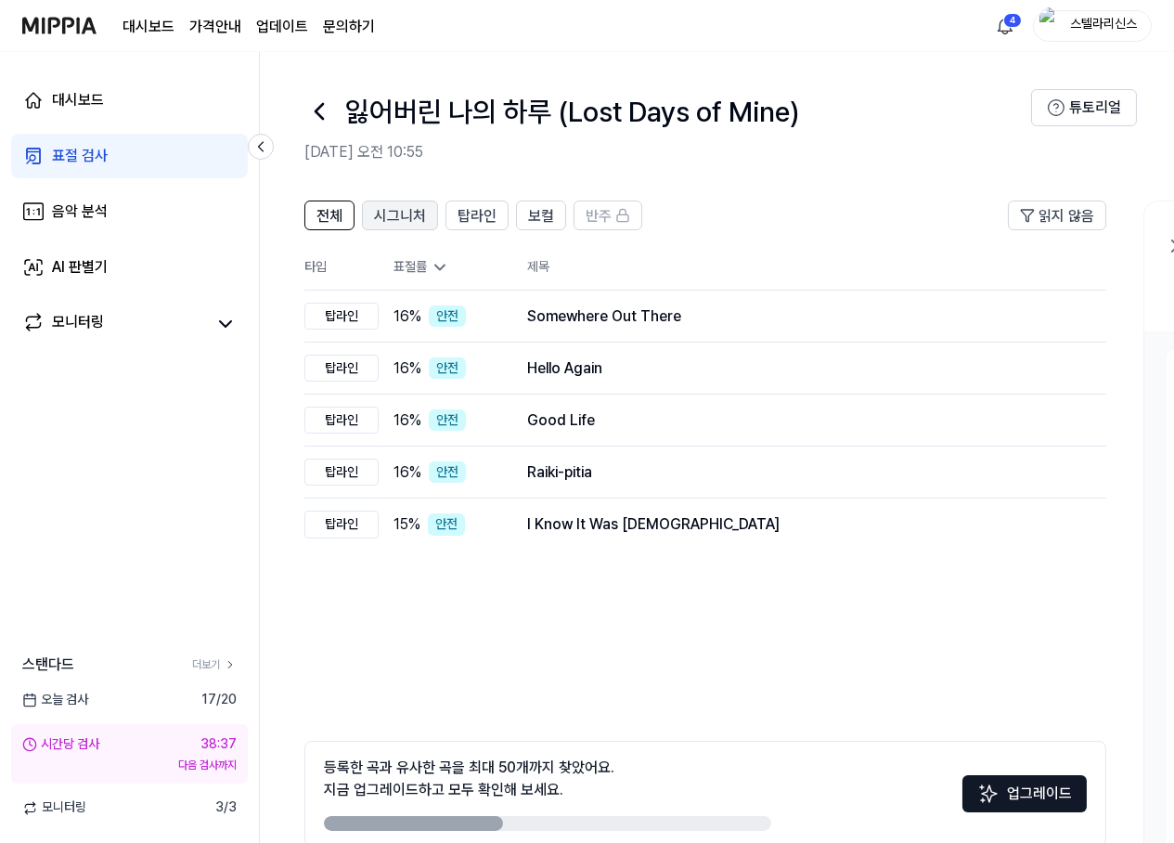
click at [419, 221] on span "시그니처" at bounding box center [400, 216] width 52 height 22
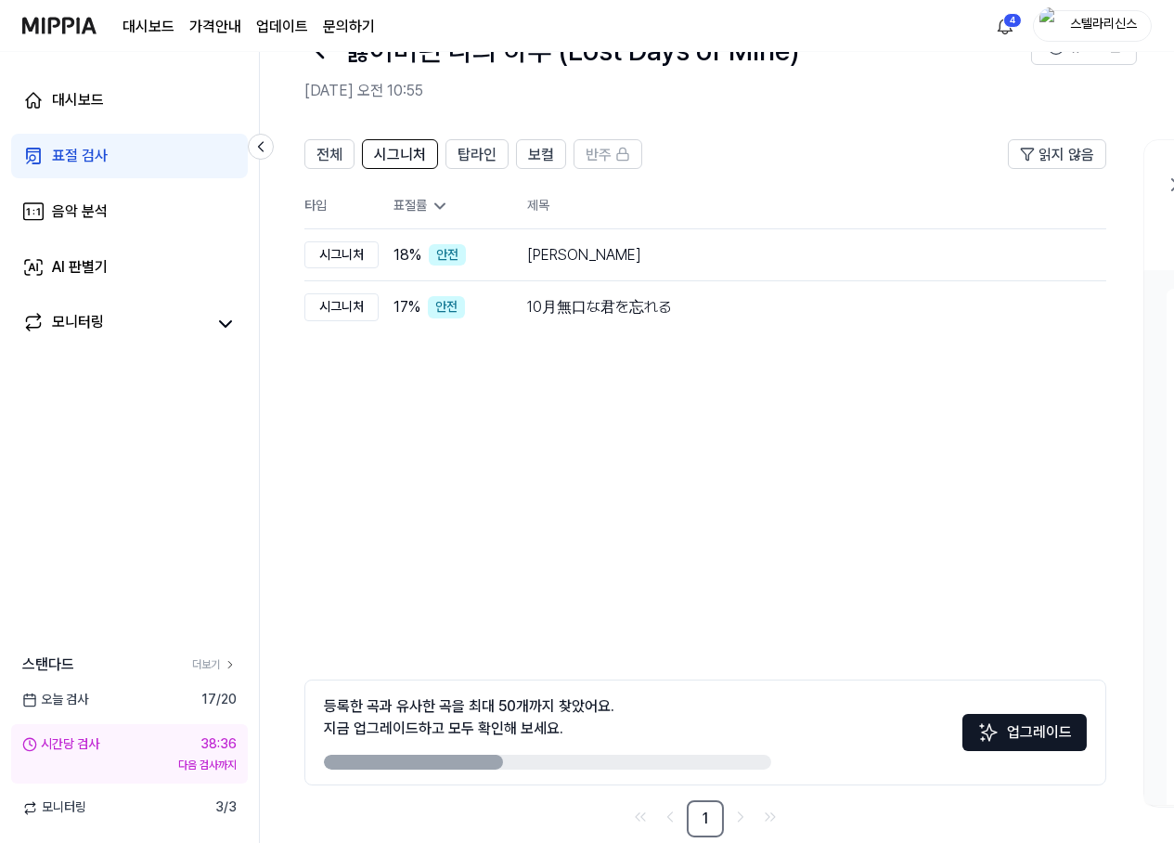
scroll to position [92, 0]
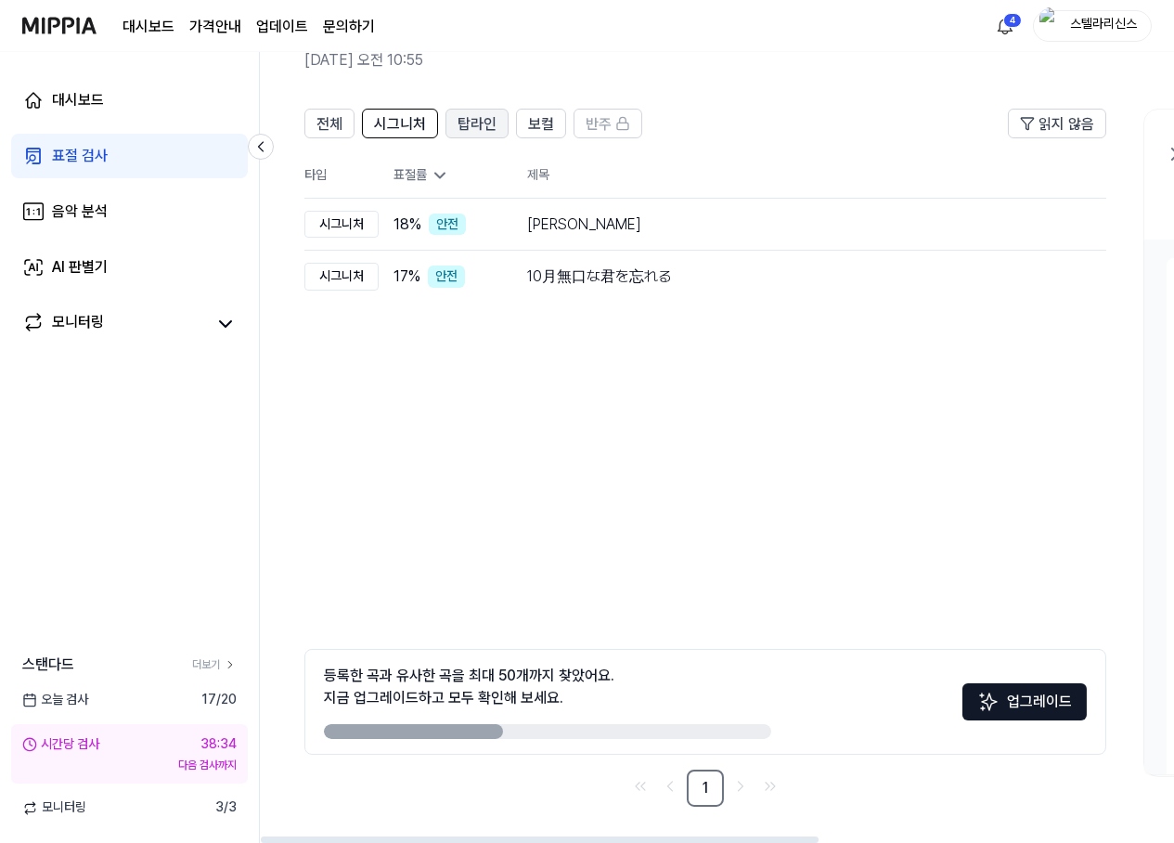
click at [482, 123] on span "탑라인" at bounding box center [477, 124] width 39 height 22
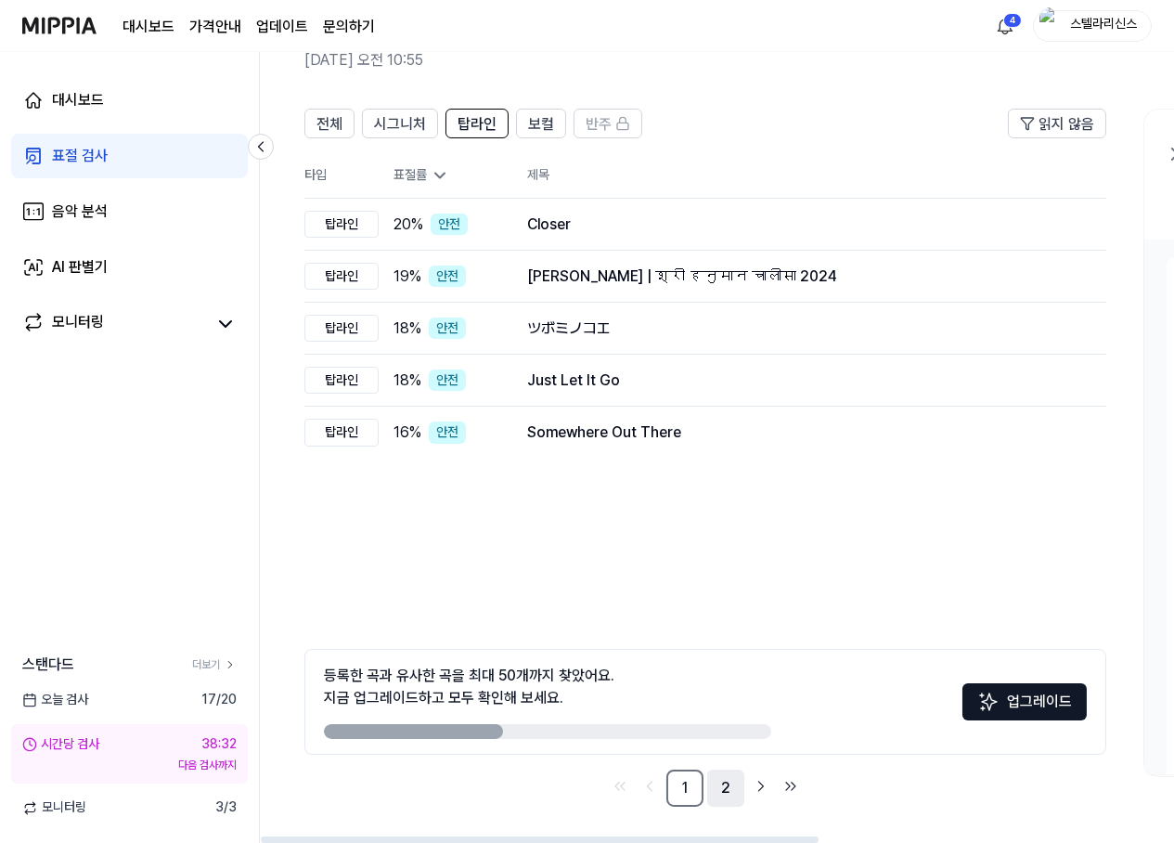
click at [732, 796] on link "2" at bounding box center [725, 787] width 37 height 37
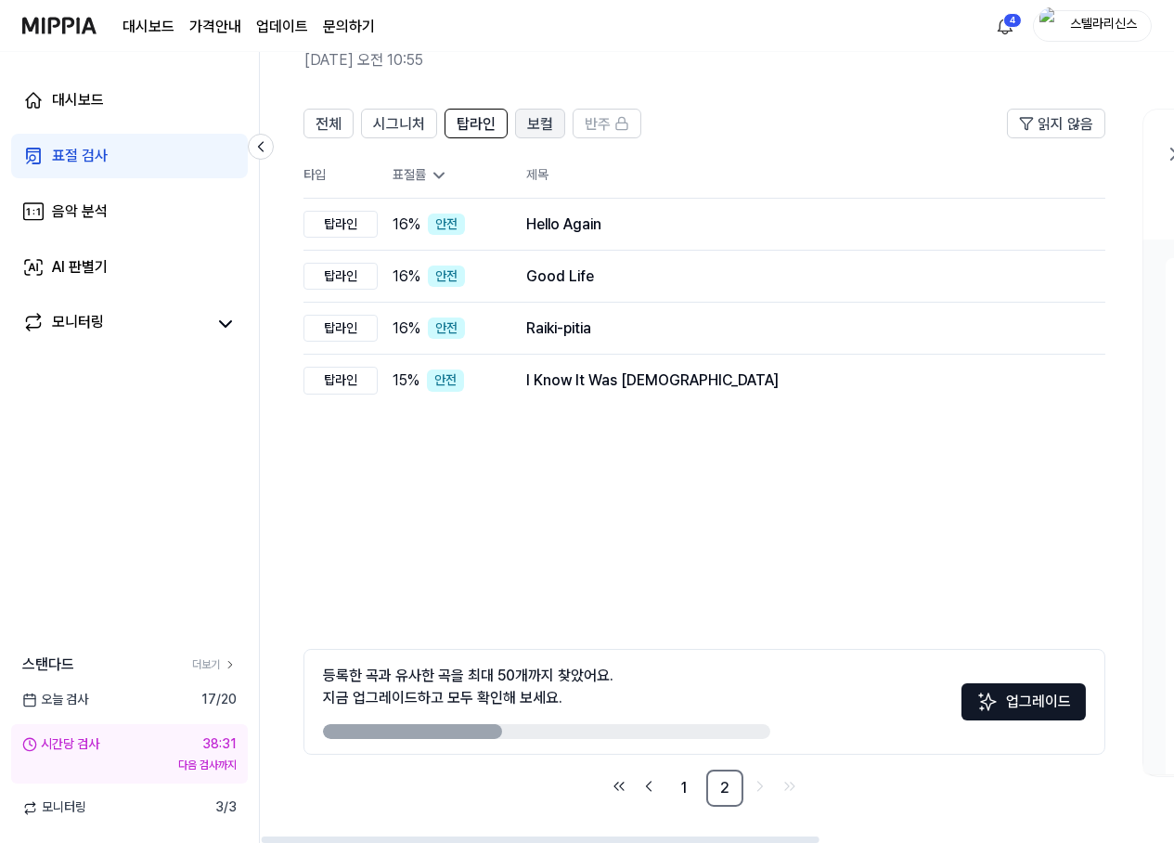
click at [538, 125] on span "보컬" at bounding box center [540, 124] width 26 height 22
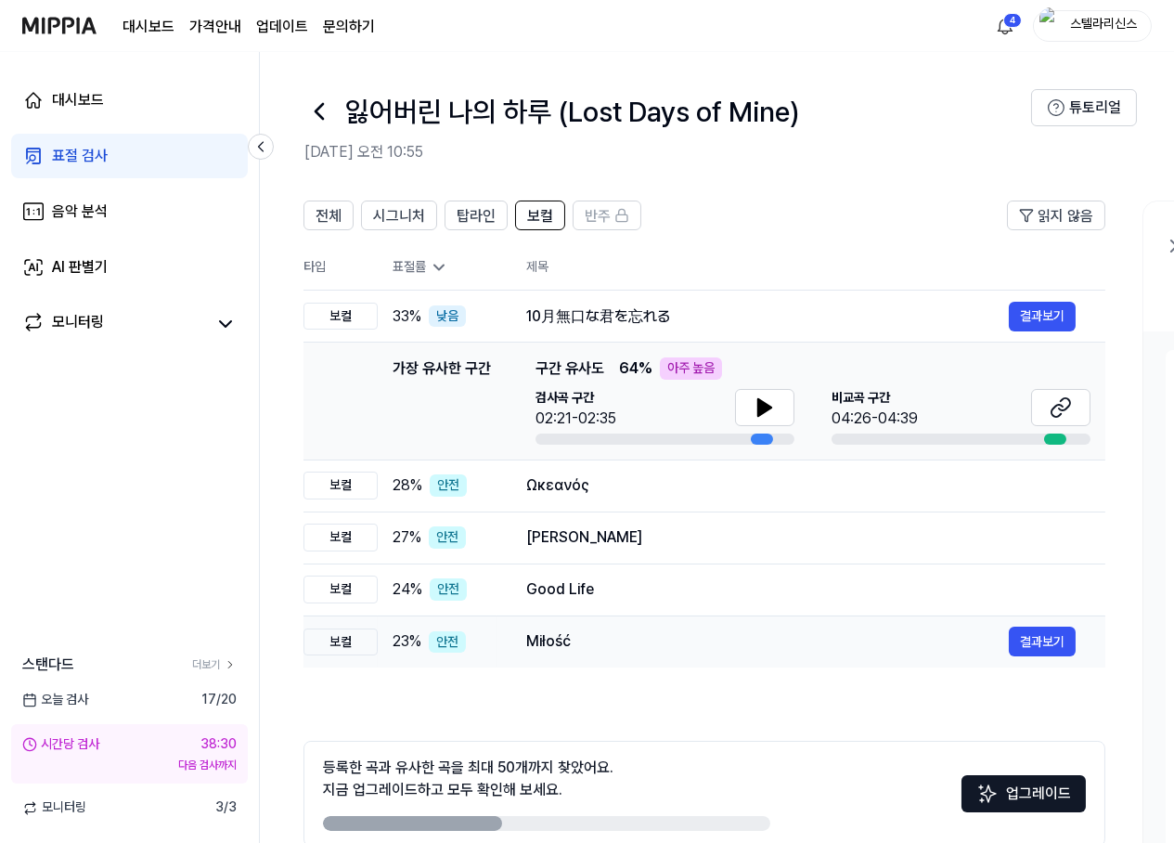
scroll to position [92, 0]
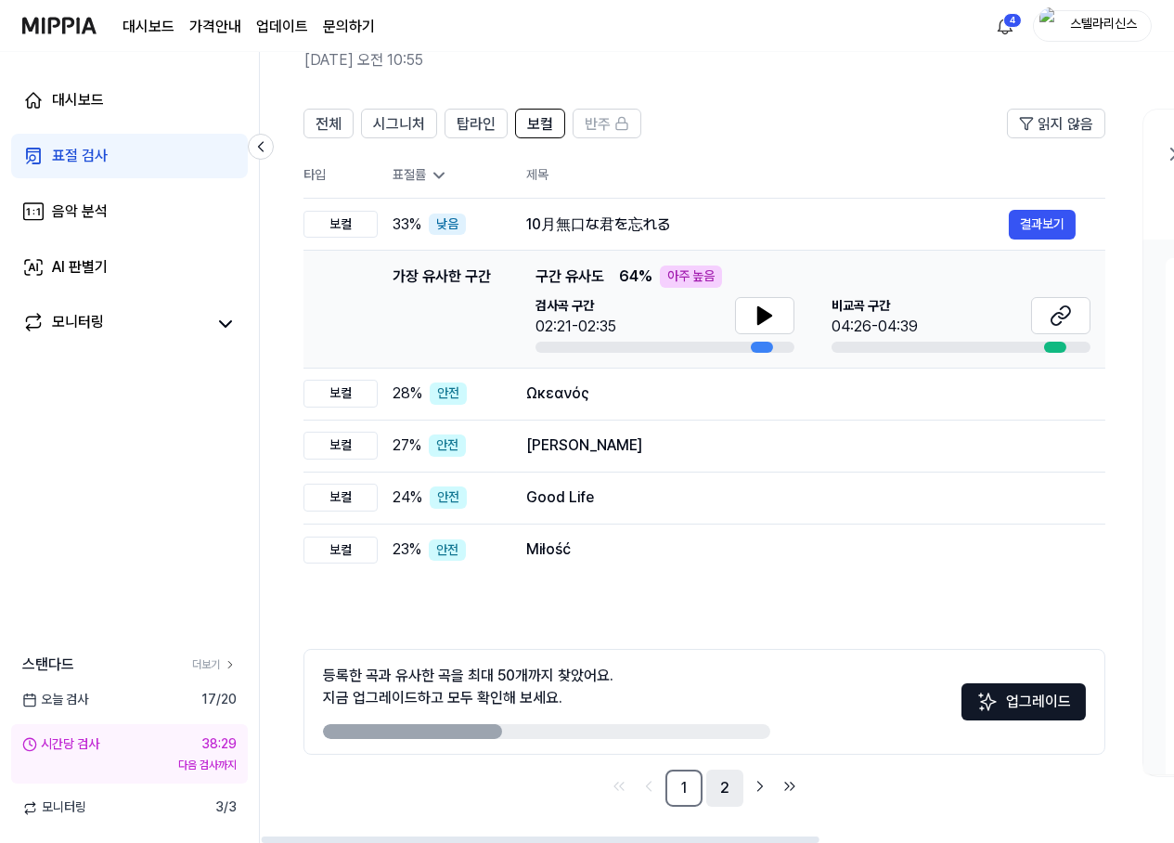
click at [733, 799] on link "2" at bounding box center [724, 787] width 37 height 37
